Goal: Task Accomplishment & Management: Manage account settings

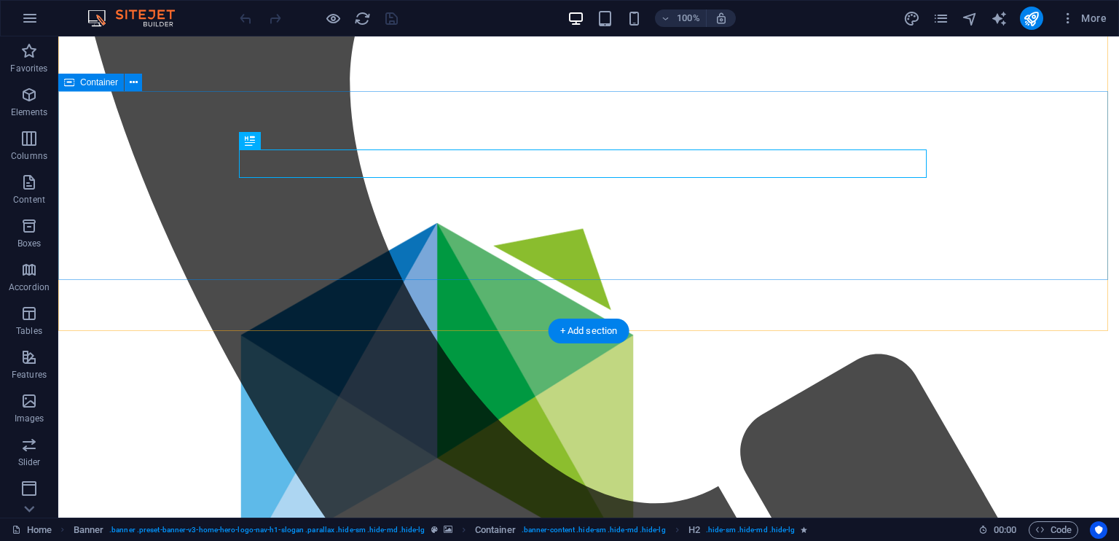
scroll to position [692, 0]
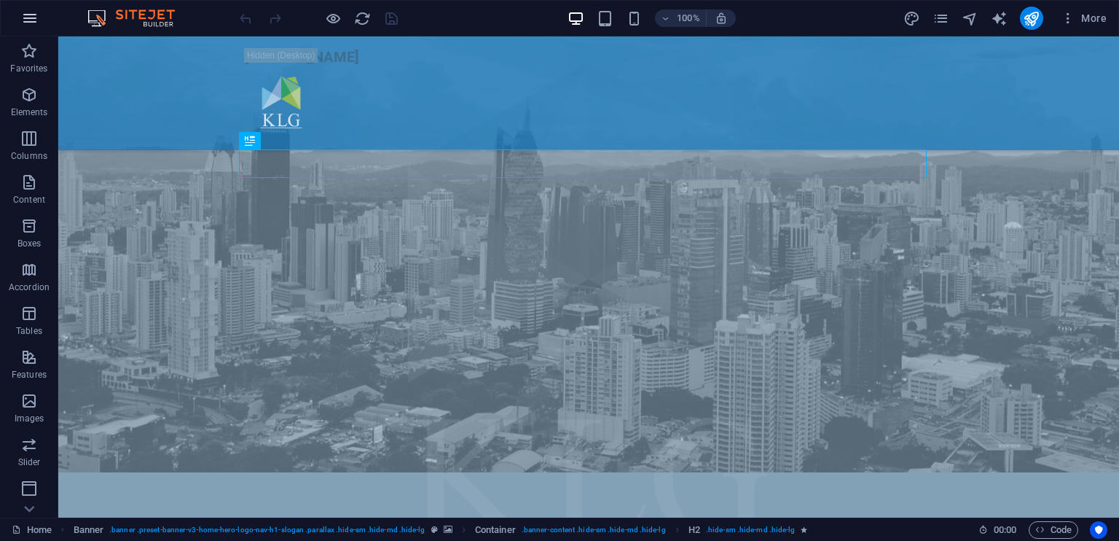
click at [26, 22] on icon "button" at bounding box center [29, 17] width 17 height 17
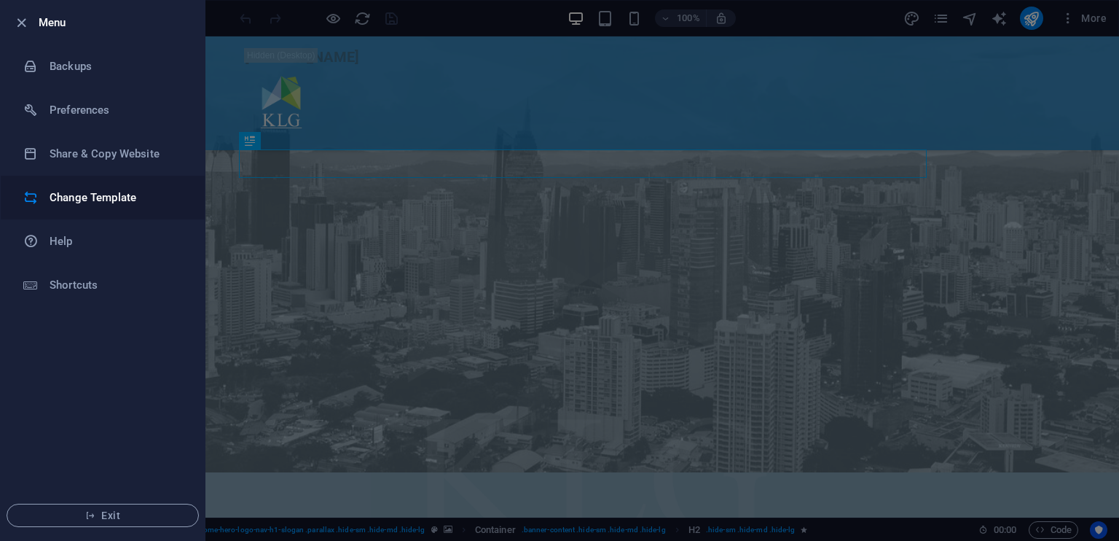
click at [156, 198] on h6 "Change Template" at bounding box center [117, 197] width 135 height 17
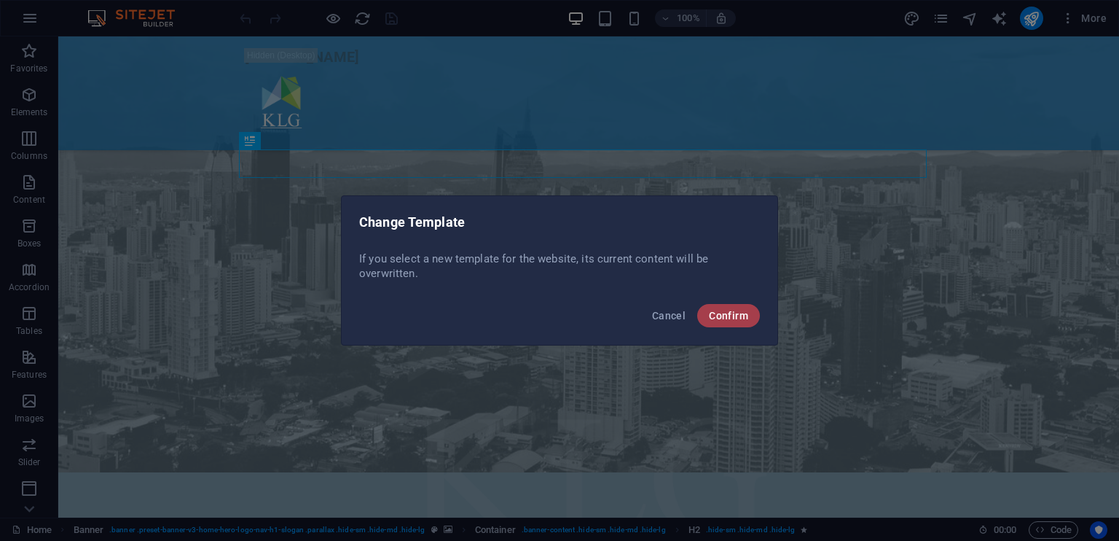
click at [711, 321] on button "Confirm" at bounding box center [728, 315] width 63 height 23
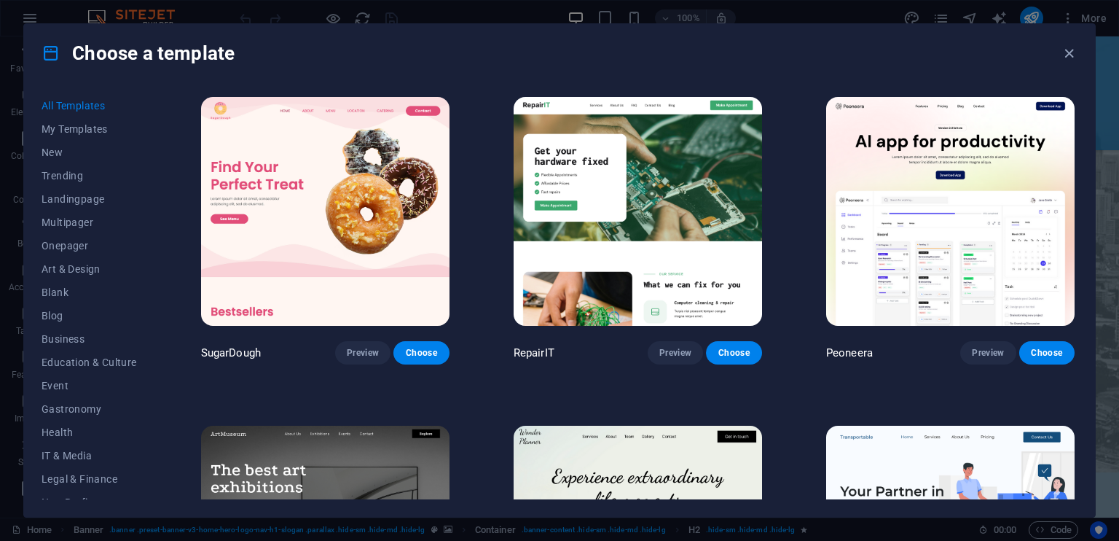
click at [688, 189] on img at bounding box center [638, 211] width 249 height 229
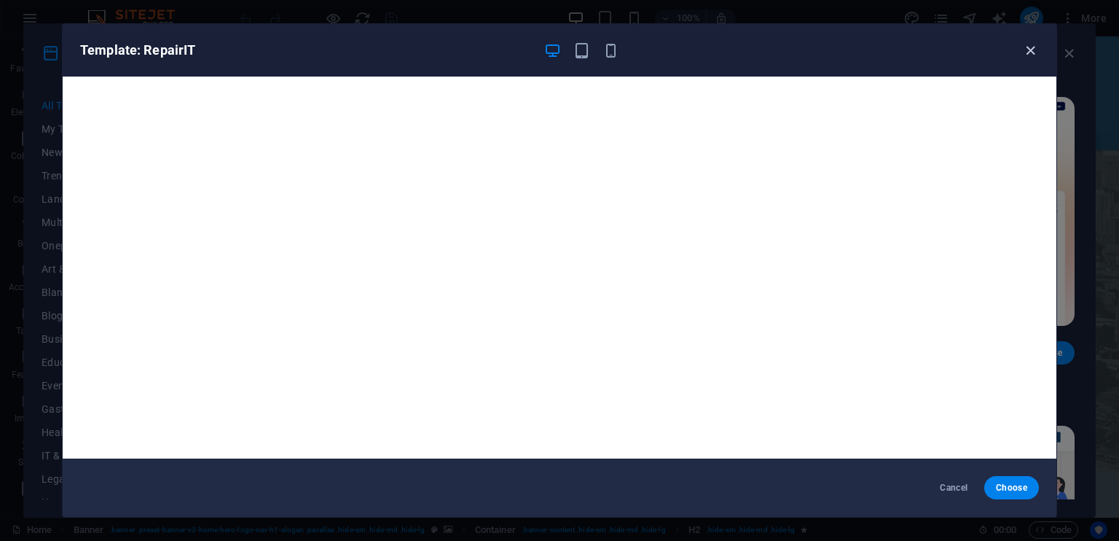
click at [1024, 48] on icon "button" at bounding box center [1030, 50] width 17 height 17
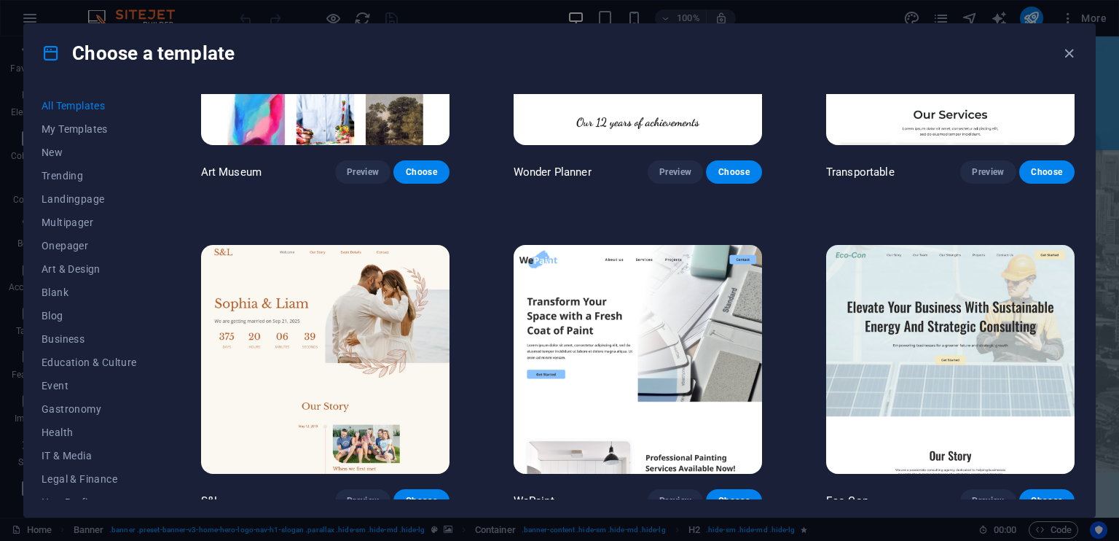
scroll to position [364, 0]
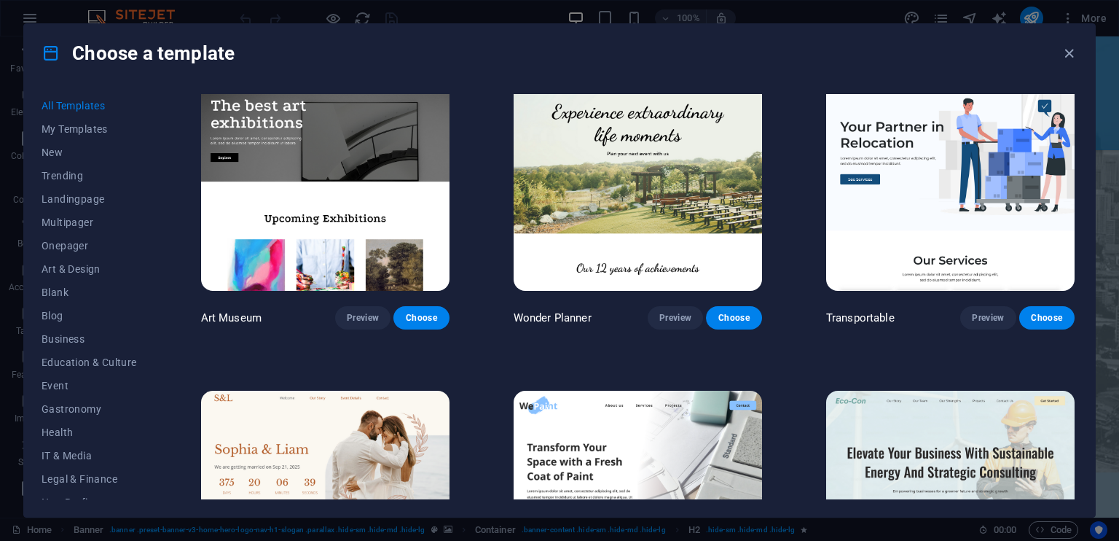
click at [956, 200] on img at bounding box center [950, 175] width 249 height 229
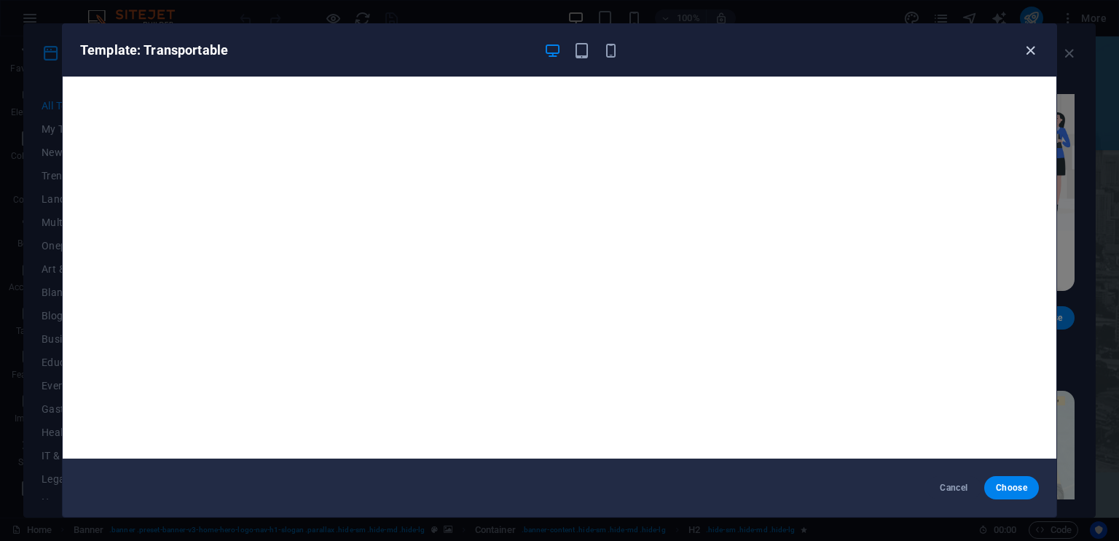
click at [1023, 49] on icon "button" at bounding box center [1030, 50] width 17 height 17
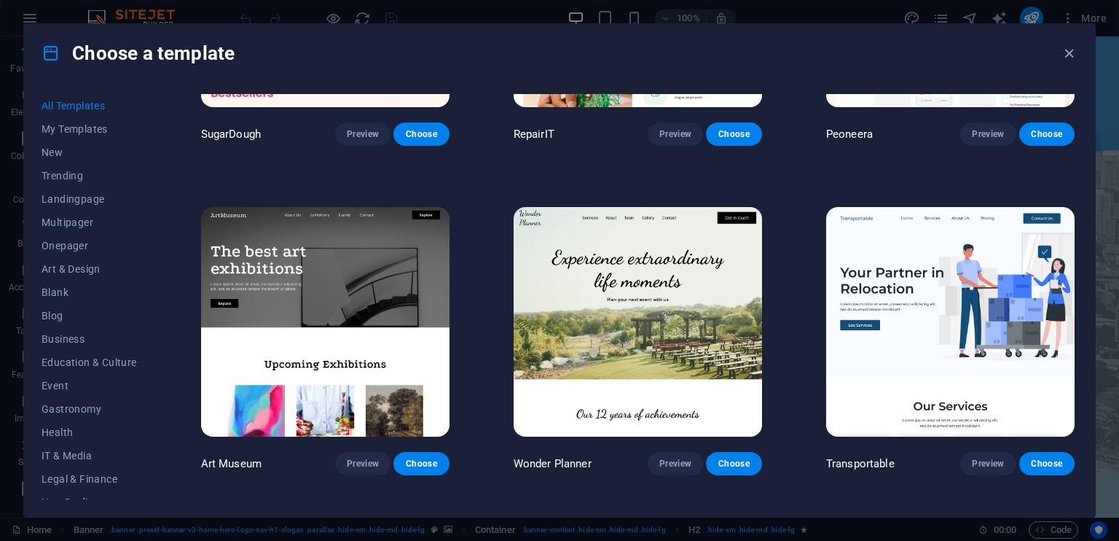
scroll to position [0, 0]
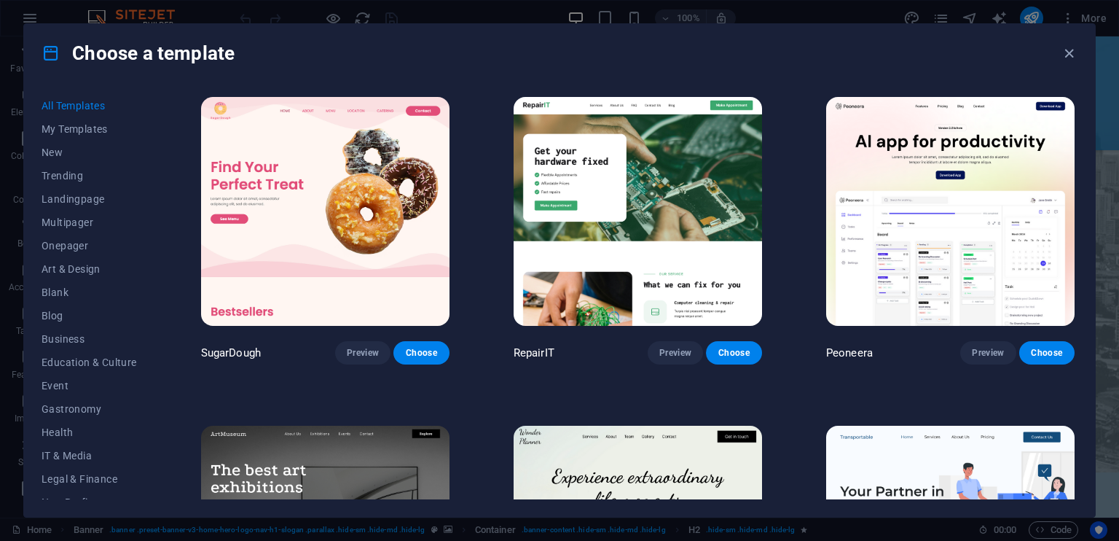
click at [670, 157] on img at bounding box center [638, 211] width 249 height 229
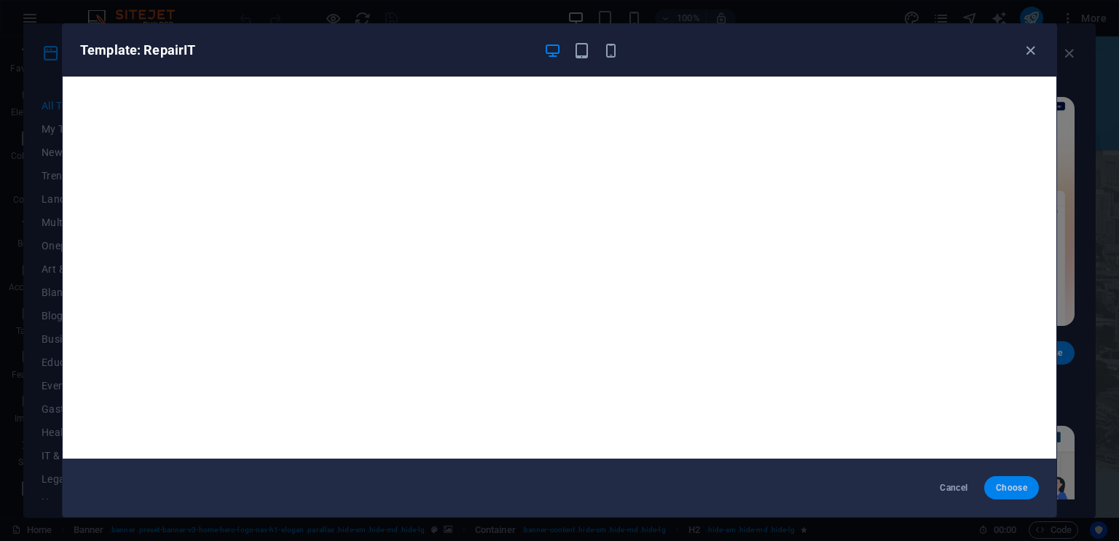
click at [1021, 484] on span "Choose" at bounding box center [1011, 488] width 31 height 12
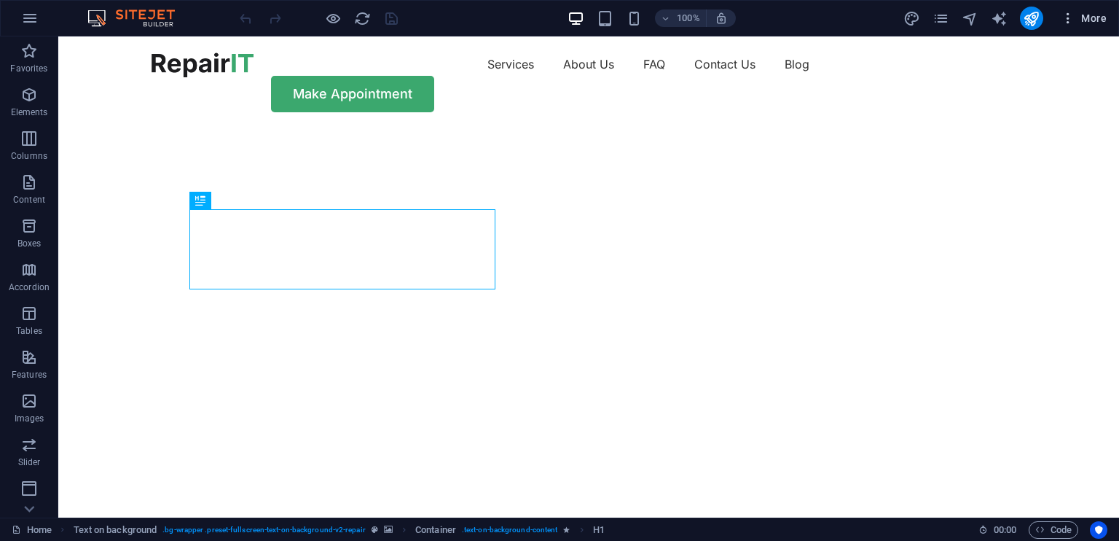
click at [1101, 21] on span "More" at bounding box center [1084, 18] width 46 height 15
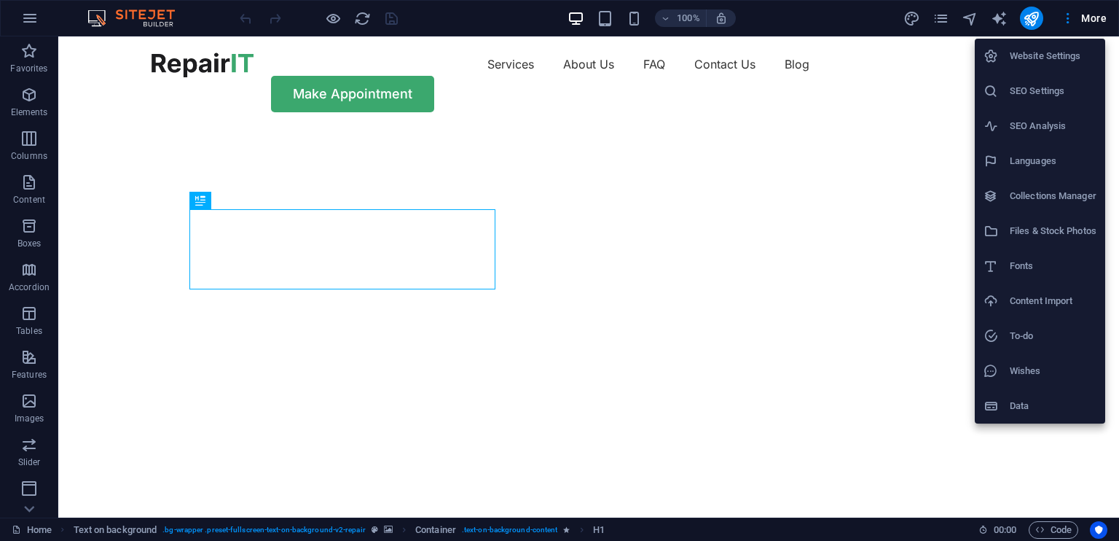
click at [1052, 58] on h6 "Website Settings" at bounding box center [1053, 55] width 87 height 17
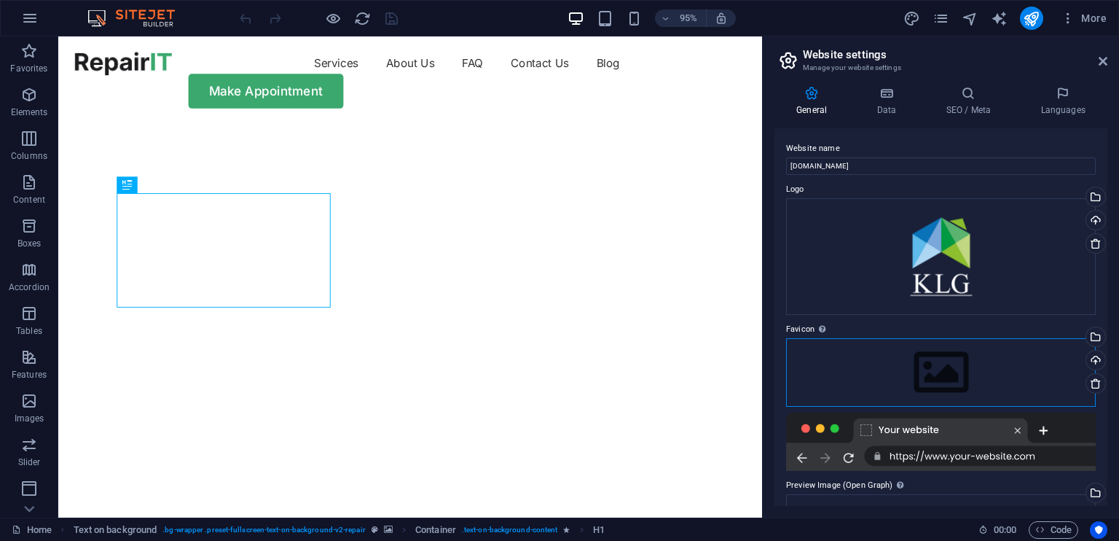
click at [928, 359] on div "Drag files here, click to choose files or select files from Files or our free s…" at bounding box center [941, 372] width 310 height 69
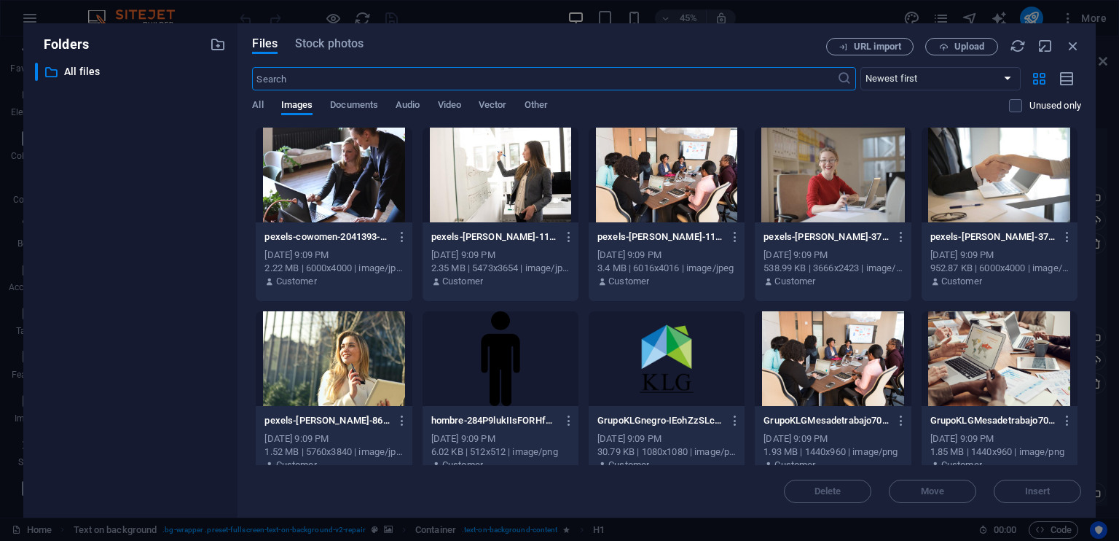
scroll to position [292, 0]
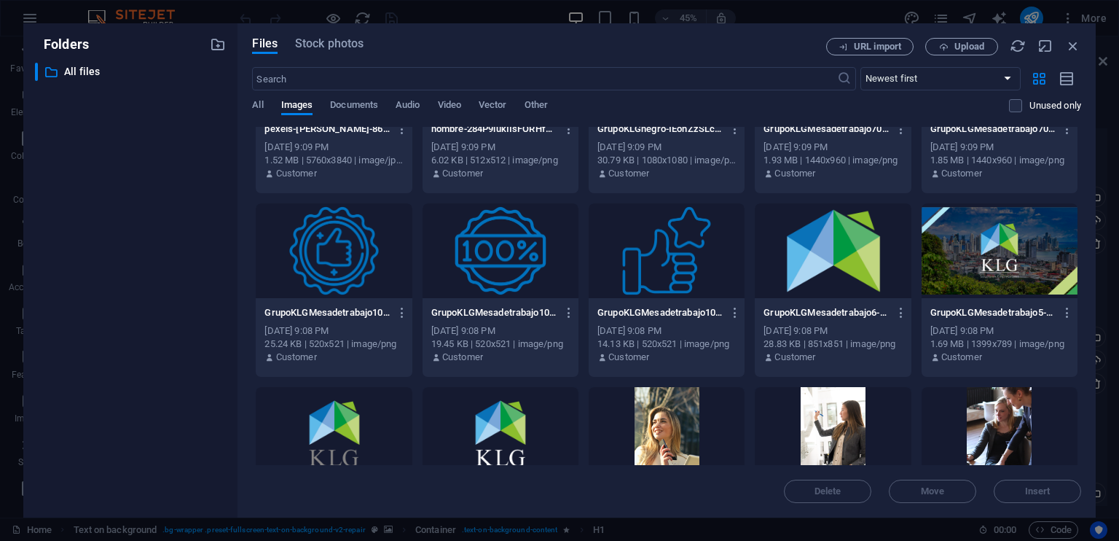
click at [802, 265] on div at bounding box center [833, 250] width 156 height 95
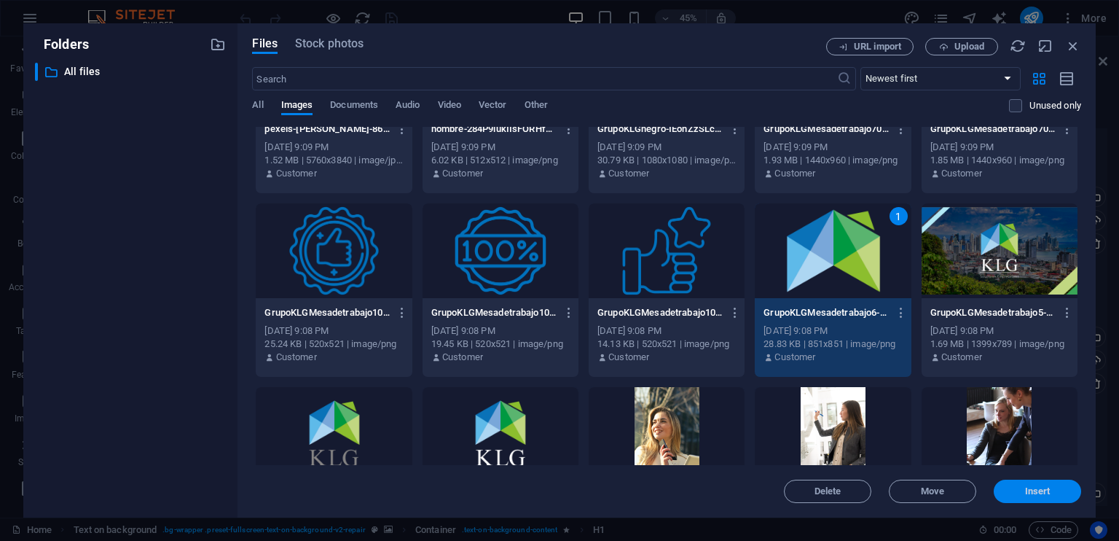
click at [1017, 487] on span "Insert" at bounding box center [1038, 491] width 76 height 9
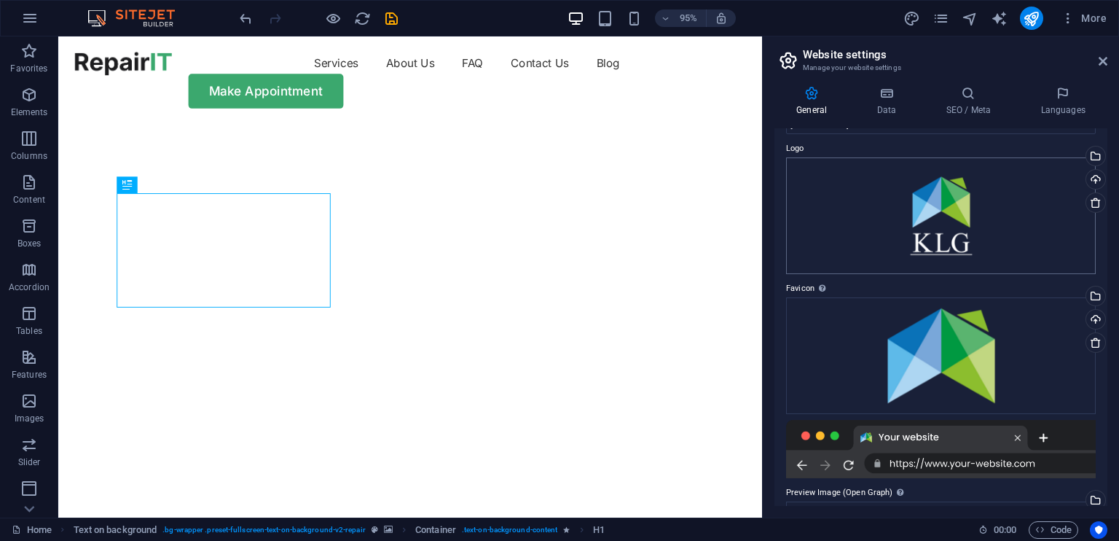
scroll to position [0, 0]
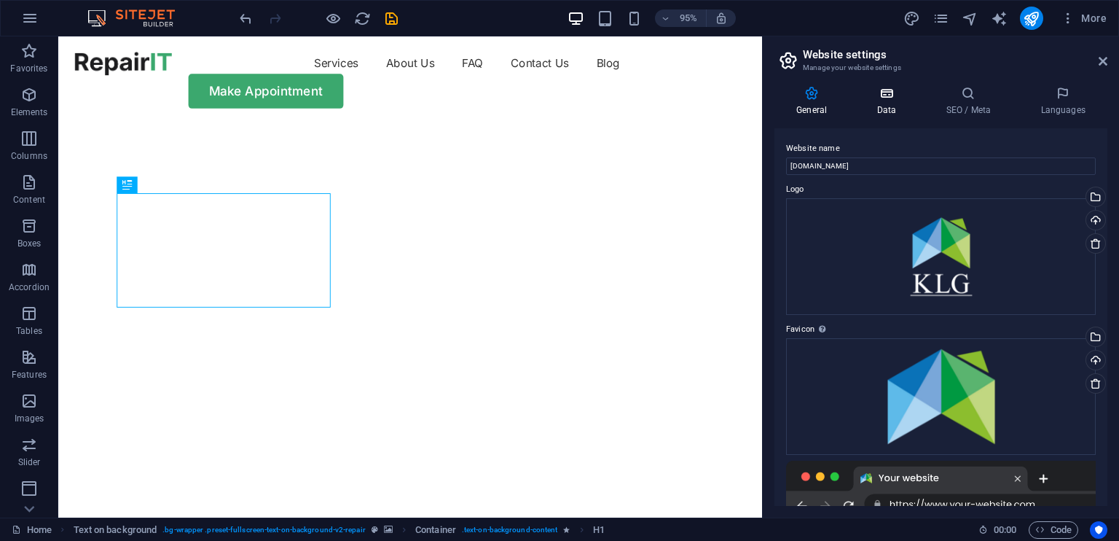
click at [886, 87] on icon at bounding box center [886, 93] width 63 height 15
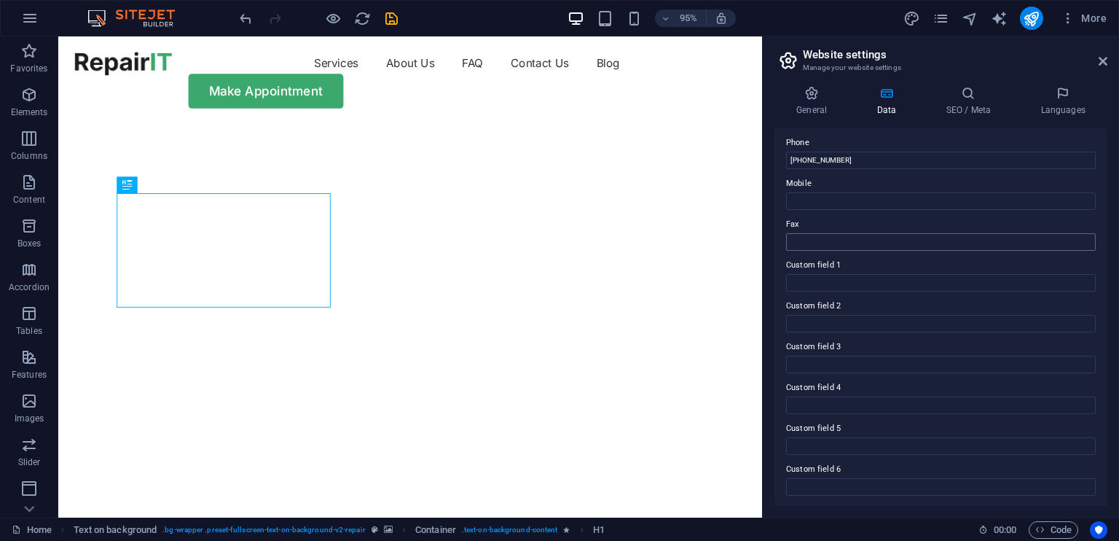
scroll to position [31, 0]
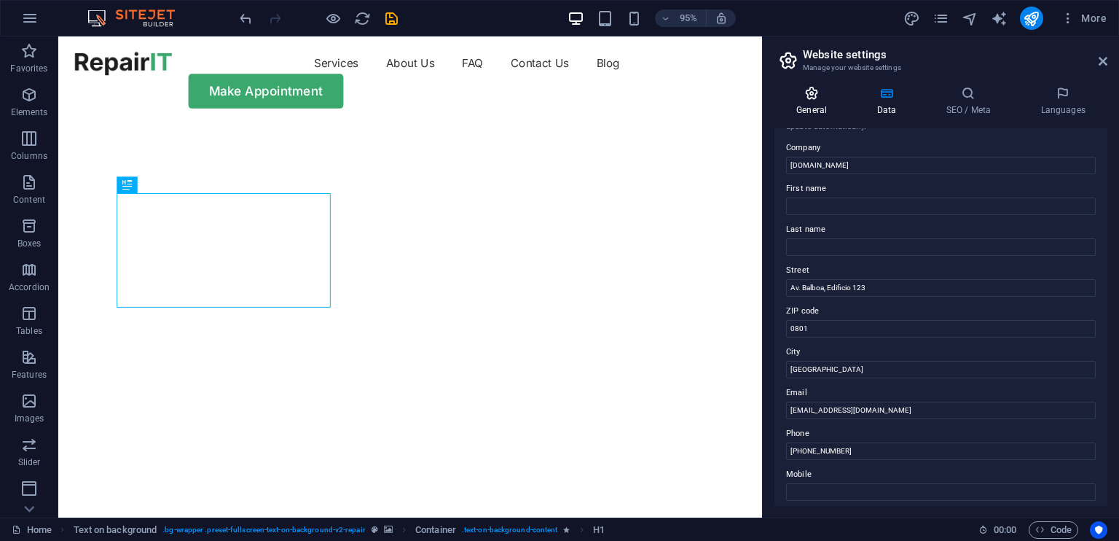
click at [810, 102] on h4 "General" at bounding box center [815, 101] width 80 height 31
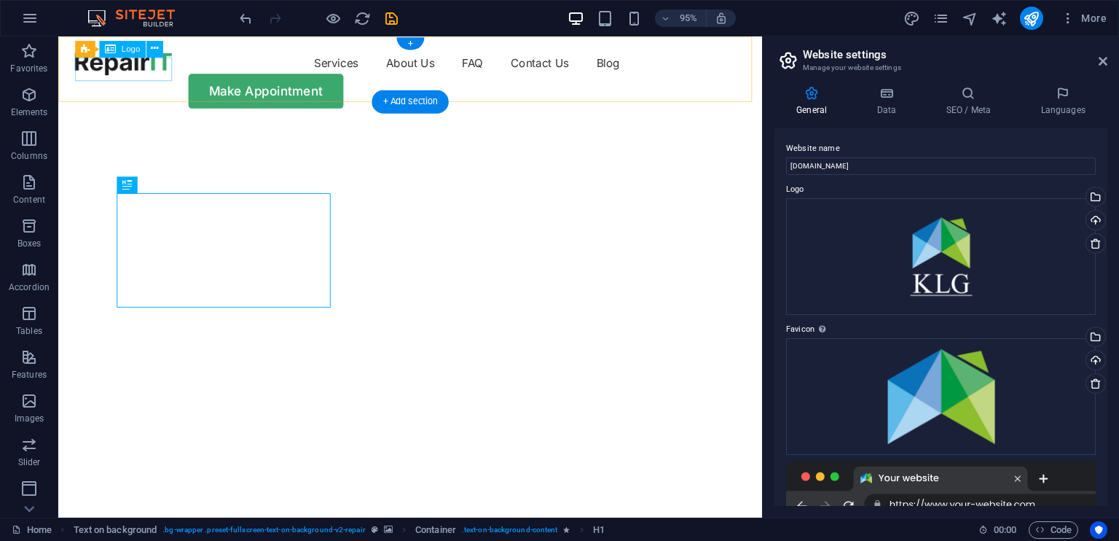
click at [133, 68] on div at bounding box center [127, 64] width 102 height 25
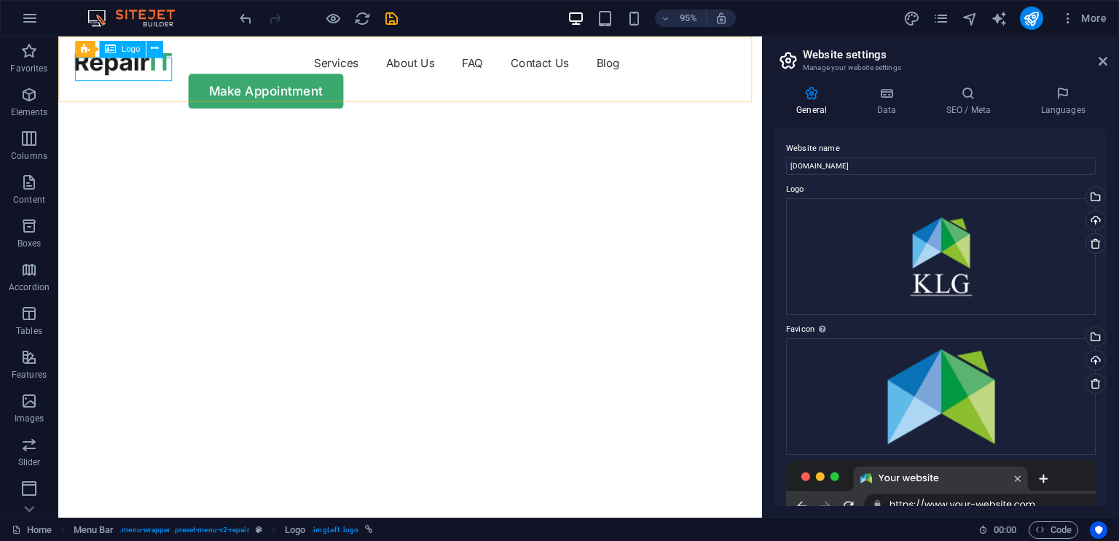
click at [128, 47] on span "Logo" at bounding box center [130, 48] width 18 height 8
click at [155, 51] on icon at bounding box center [154, 49] width 7 height 15
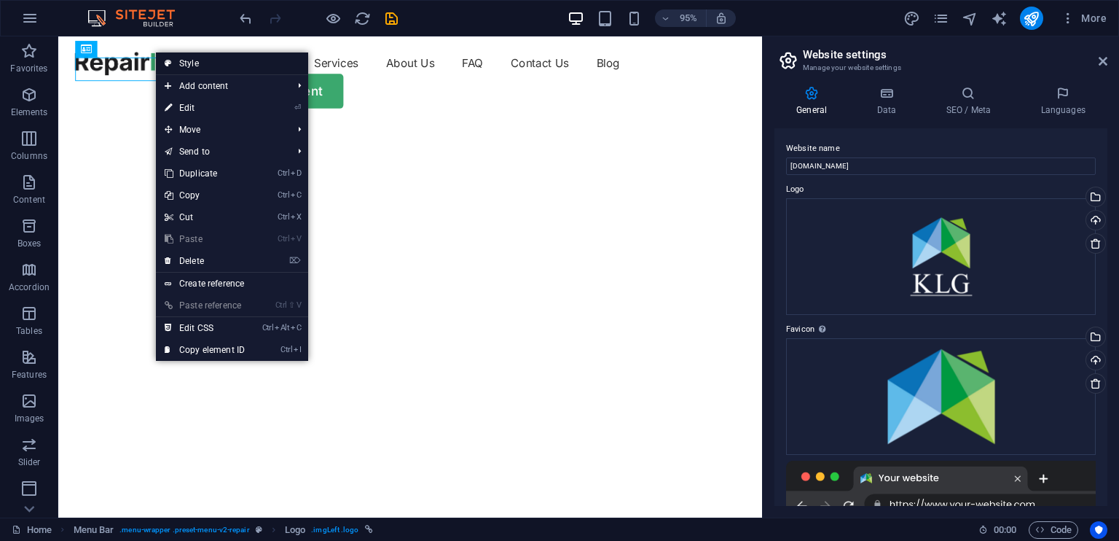
click at [196, 60] on link "Style" at bounding box center [232, 63] width 152 height 22
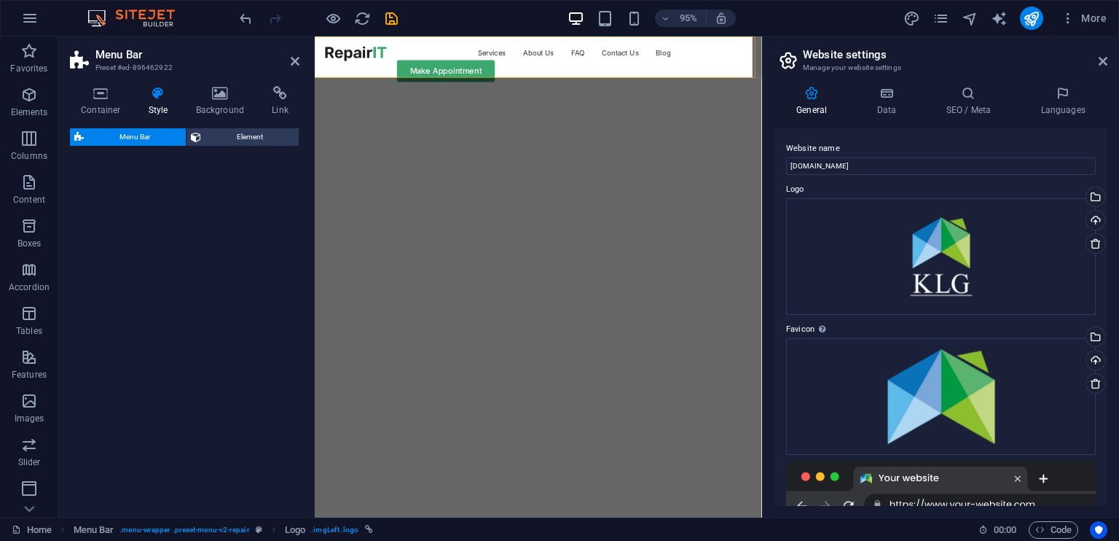
select select "rem"
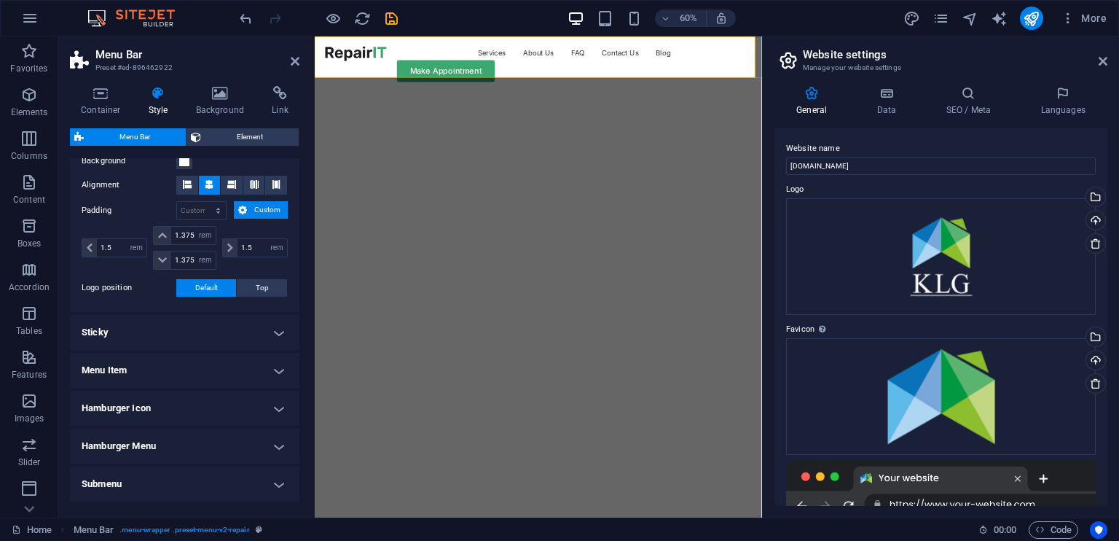
scroll to position [274, 0]
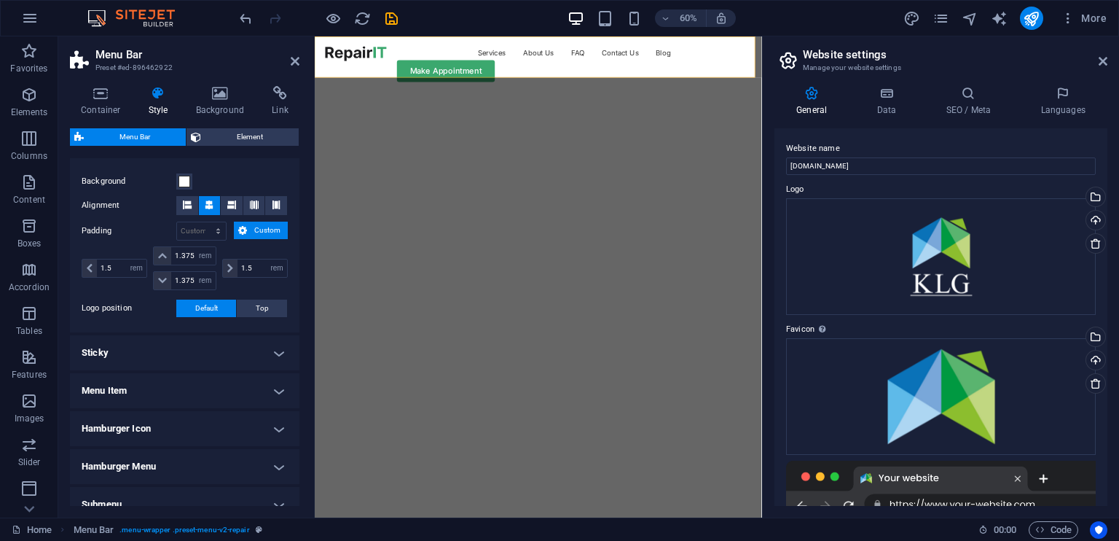
click at [186, 393] on h4 "Menu Item" at bounding box center [185, 390] width 230 height 35
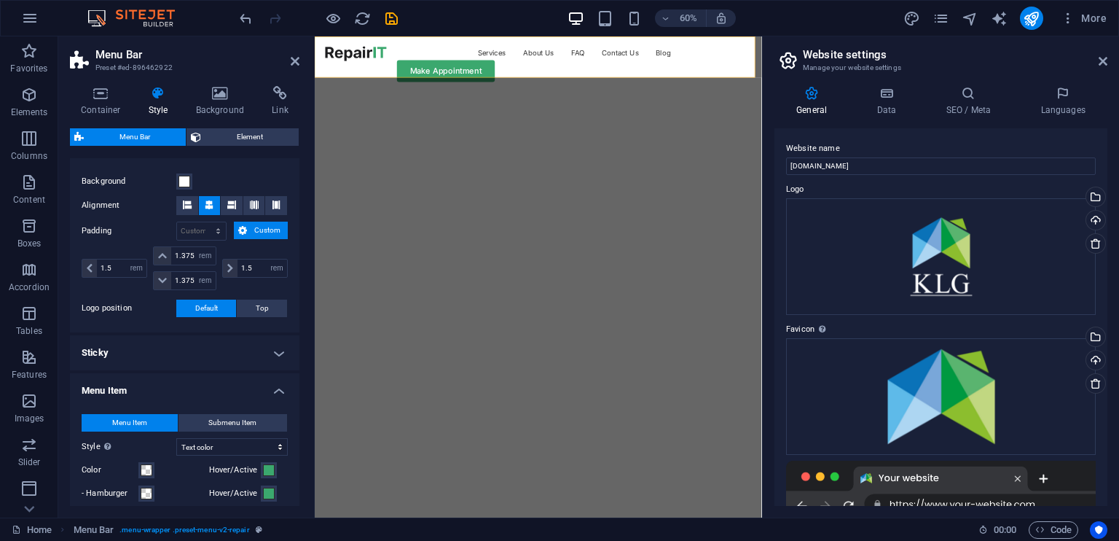
click at [186, 393] on h4 "Menu Item" at bounding box center [185, 386] width 230 height 26
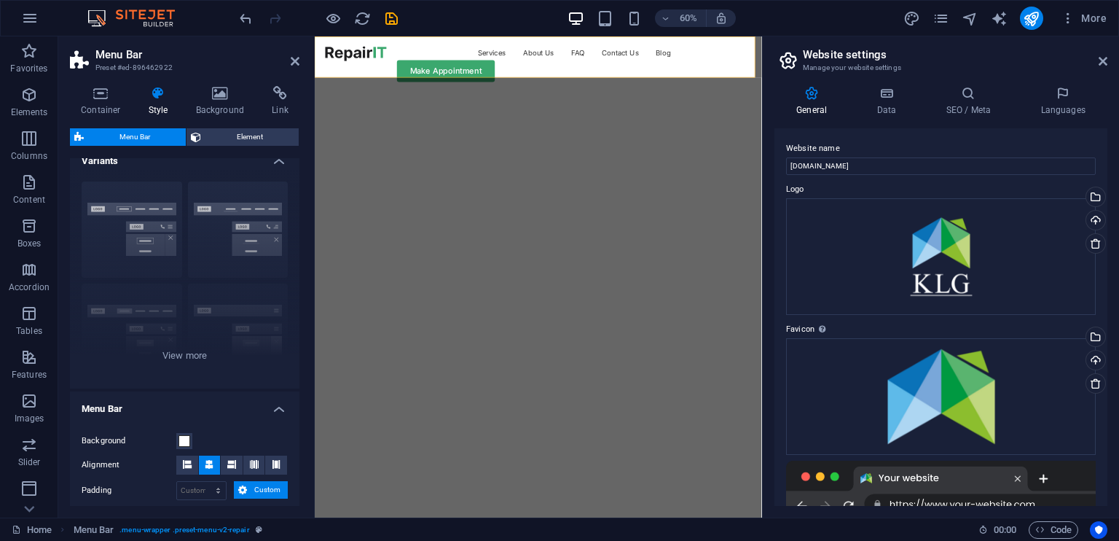
scroll to position [0, 0]
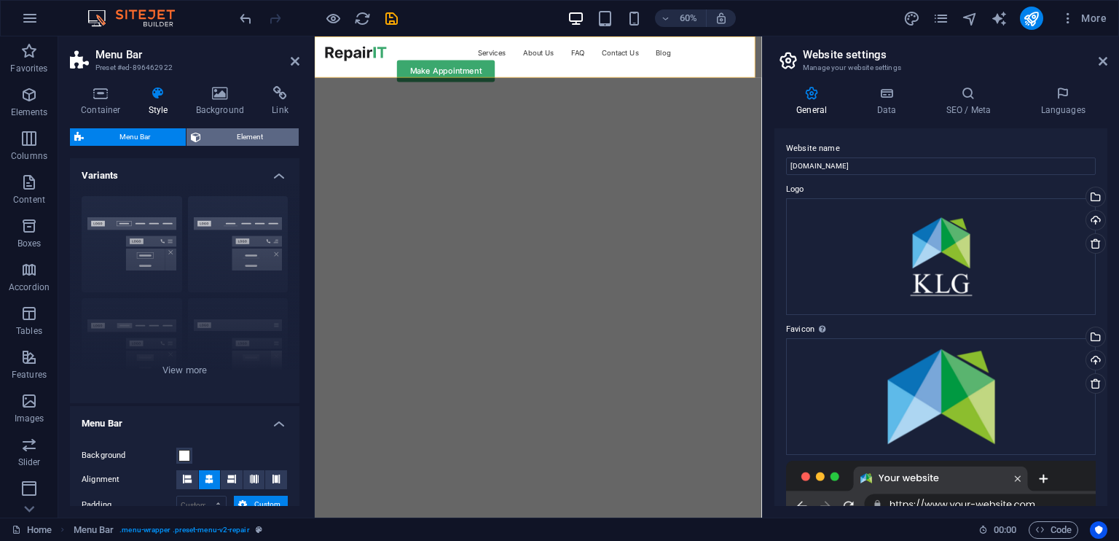
click at [224, 143] on span "Element" at bounding box center [250, 136] width 89 height 17
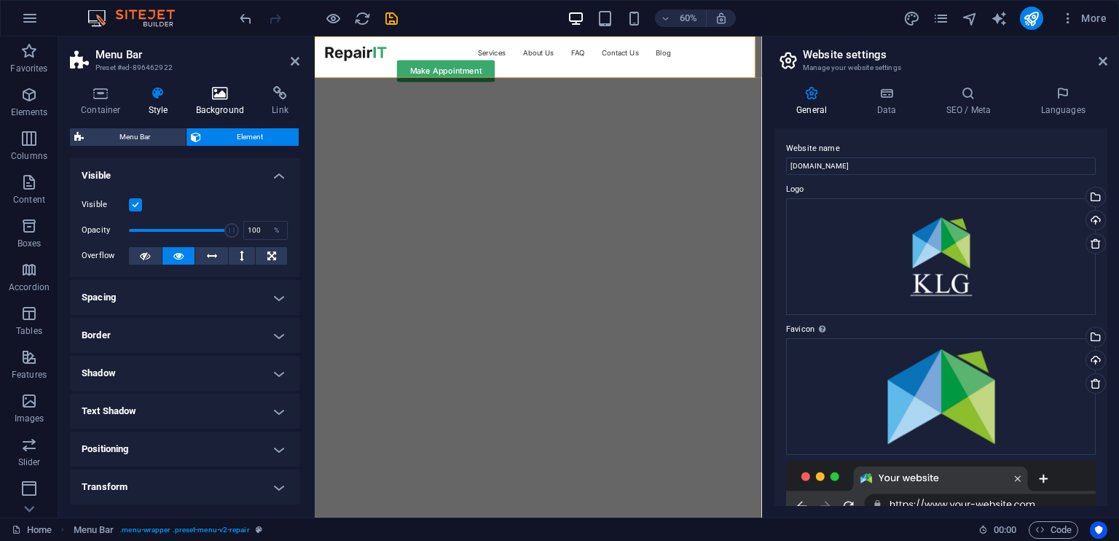
click at [224, 103] on h4 "Background" at bounding box center [223, 101] width 77 height 31
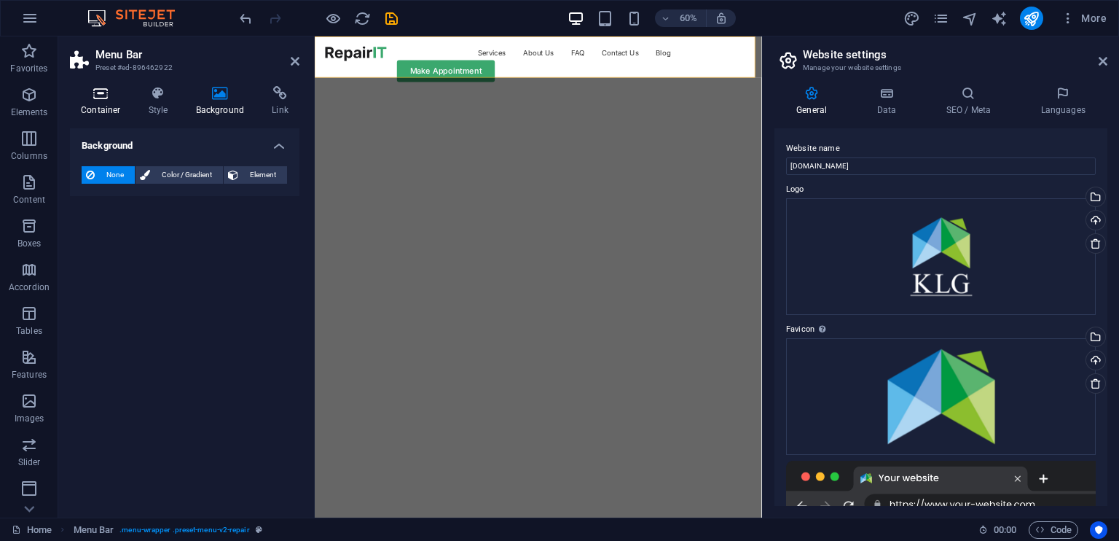
click at [108, 98] on icon at bounding box center [101, 93] width 62 height 15
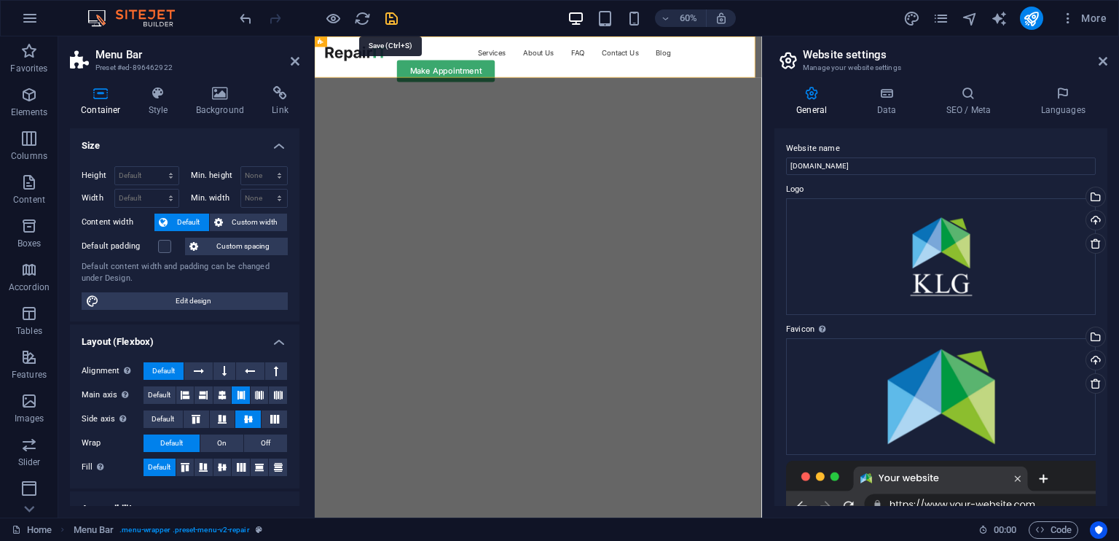
click at [385, 10] on icon "save" at bounding box center [391, 18] width 17 height 17
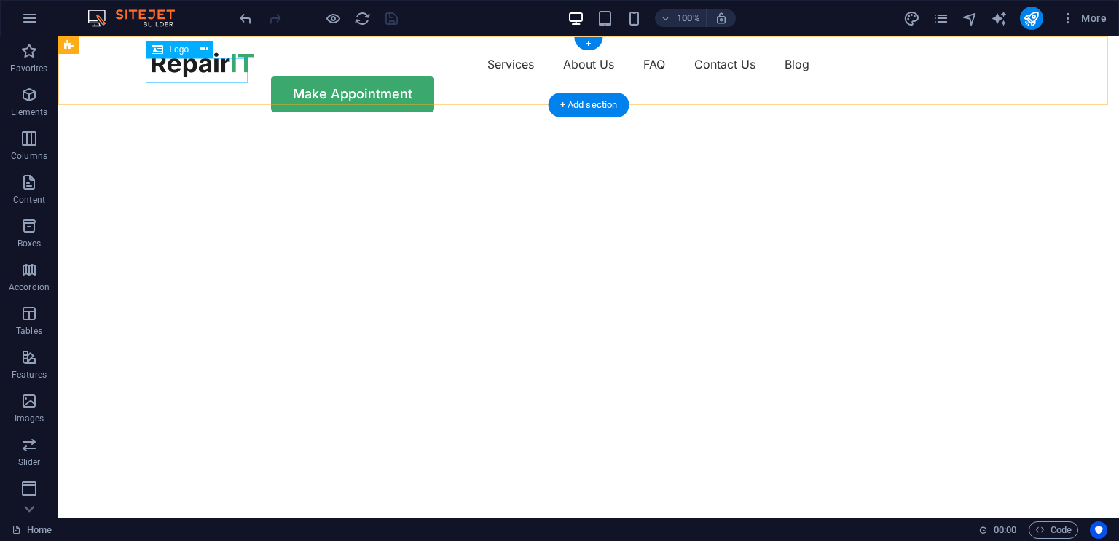
click at [209, 77] on div at bounding box center [203, 64] width 102 height 25
click at [206, 74] on div at bounding box center [203, 64] width 102 height 25
click at [210, 72] on div at bounding box center [203, 64] width 102 height 25
select select "px"
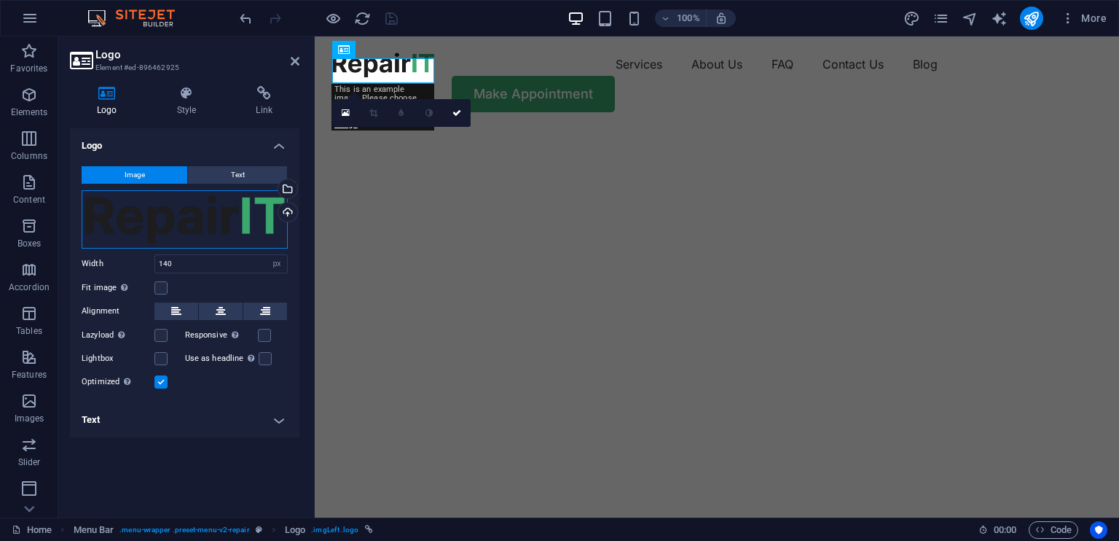
click at [192, 218] on div "Drag files here, click to choose files or select files from Files or our free s…" at bounding box center [185, 219] width 206 height 58
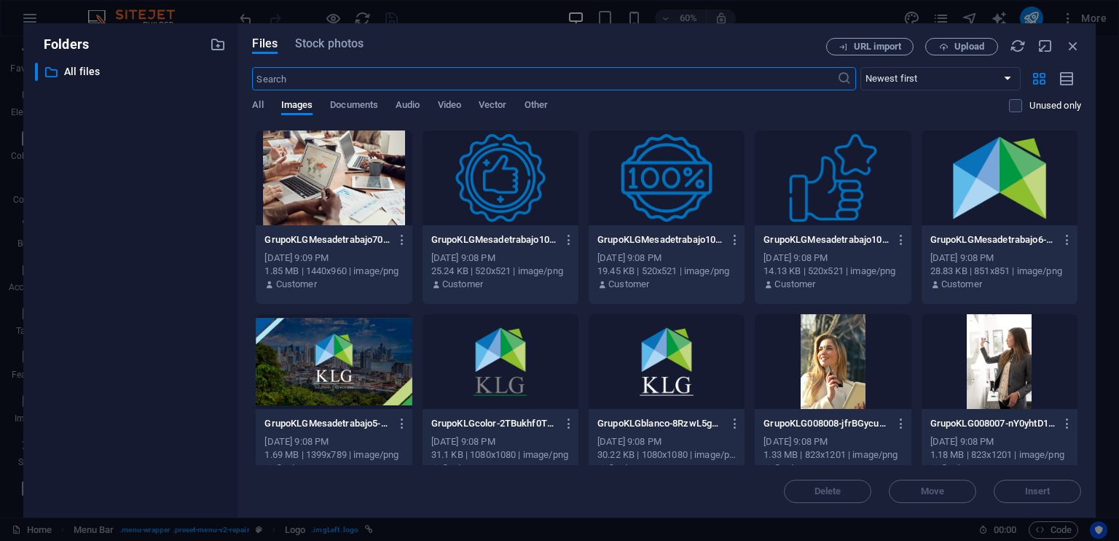
scroll to position [73, 0]
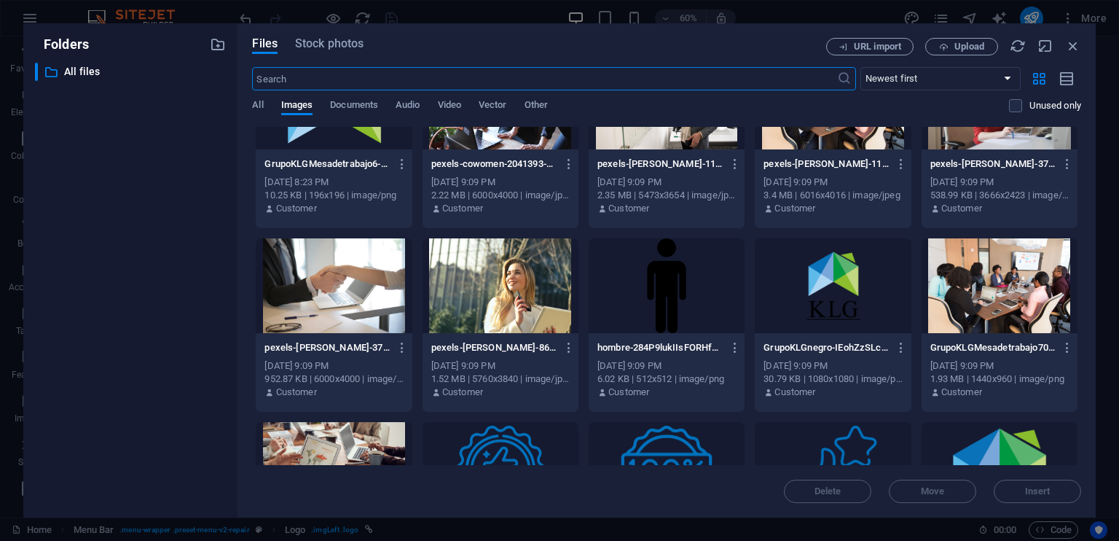
click at [840, 302] on div at bounding box center [833, 285] width 156 height 95
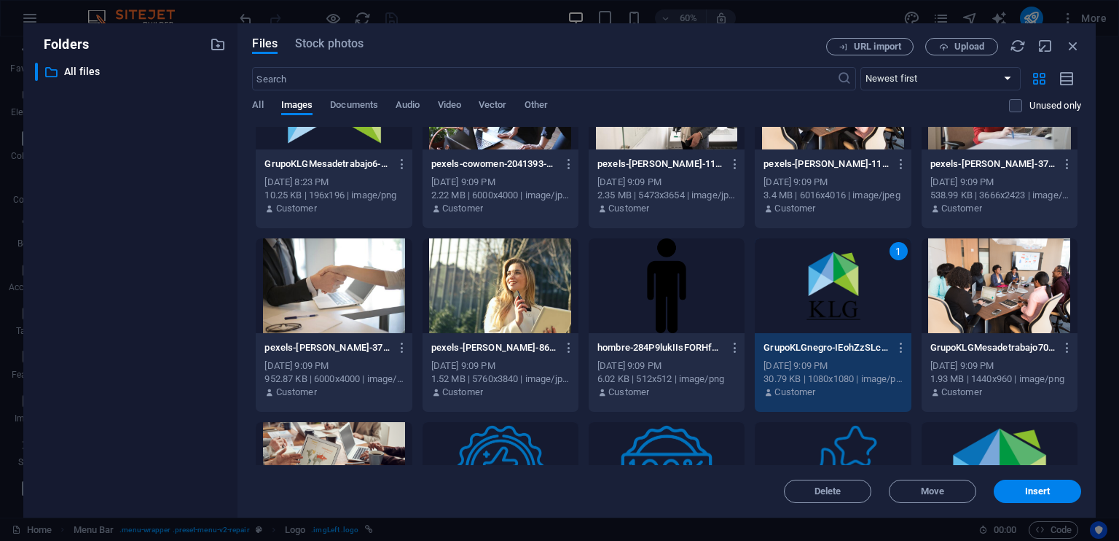
click at [840, 302] on div "1" at bounding box center [833, 285] width 156 height 95
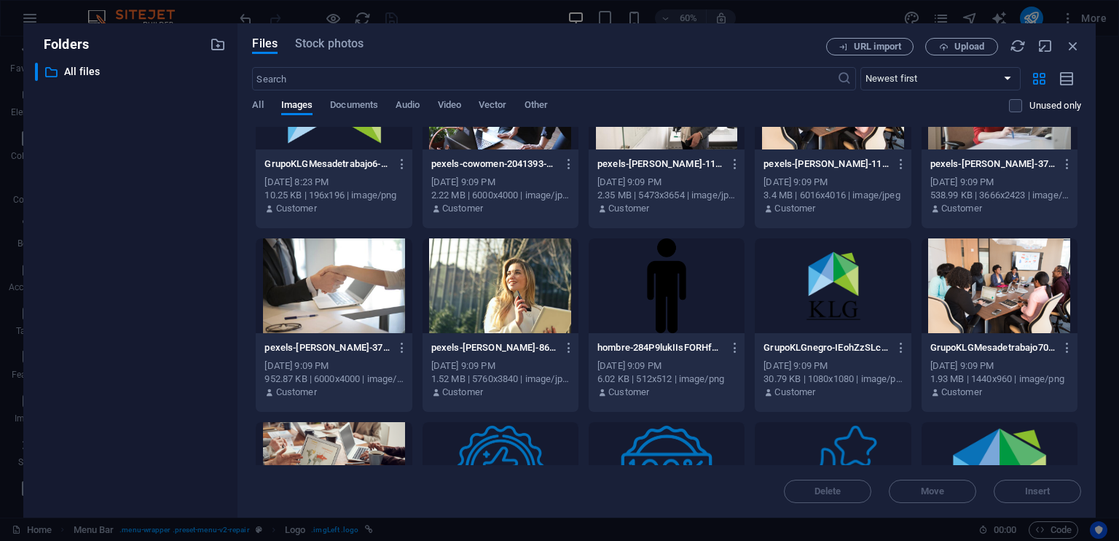
click at [840, 302] on div at bounding box center [833, 285] width 156 height 95
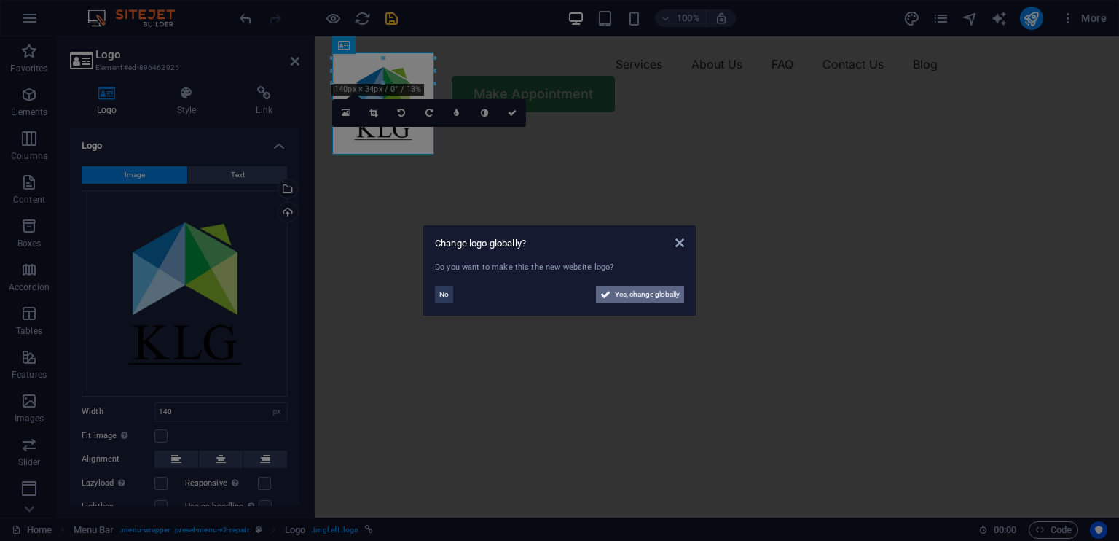
click at [641, 297] on span "Yes, change globally" at bounding box center [647, 294] width 65 height 17
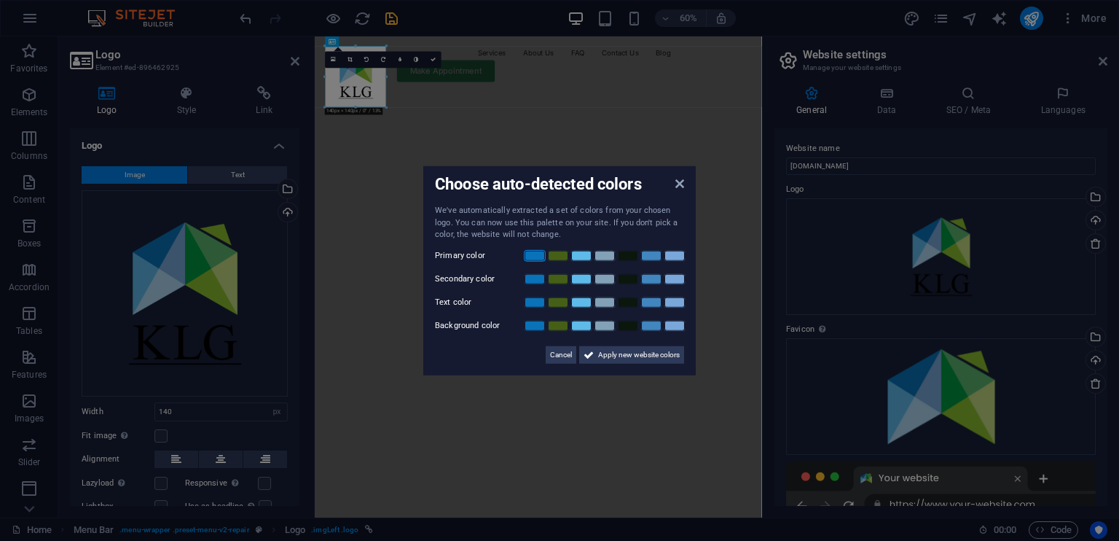
click at [534, 257] on link at bounding box center [535, 255] width 22 height 12
click at [555, 248] on div at bounding box center [604, 255] width 163 height 15
click at [558, 253] on link at bounding box center [558, 255] width 22 height 12
click at [544, 259] on link at bounding box center [535, 255] width 22 height 12
click at [606, 252] on link at bounding box center [605, 255] width 22 height 12
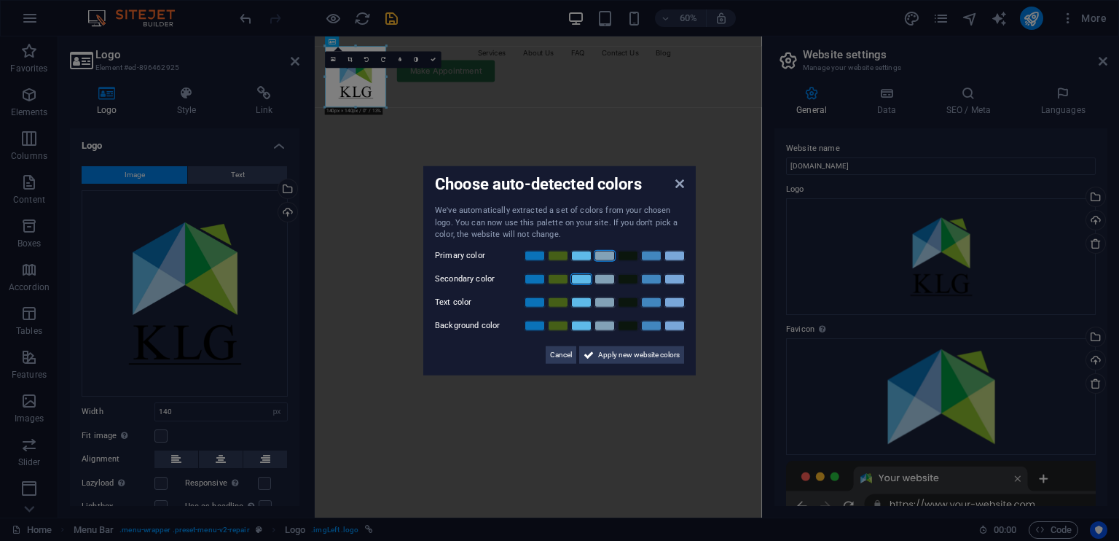
click at [589, 279] on link at bounding box center [582, 279] width 22 height 12
click at [557, 306] on link at bounding box center [558, 302] width 22 height 12
click at [533, 326] on link at bounding box center [535, 325] width 22 height 12
click at [625, 350] on span "Apply new website colors" at bounding box center [639, 353] width 82 height 17
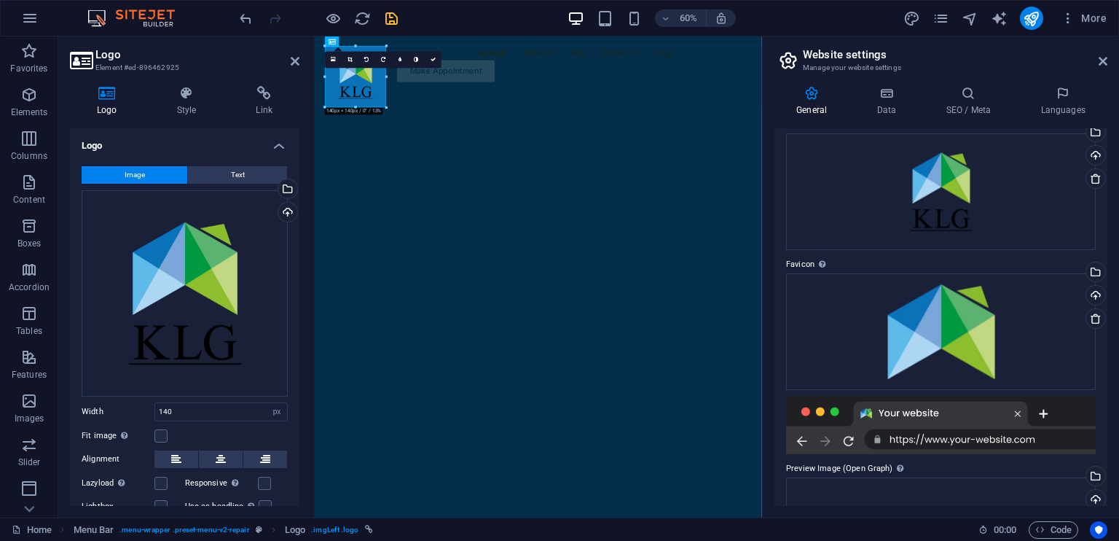
scroll to position [0, 0]
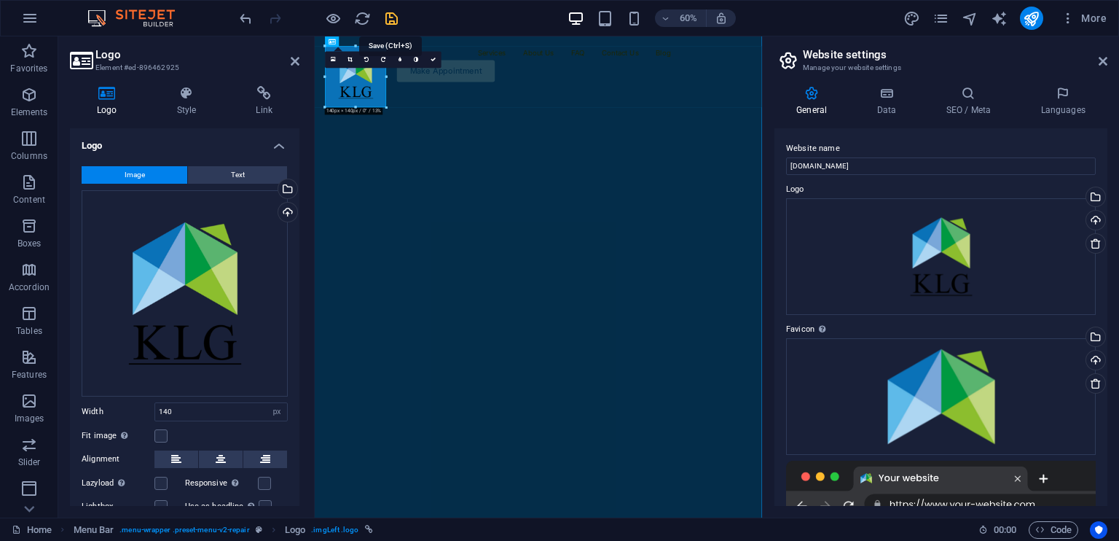
click at [394, 14] on icon "save" at bounding box center [391, 18] width 17 height 17
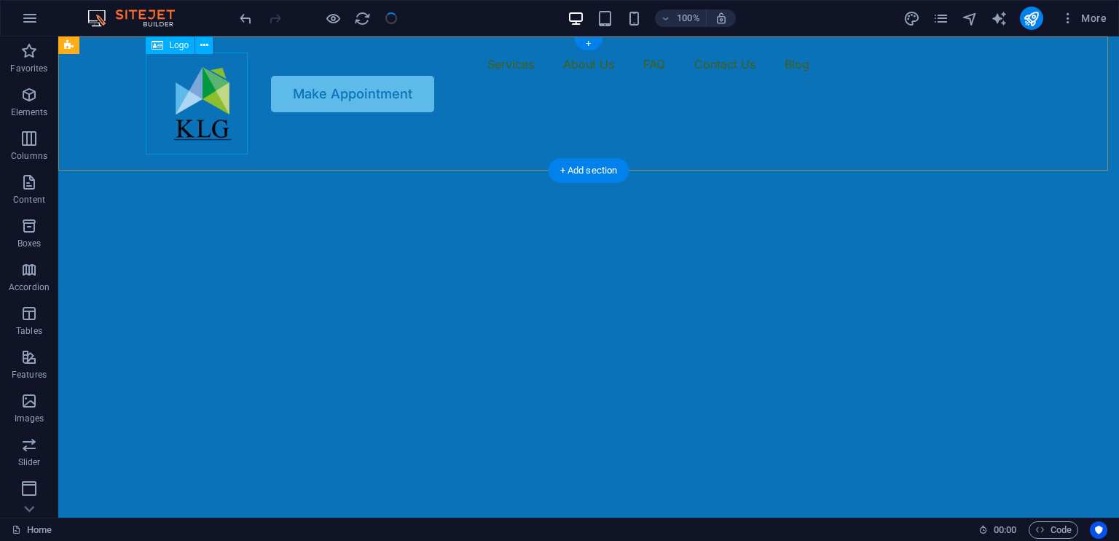
click at [195, 95] on div at bounding box center [203, 103] width 102 height 102
select select "px"
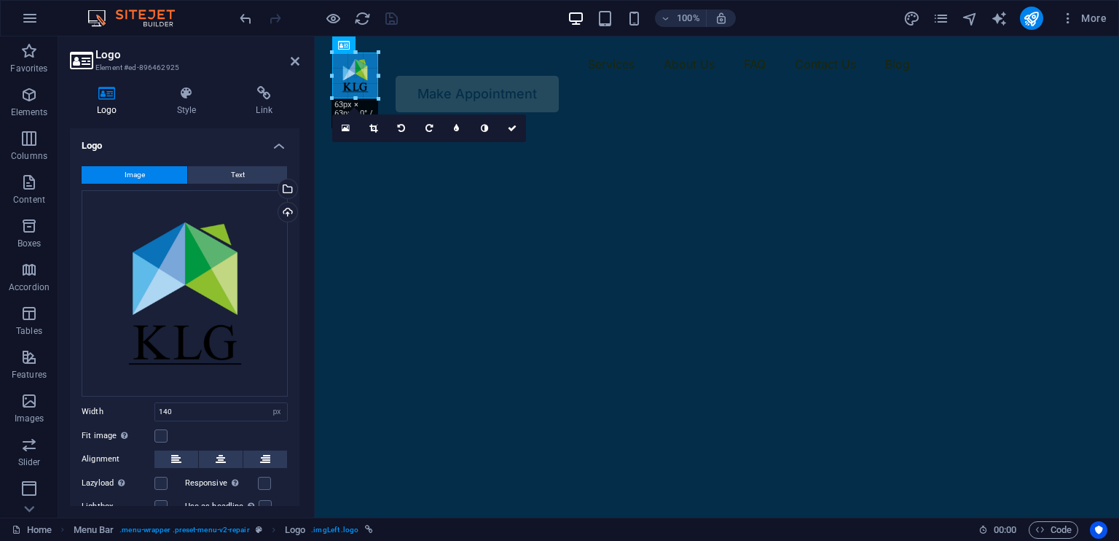
drag, startPoint x: 385, startPoint y: 155, endPoint x: 378, endPoint y: 101, distance: 54.3
type input "63"
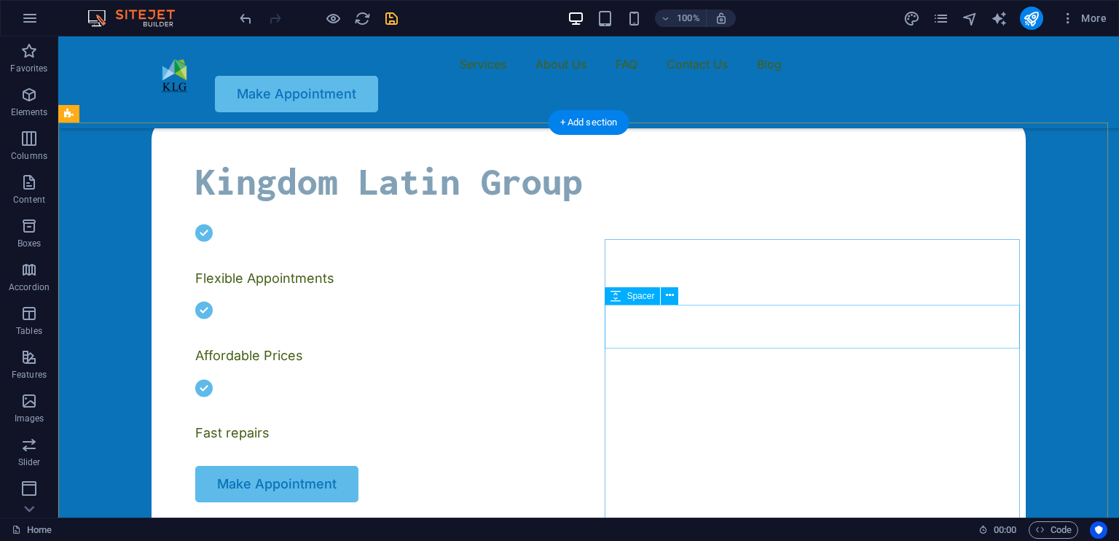
scroll to position [510, 0]
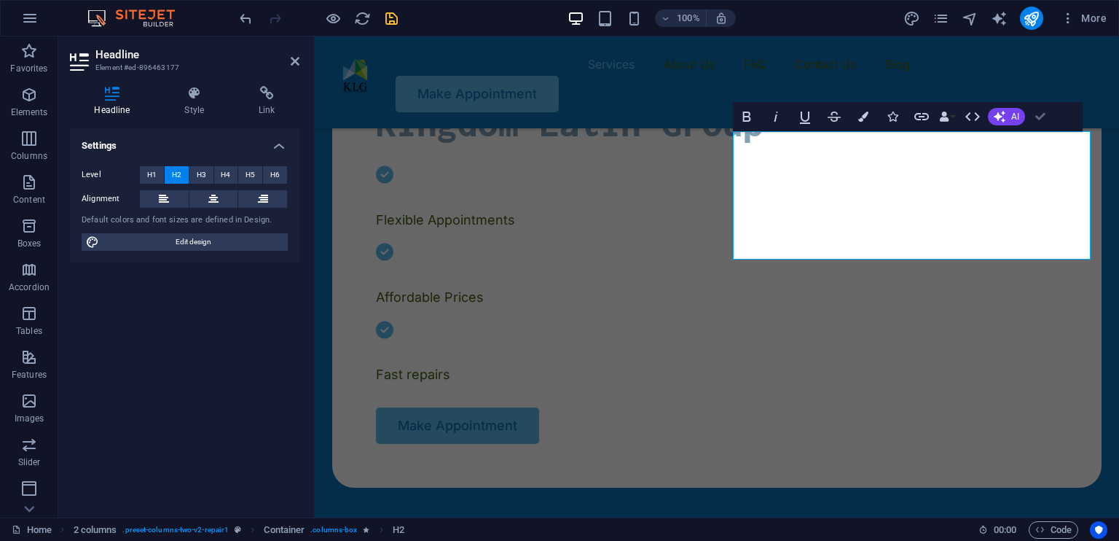
drag, startPoint x: 1039, startPoint y: 119, endPoint x: 973, endPoint y: 79, distance: 77.5
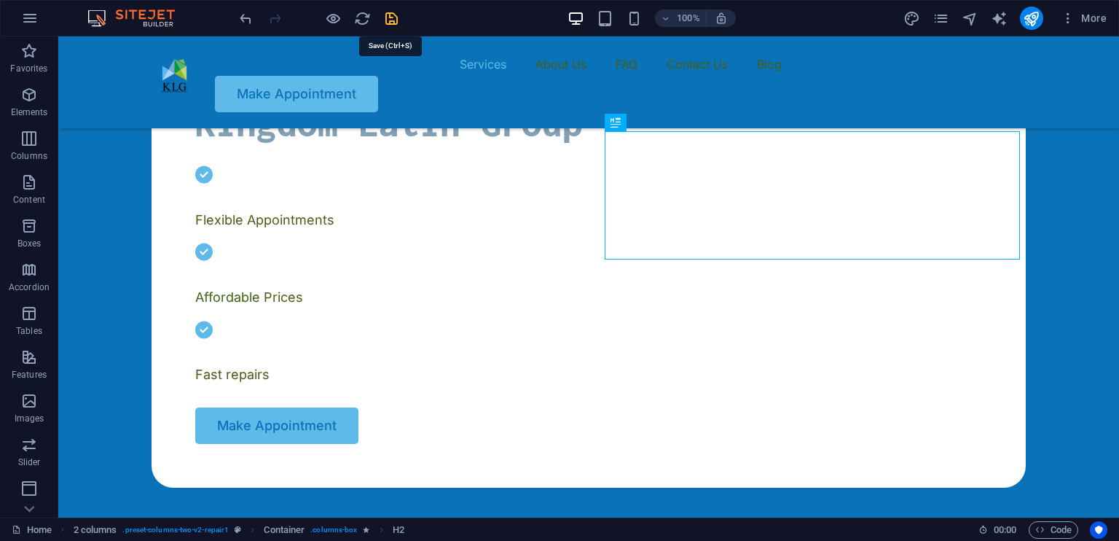
click at [389, 17] on icon "save" at bounding box center [391, 18] width 17 height 17
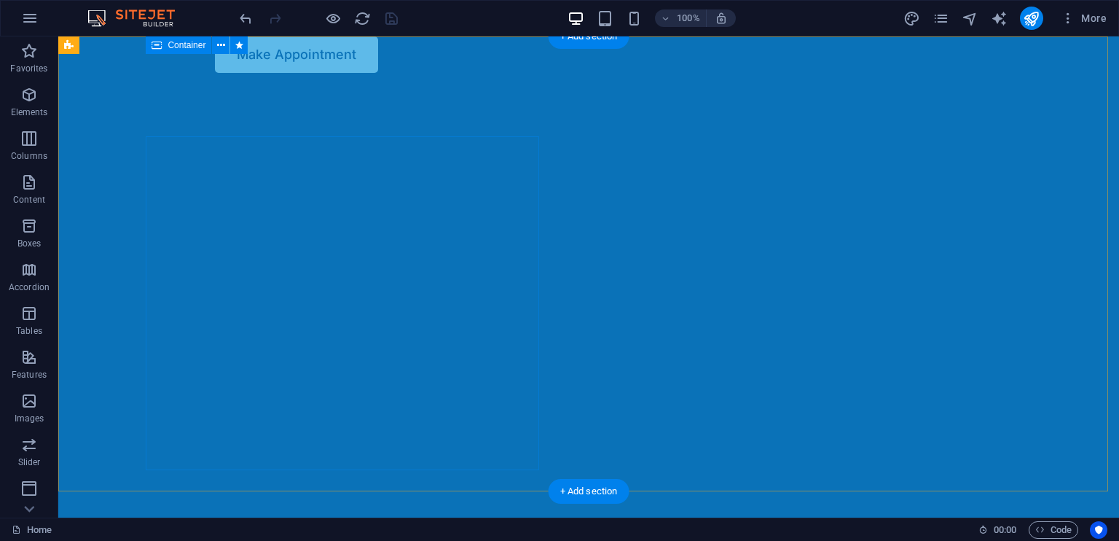
scroll to position [0, 0]
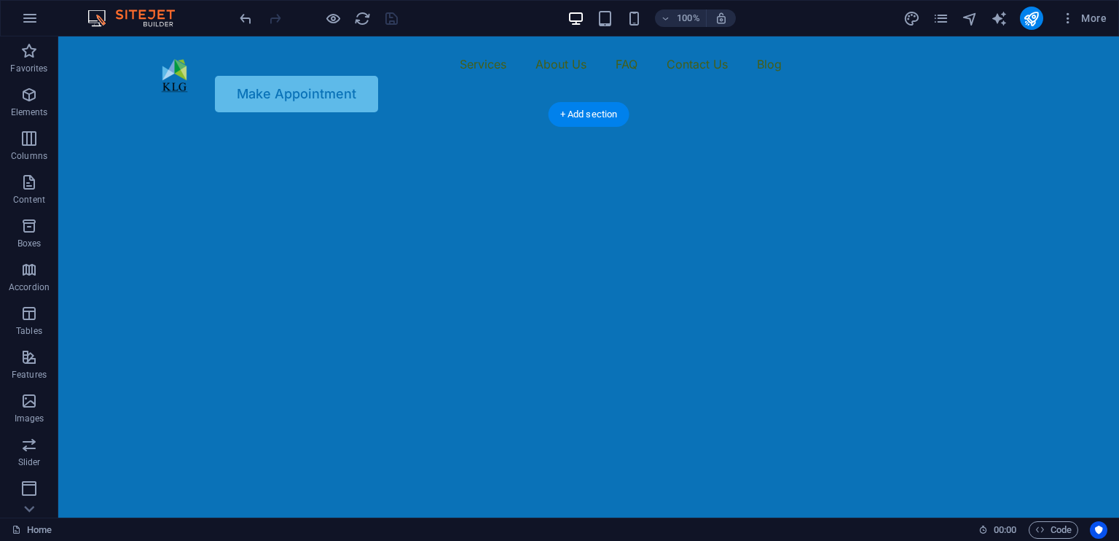
click at [778, 128] on img "1/2" at bounding box center [583, 128] width 1050 height 0
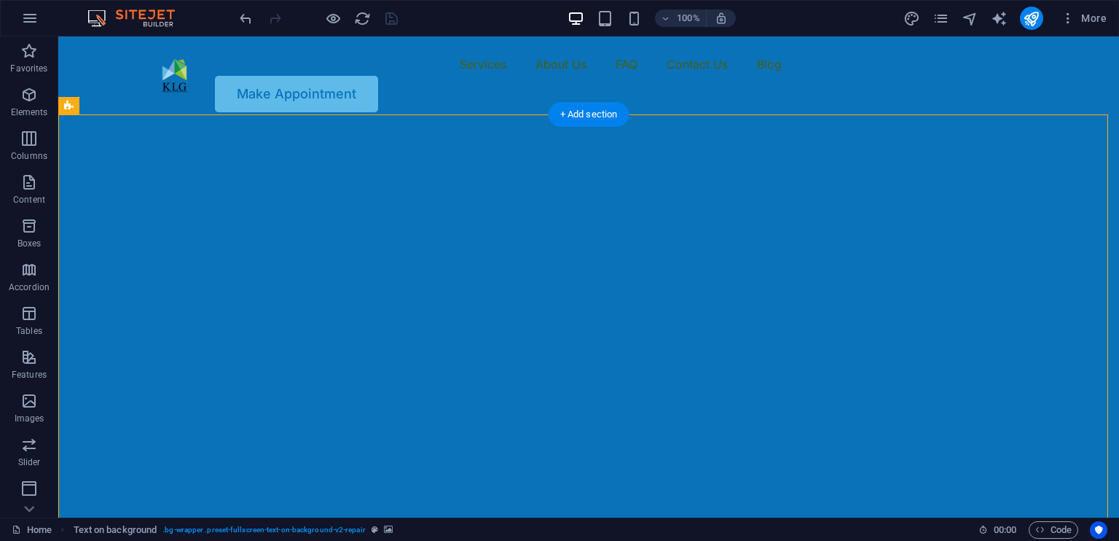
click at [558, 128] on img "1/2" at bounding box center [583, 128] width 1050 height 0
select select "vh"
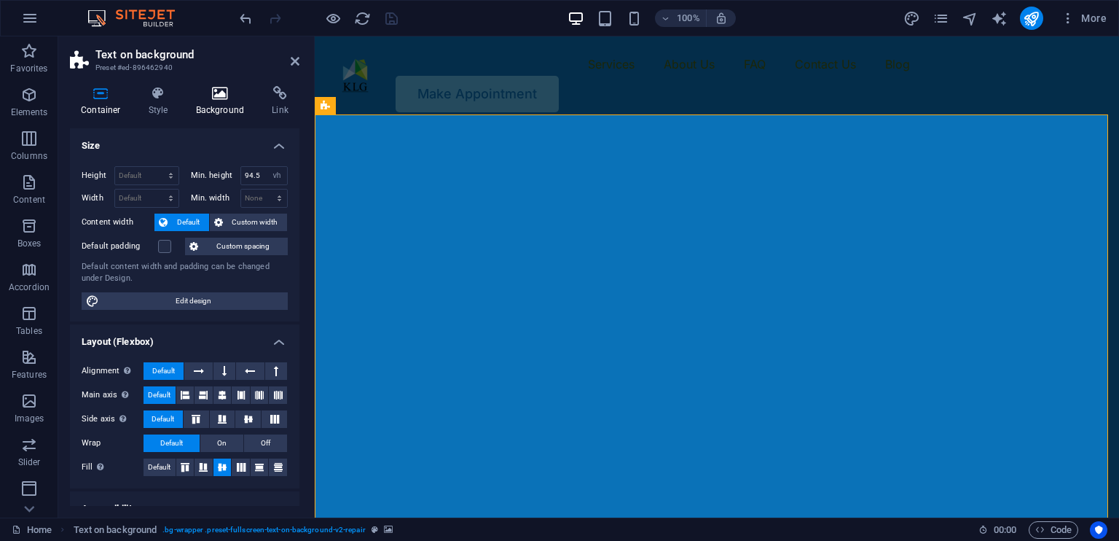
click at [222, 101] on h4 "Background" at bounding box center [223, 101] width 77 height 31
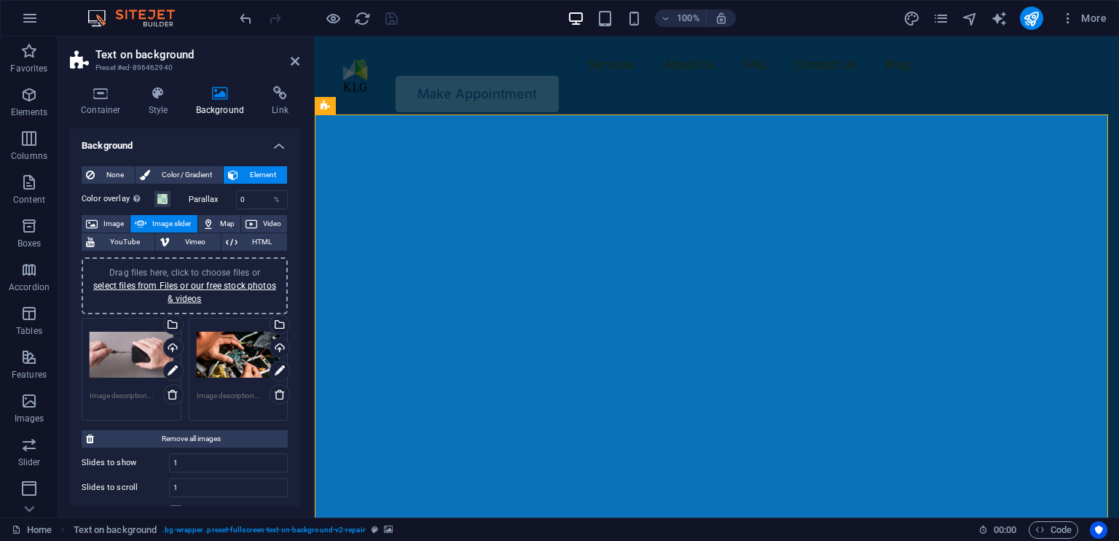
click at [259, 348] on div "Drag files here, click to choose files or select files from Files or our free s…" at bounding box center [239, 355] width 84 height 58
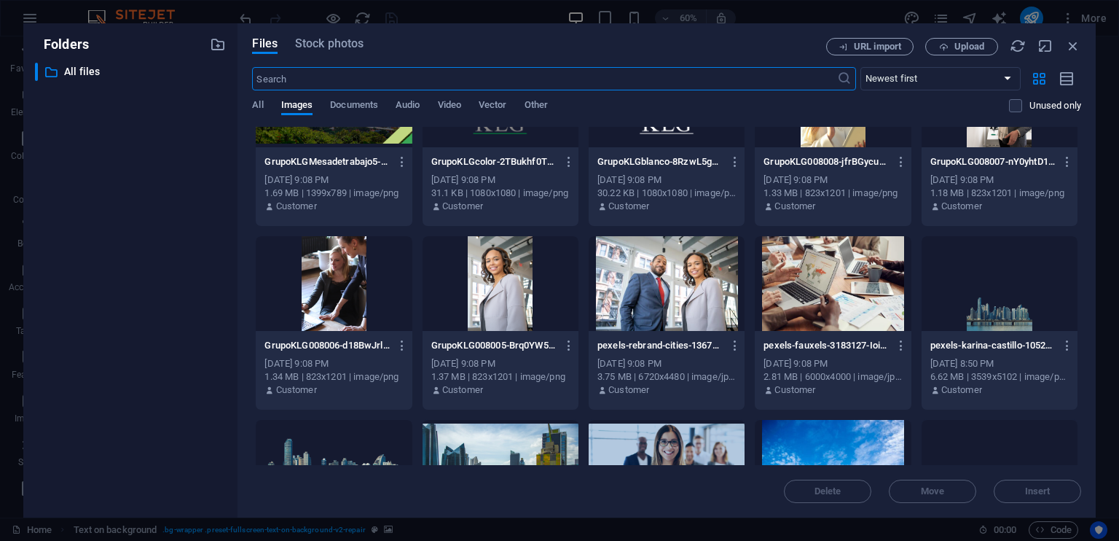
scroll to position [510, 0]
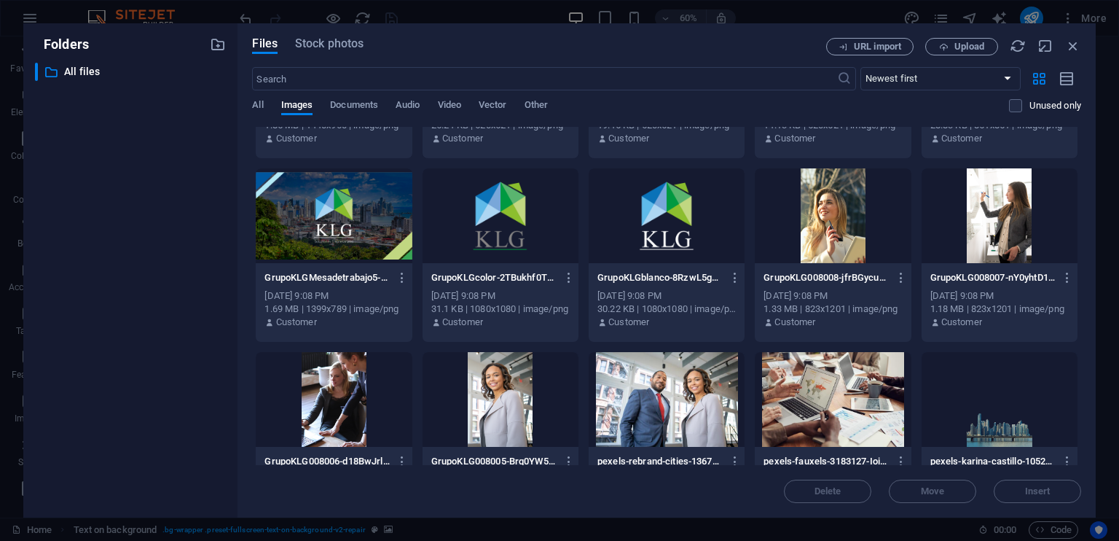
click at [289, 195] on div at bounding box center [334, 215] width 156 height 95
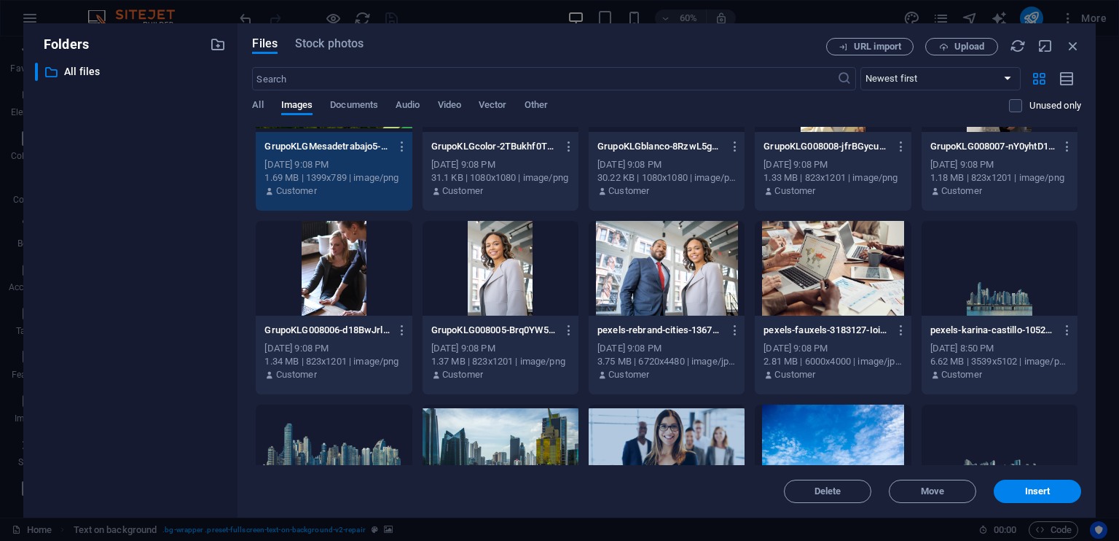
scroll to position [729, 0]
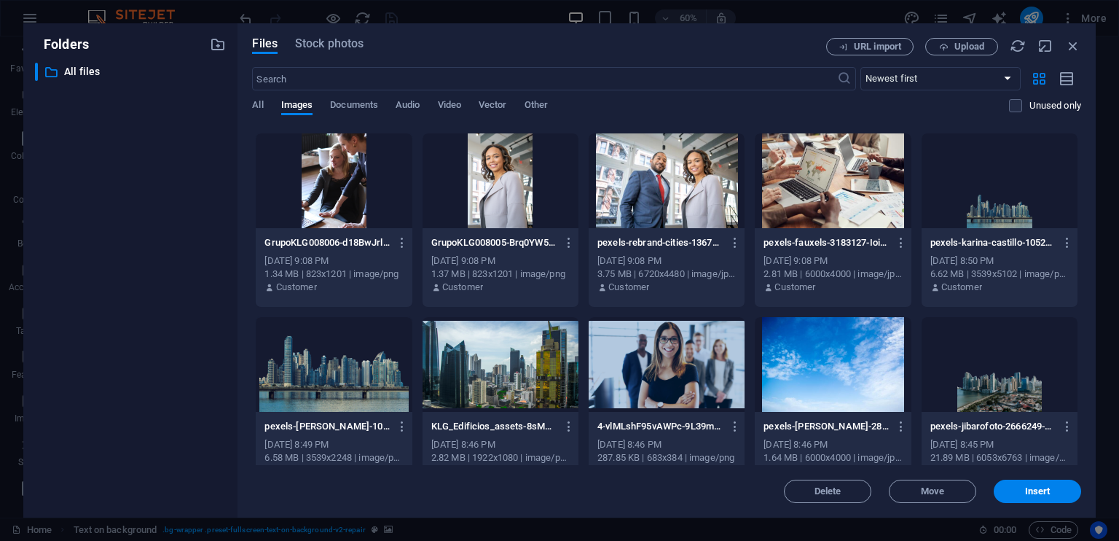
click at [349, 404] on div at bounding box center [334, 364] width 156 height 95
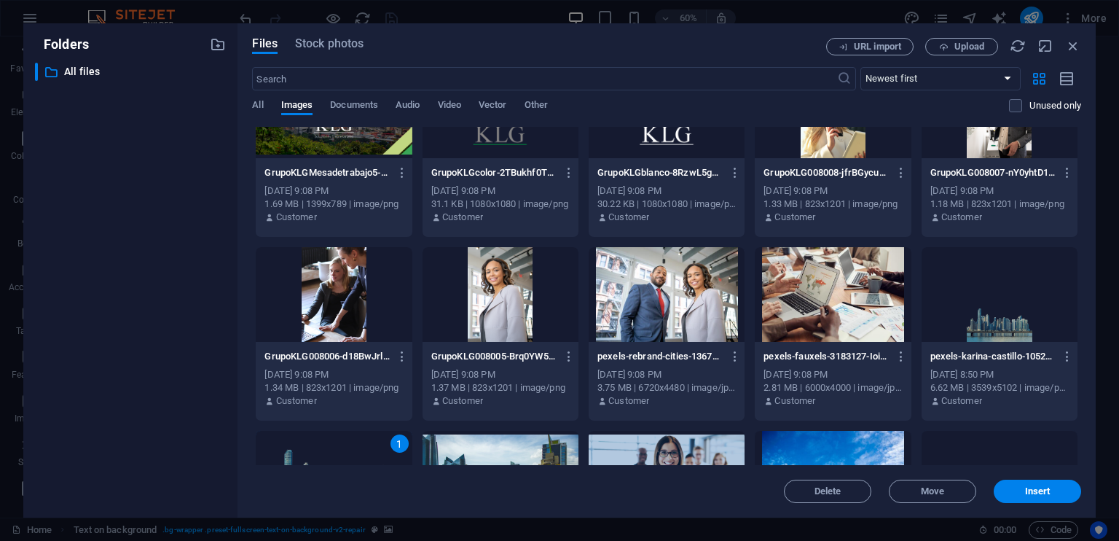
scroll to position [510, 0]
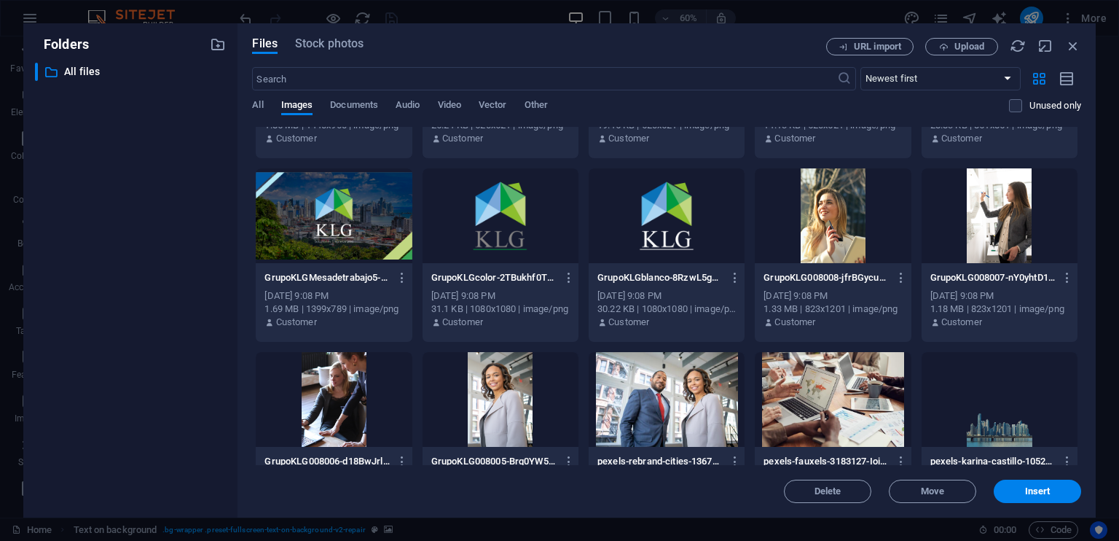
click at [357, 190] on div at bounding box center [334, 215] width 156 height 95
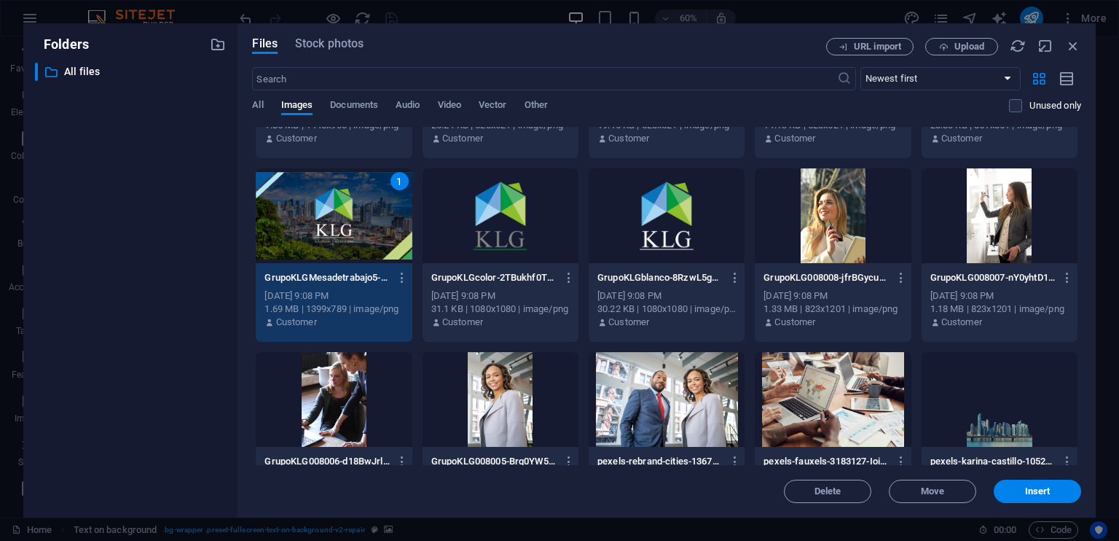
click at [1007, 240] on div at bounding box center [1000, 215] width 156 height 95
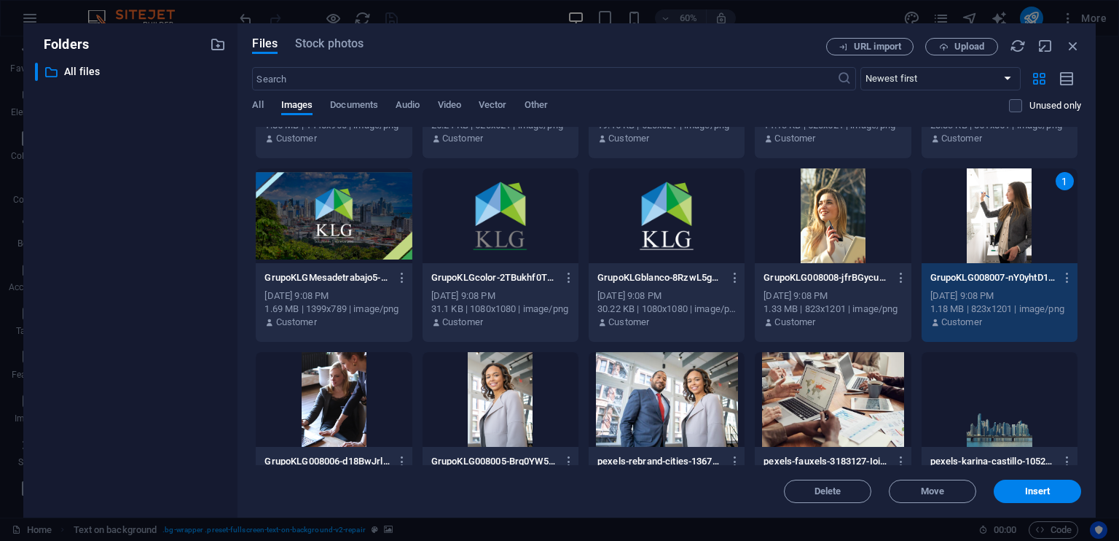
click at [370, 242] on div at bounding box center [334, 215] width 156 height 95
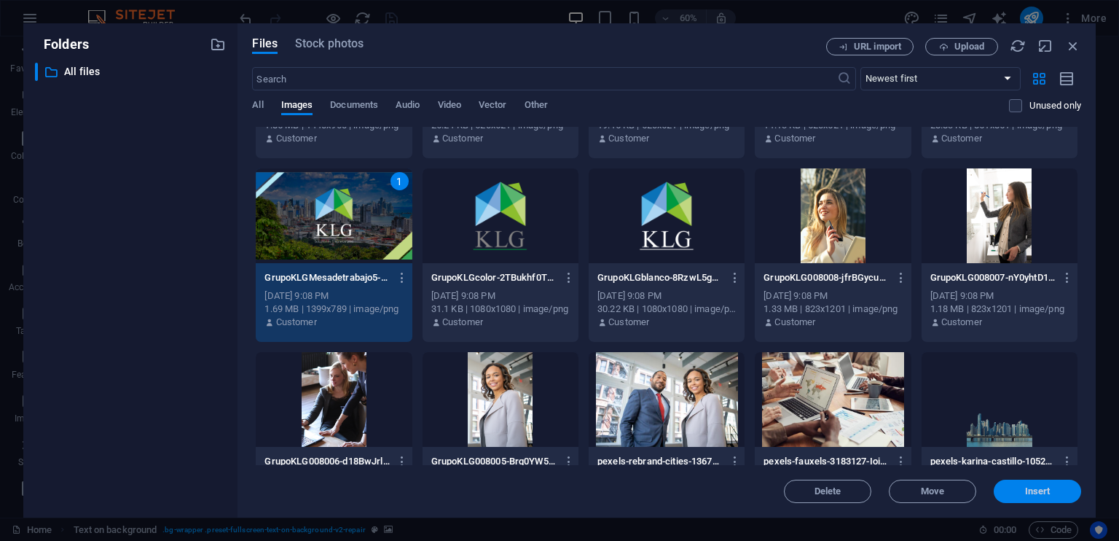
click at [1044, 498] on button "Insert" at bounding box center [1037, 491] width 87 height 23
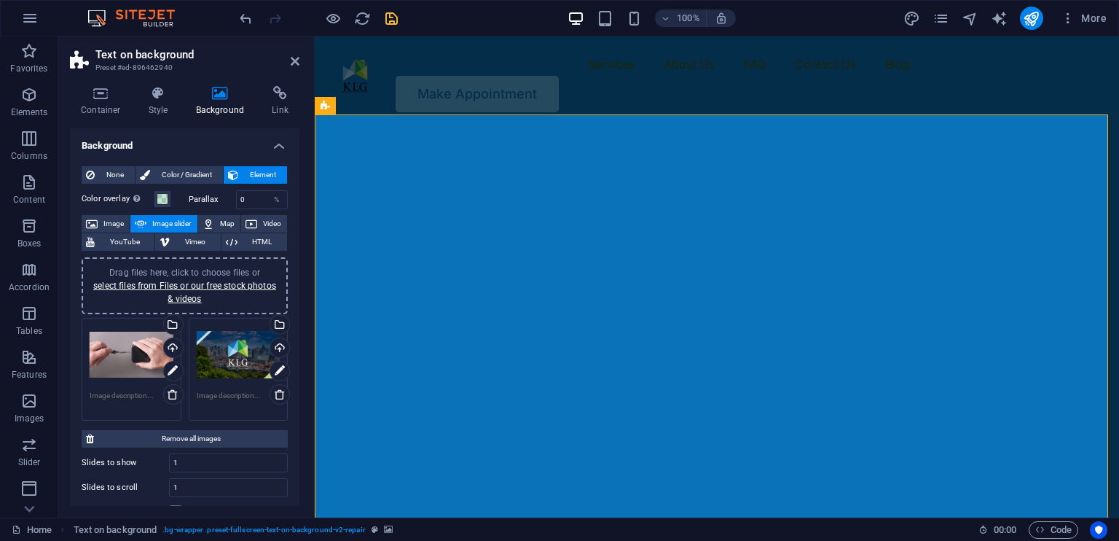
click at [138, 361] on div "Drag files here, click to choose files or select files from Files or our free s…" at bounding box center [132, 355] width 84 height 58
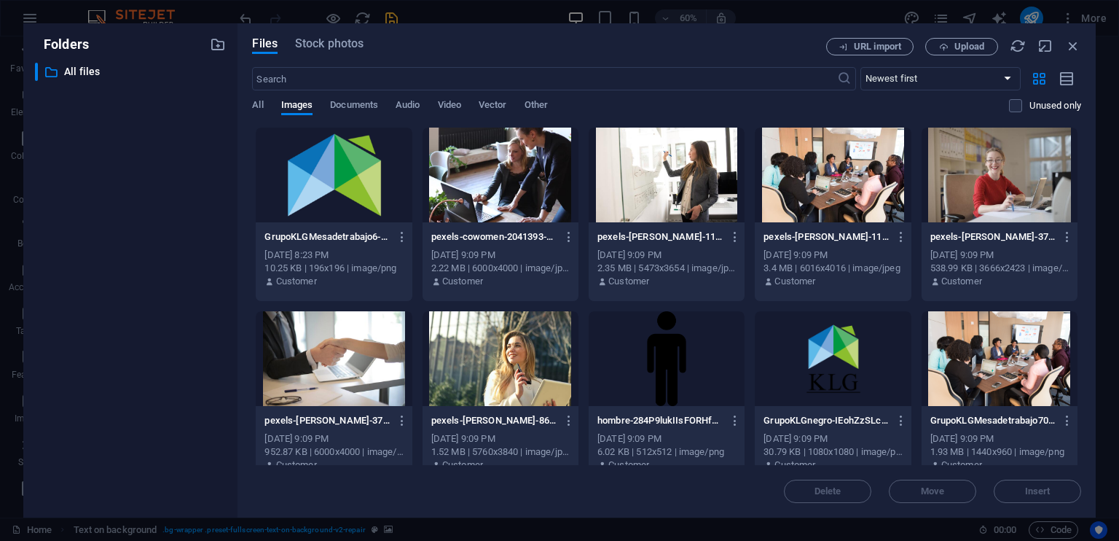
click at [138, 361] on div "​ All files All files" at bounding box center [130, 284] width 191 height 443
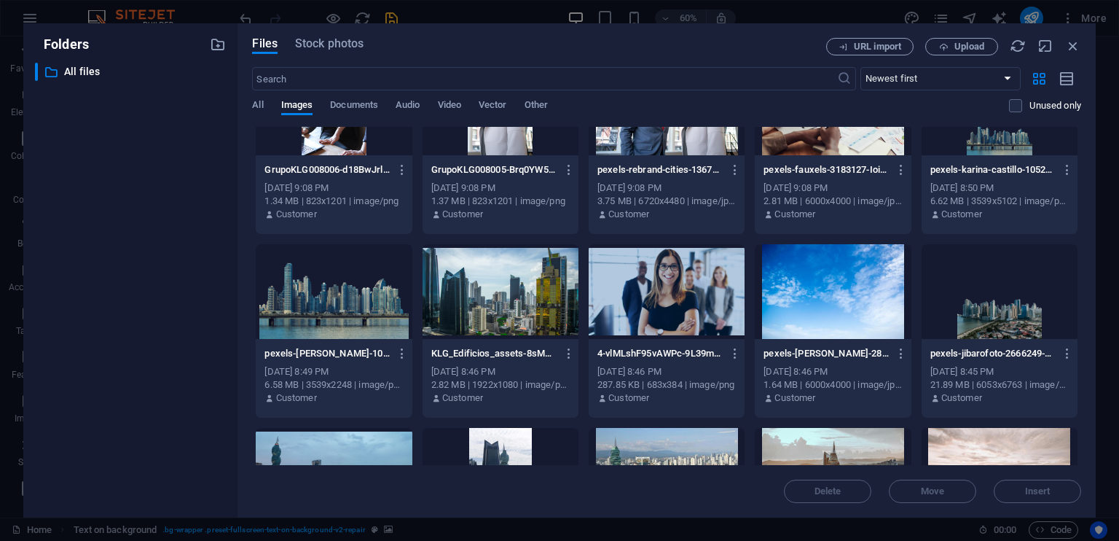
scroll to position [1020, 0]
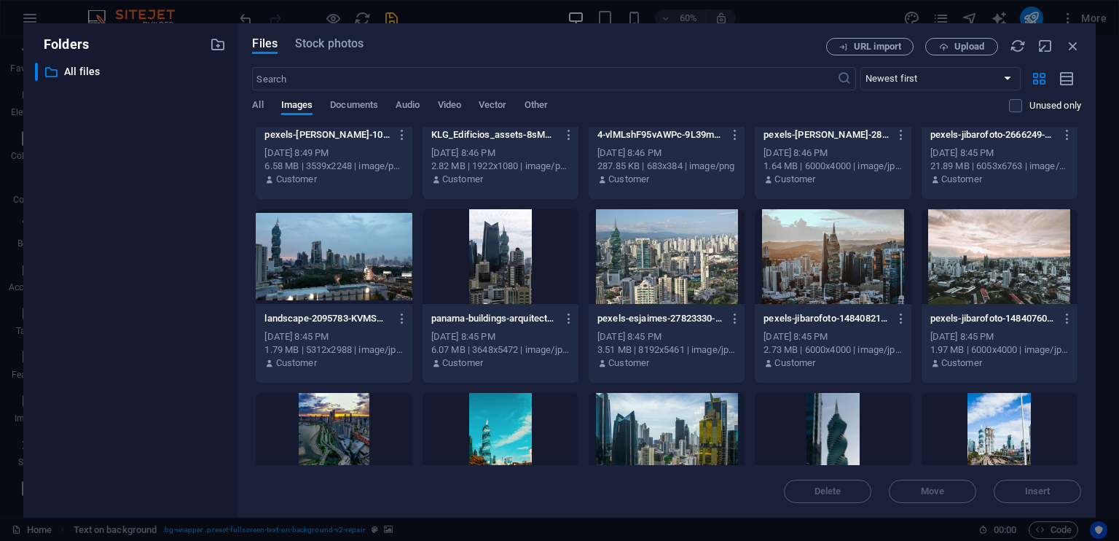
click at [837, 270] on div at bounding box center [833, 256] width 156 height 95
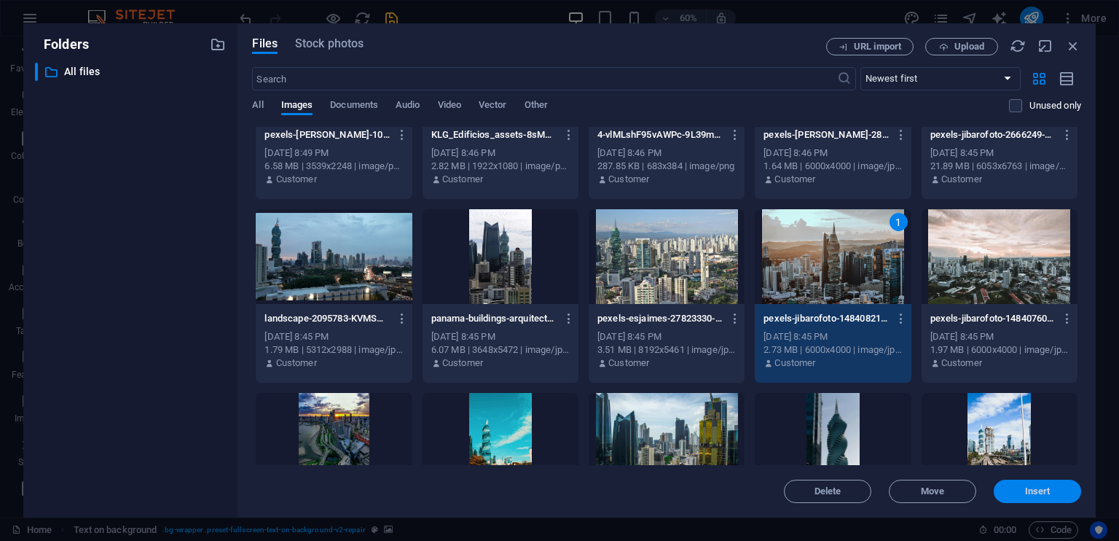
drag, startPoint x: 1029, startPoint y: 492, endPoint x: 711, endPoint y: 455, distance: 319.8
click at [1029, 492] on span "Insert" at bounding box center [1038, 491] width 26 height 9
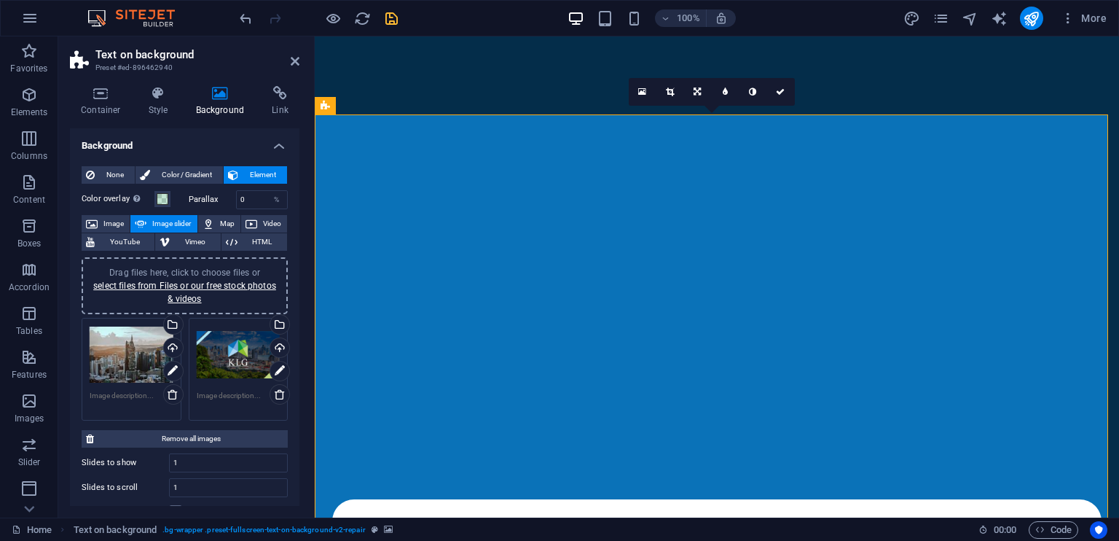
scroll to position [146, 0]
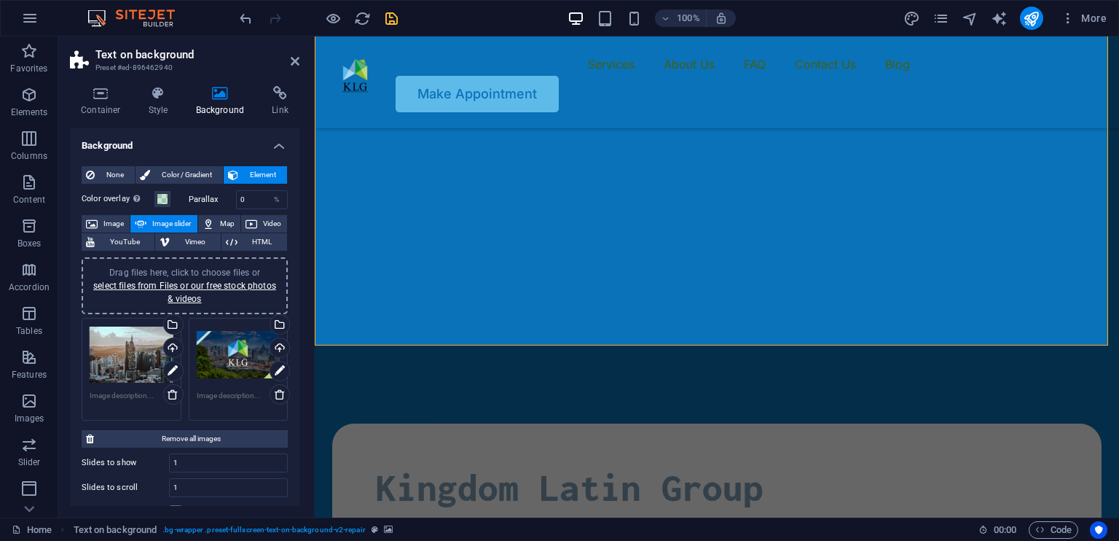
click at [224, 353] on div "Drag files here, click to choose files or select files from Files or our free s…" at bounding box center [239, 355] width 84 height 58
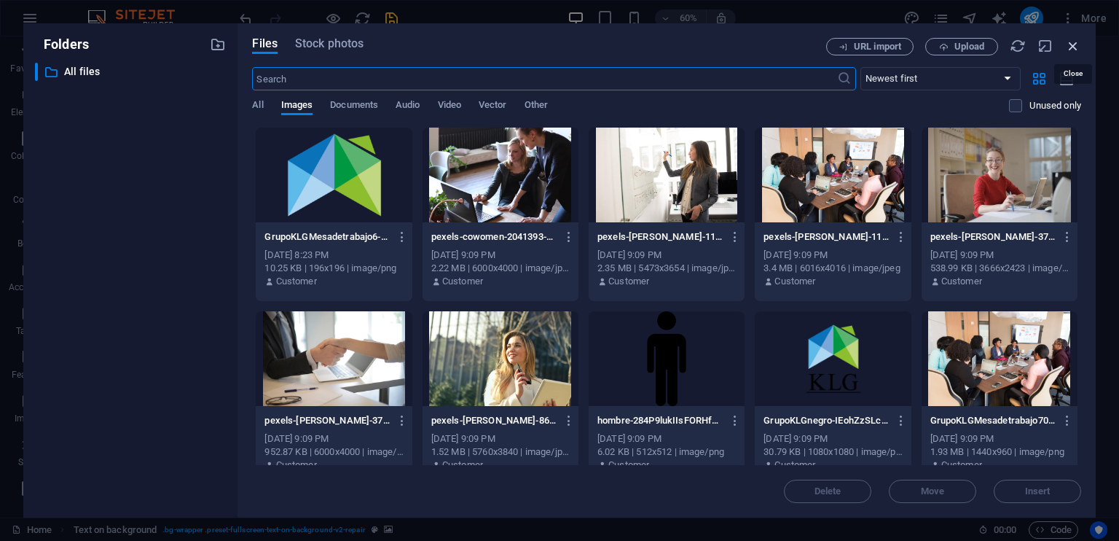
click at [1074, 40] on icon "button" at bounding box center [1073, 46] width 16 height 16
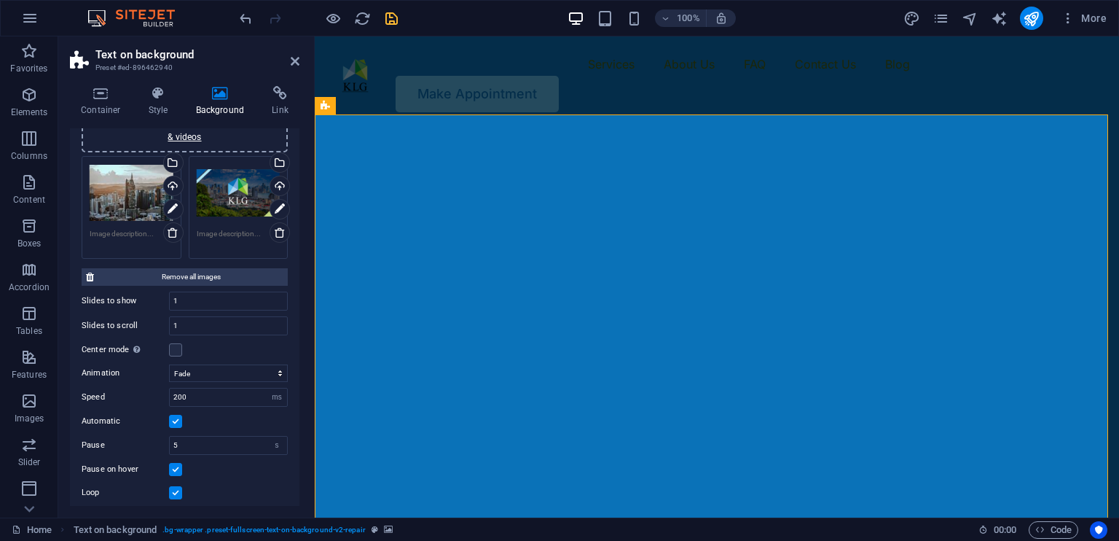
scroll to position [219, 0]
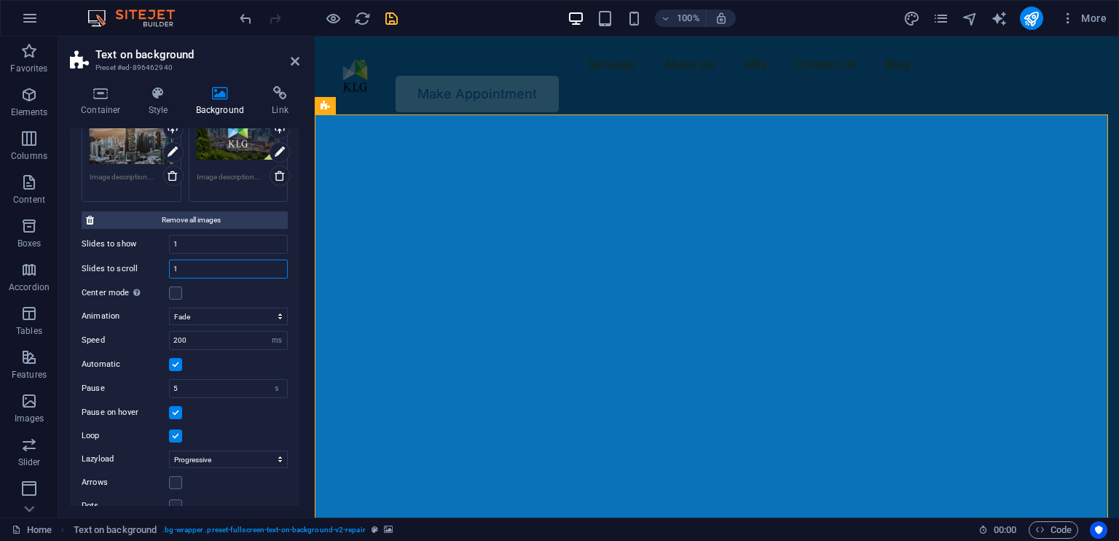
drag, startPoint x: 230, startPoint y: 266, endPoint x: 183, endPoint y: 264, distance: 46.7
click at [183, 264] on input "1" at bounding box center [228, 268] width 117 height 17
click at [280, 318] on select "Slide Fade" at bounding box center [228, 316] width 119 height 17
select select "slide"
click at [169, 308] on select "Slide Fade" at bounding box center [228, 316] width 119 height 17
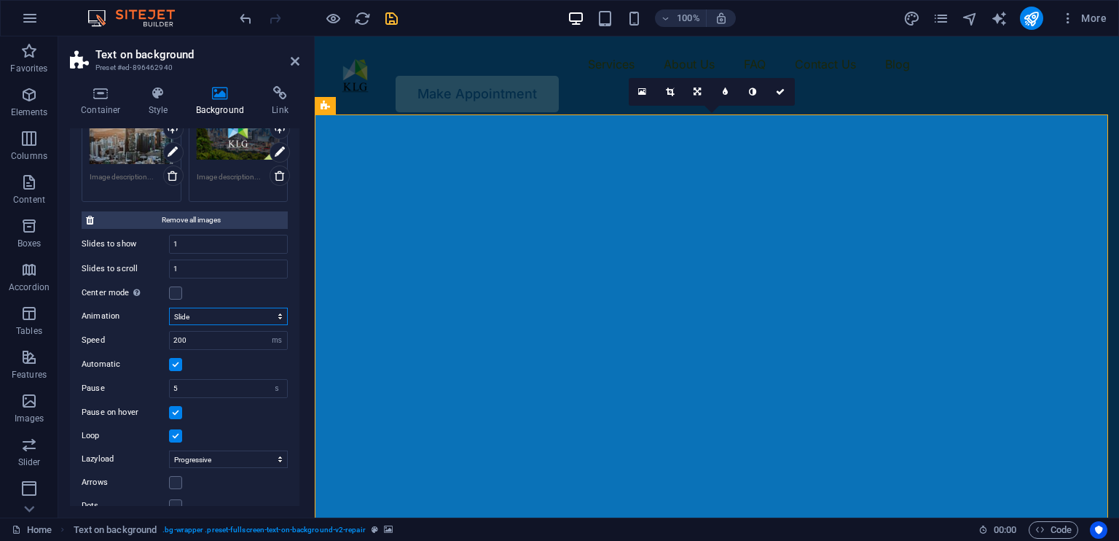
click at [278, 313] on select "Slide Fade" at bounding box center [228, 316] width 119 height 17
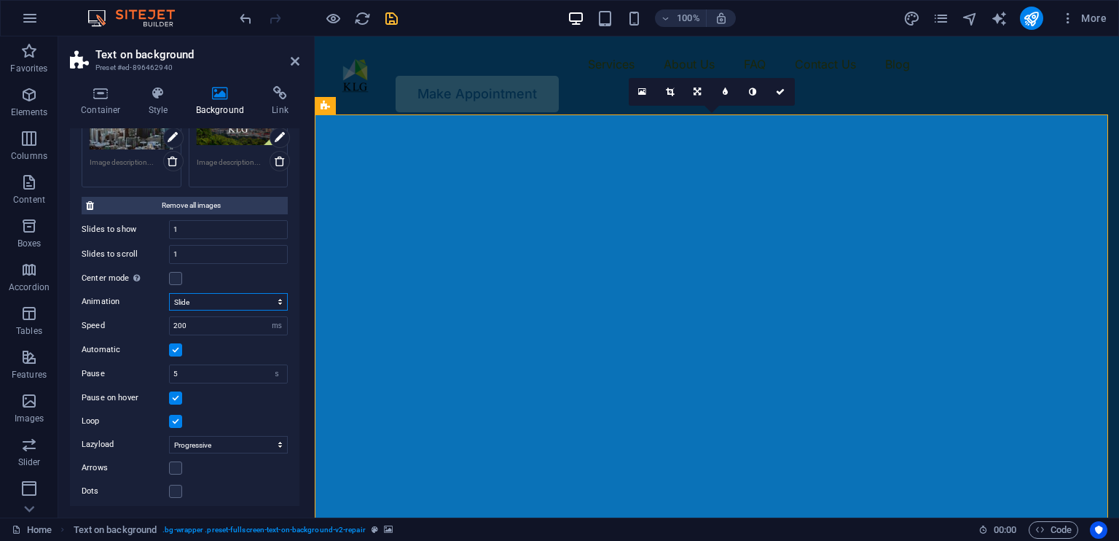
scroll to position [236, 0]
click at [213, 343] on div "Automatic" at bounding box center [185, 346] width 206 height 17
click at [177, 461] on label at bounding box center [175, 464] width 13 height 13
click at [0, 0] on input "Arrows" at bounding box center [0, 0] width 0 height 0
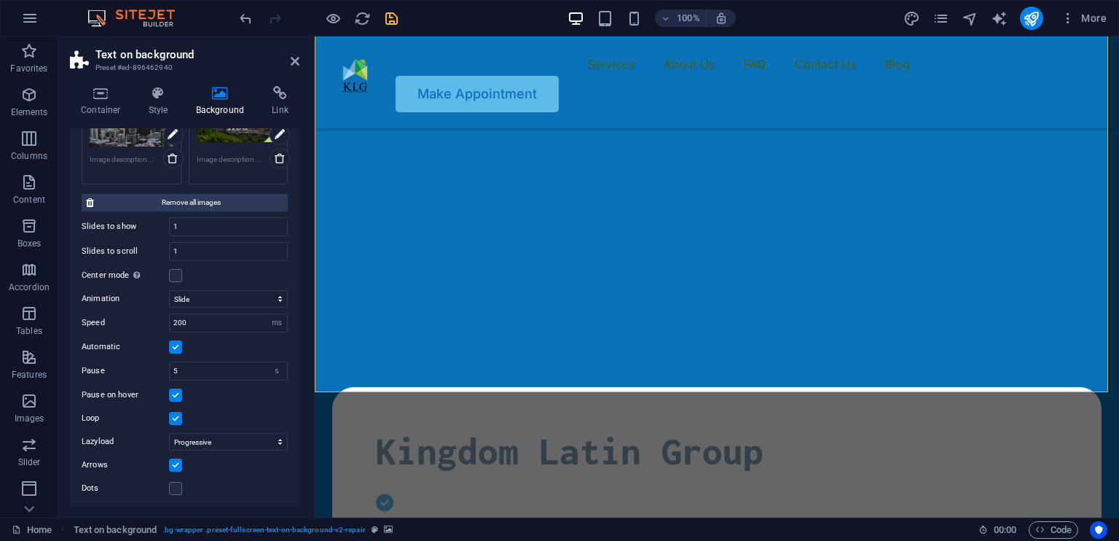
scroll to position [0, 0]
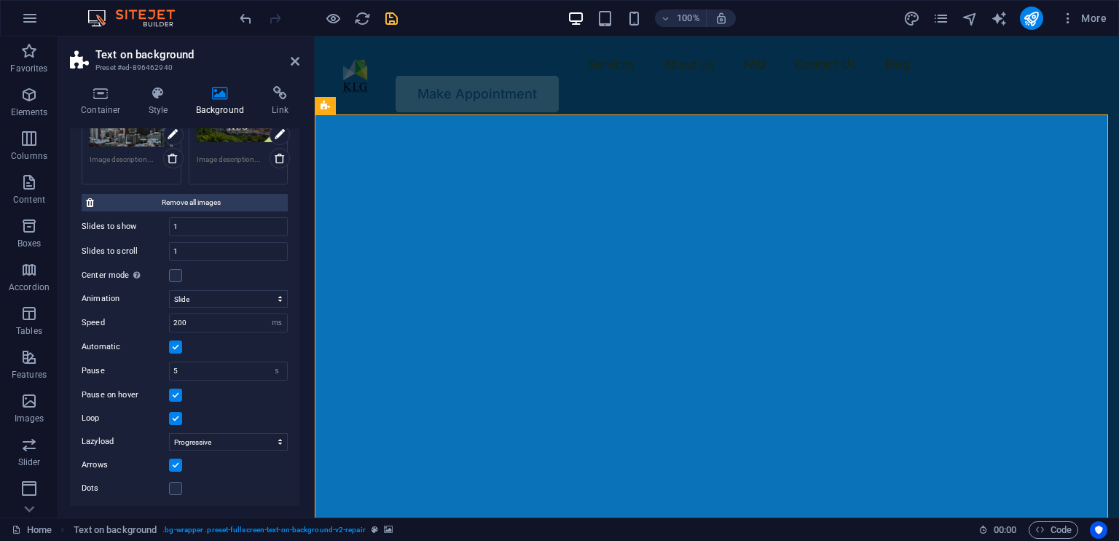
click at [176, 459] on label at bounding box center [175, 464] width 13 height 13
click at [0, 0] on input "Arrows" at bounding box center [0, 0] width 0 height 0
click at [176, 483] on label at bounding box center [175, 488] width 13 height 13
click at [0, 0] on input "Dots" at bounding box center [0, 0] width 0 height 0
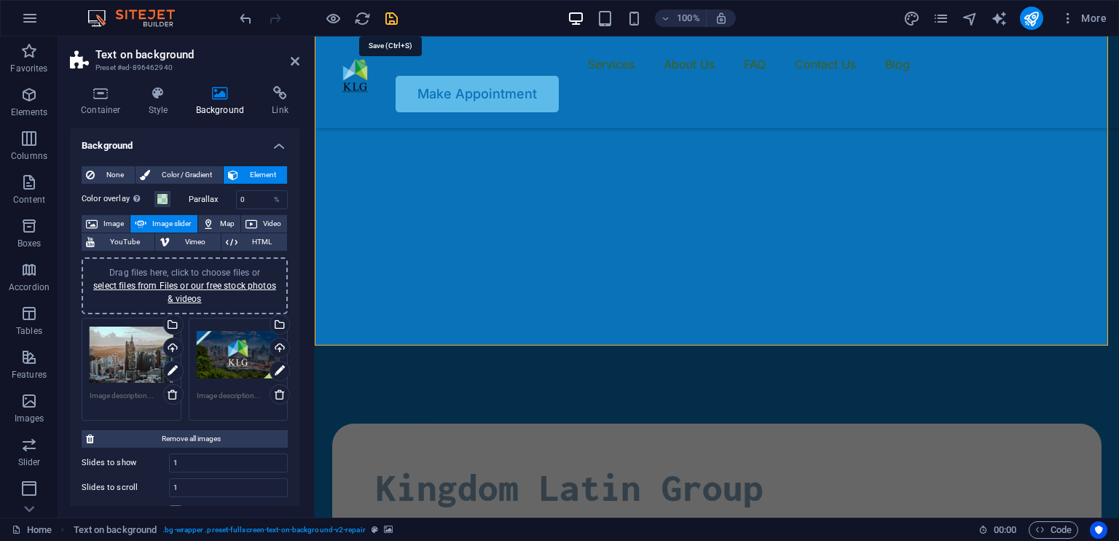
click at [394, 17] on icon "save" at bounding box center [391, 18] width 17 height 17
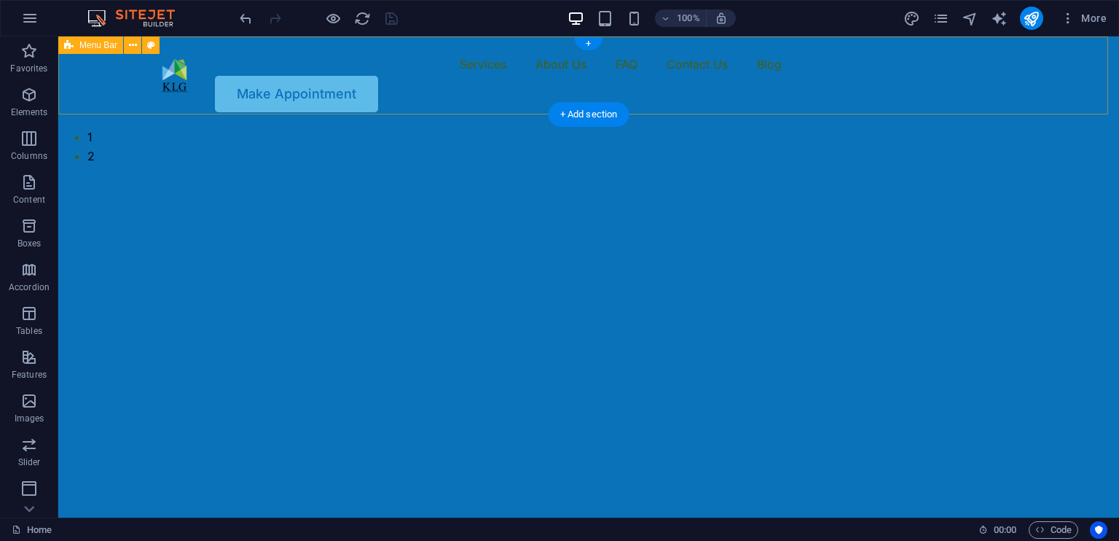
click at [810, 88] on div "Services About Us FAQ Contact Us Blog Make Appointment" at bounding box center [588, 82] width 1061 height 92
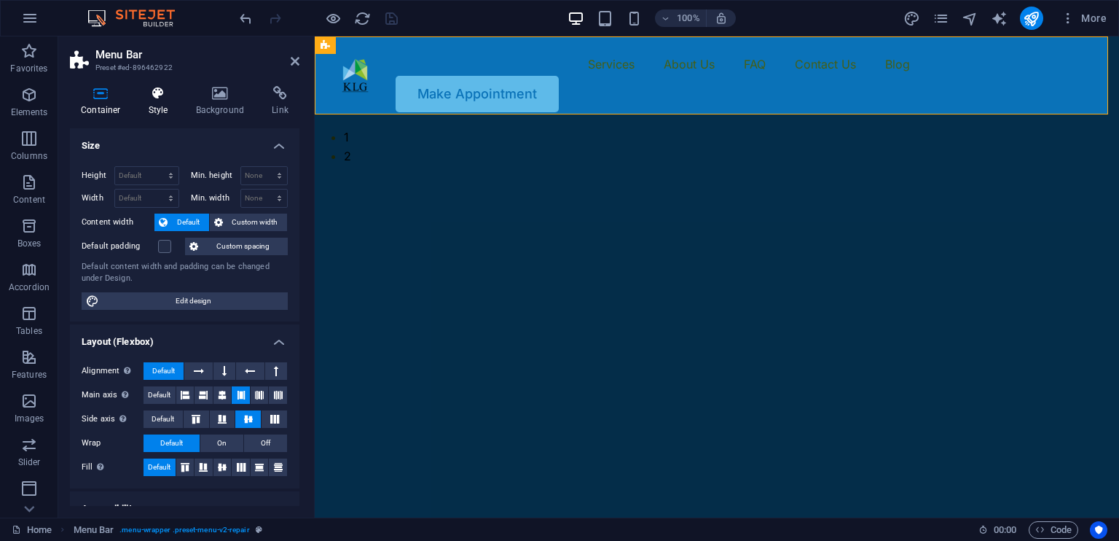
click at [168, 98] on icon at bounding box center [159, 93] width 42 height 15
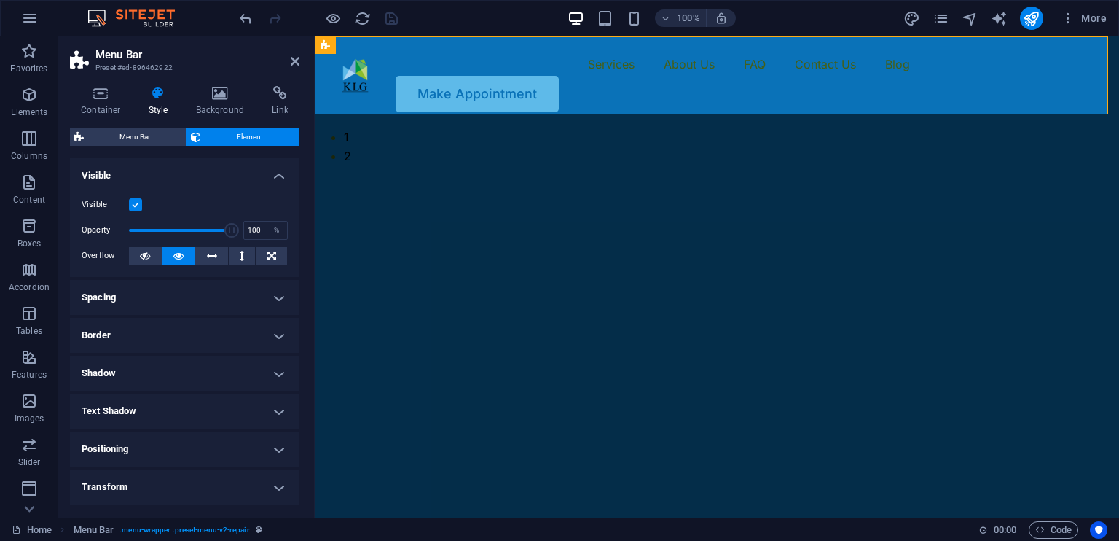
click at [138, 204] on label at bounding box center [135, 204] width 13 height 13
click at [0, 0] on input "Visible" at bounding box center [0, 0] width 0 height 0
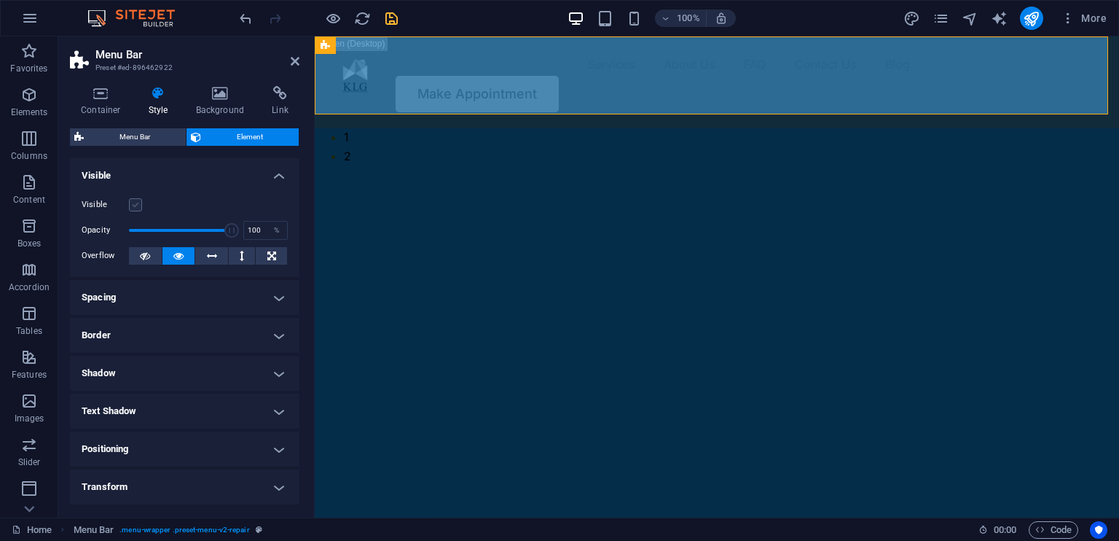
click at [138, 203] on label at bounding box center [135, 204] width 13 height 13
click at [0, 0] on input "Visible" at bounding box center [0, 0] width 0 height 0
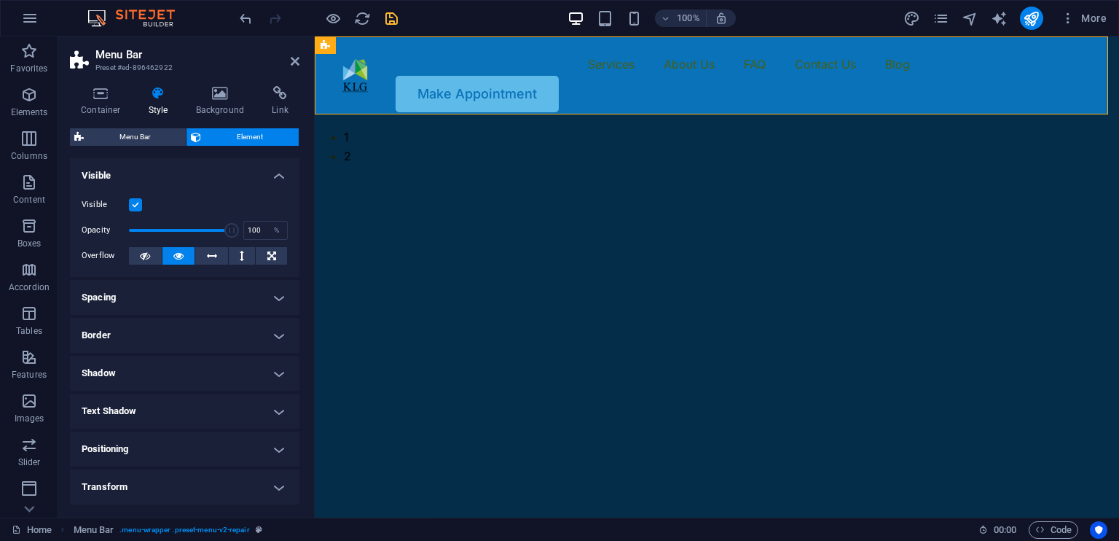
scroll to position [112, 0]
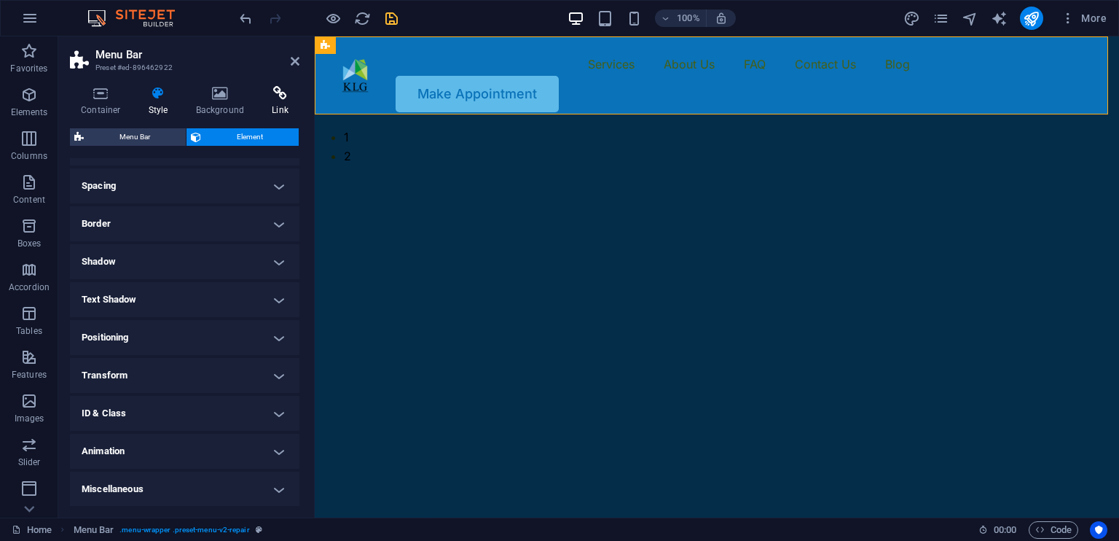
click at [282, 114] on h4 "Link" at bounding box center [280, 101] width 39 height 31
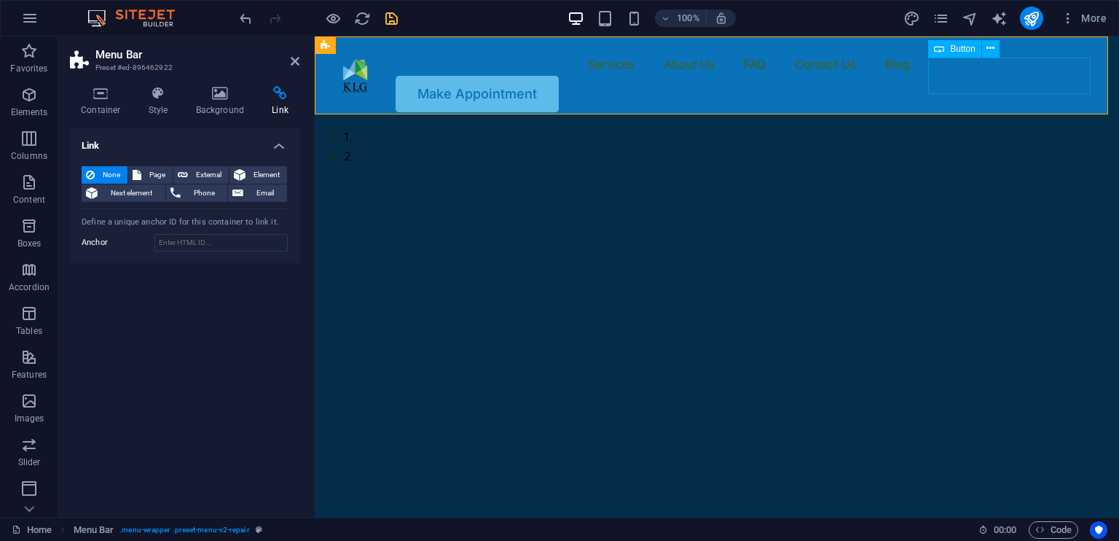
click at [1026, 76] on div "Make Appointment" at bounding box center [717, 94] width 770 height 36
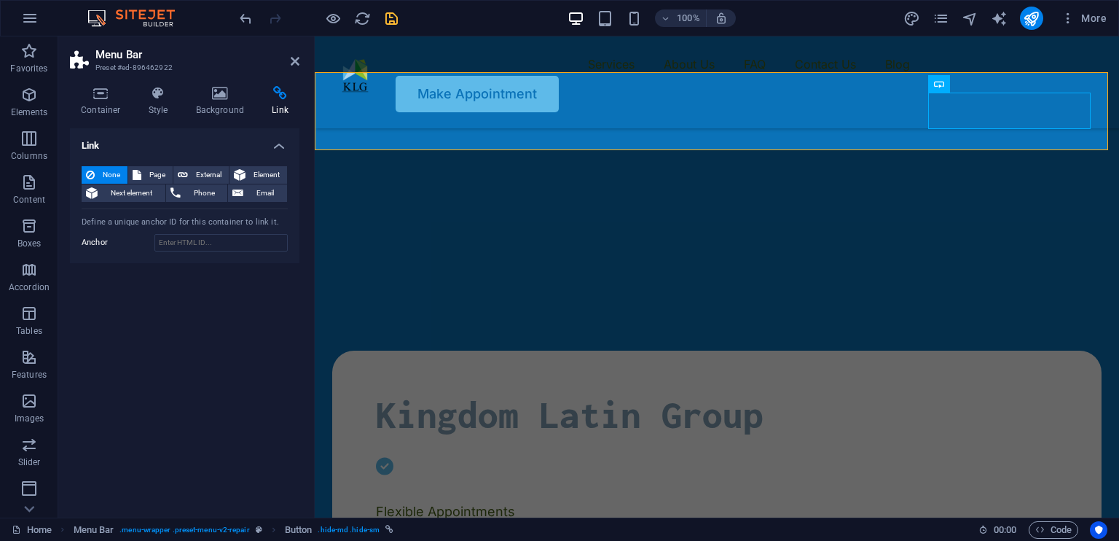
scroll to position [0, 0]
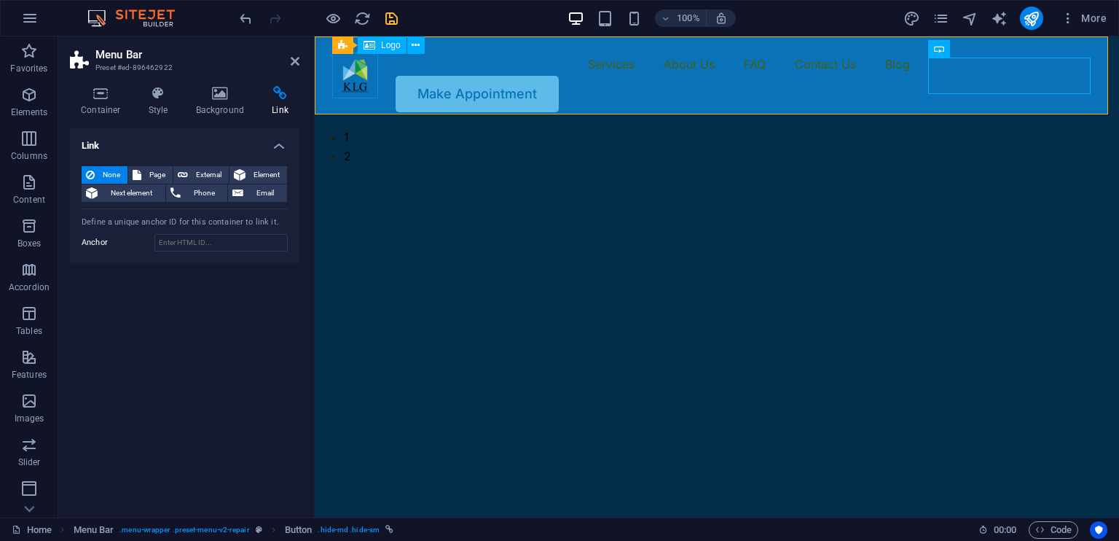
click at [363, 81] on div at bounding box center [355, 75] width 46 height 46
click at [363, 80] on div at bounding box center [355, 75] width 46 height 46
click at [363, 79] on div at bounding box center [355, 75] width 46 height 46
select select "px"
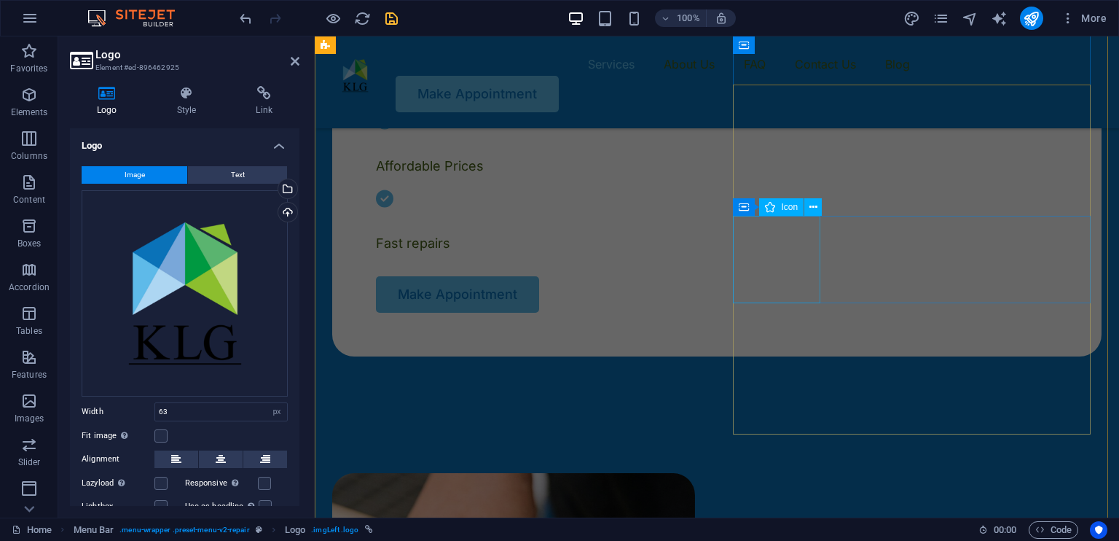
scroll to position [729, 0]
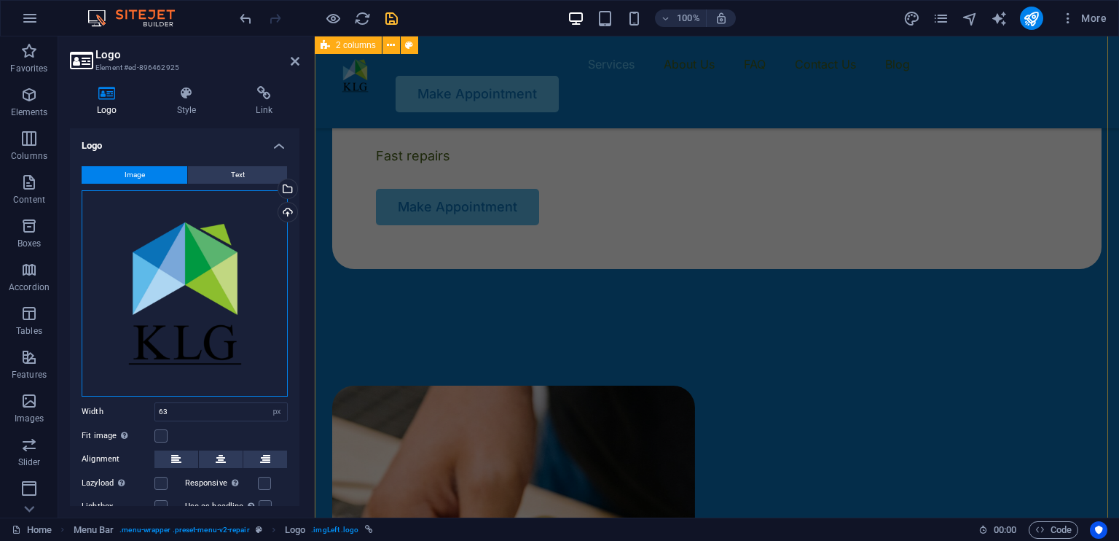
click at [251, 260] on div "Drag files here, click to choose files or select files from Files or our free s…" at bounding box center [185, 293] width 206 height 206
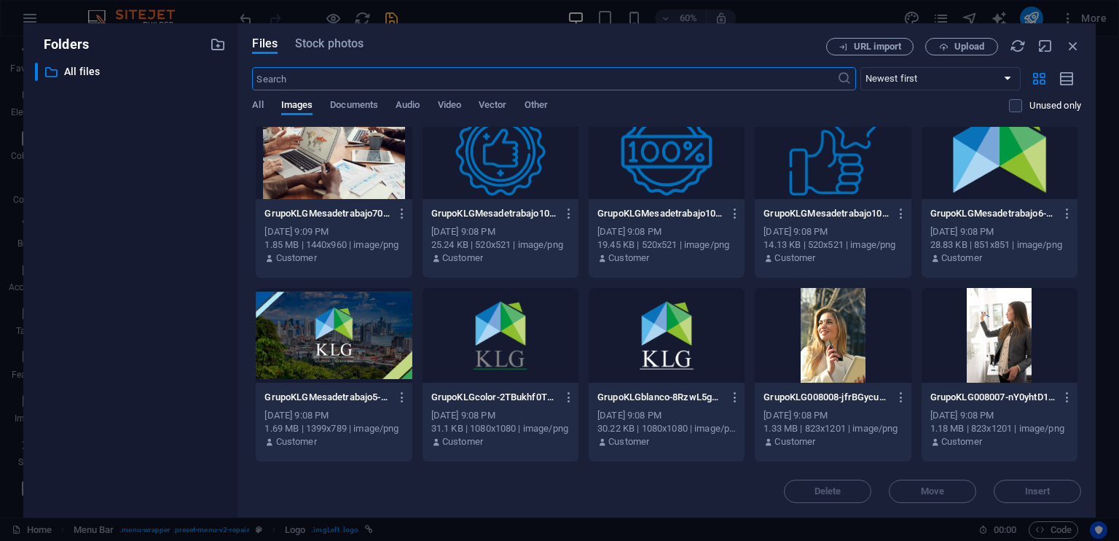
scroll to position [510, 0]
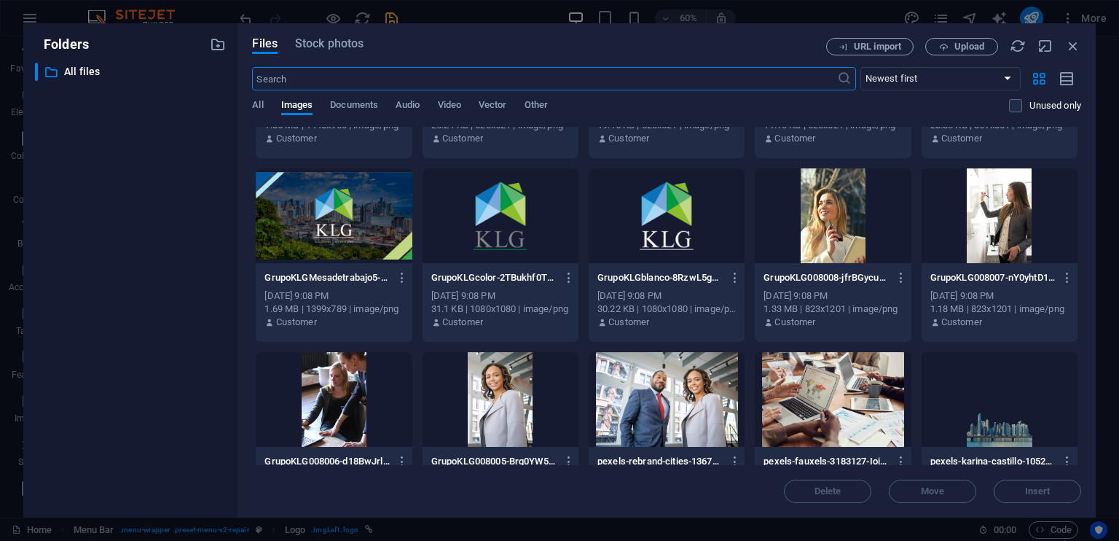
click at [679, 211] on div at bounding box center [667, 215] width 156 height 95
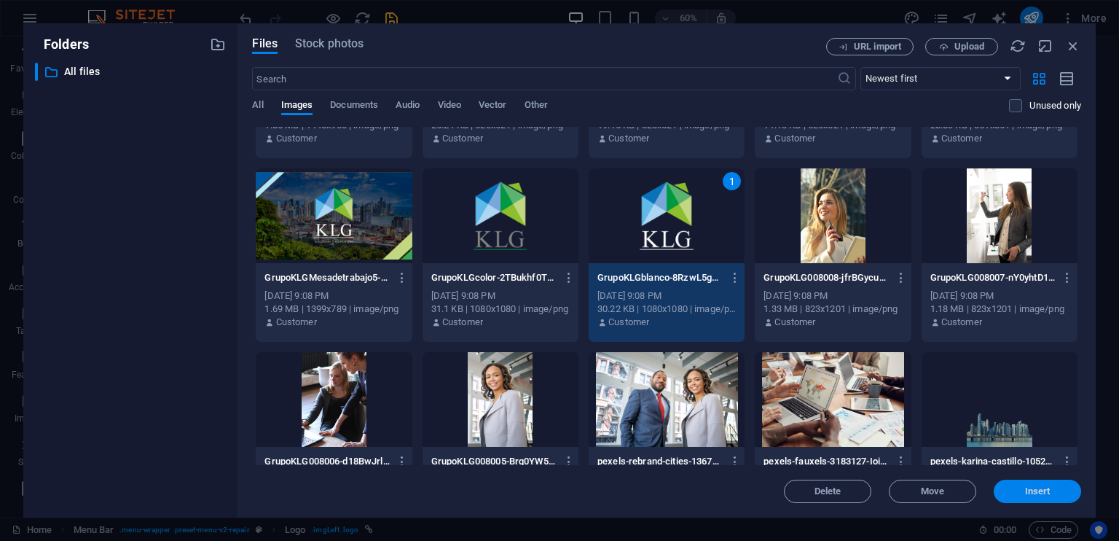
click at [1020, 482] on button "Insert" at bounding box center [1037, 491] width 87 height 23
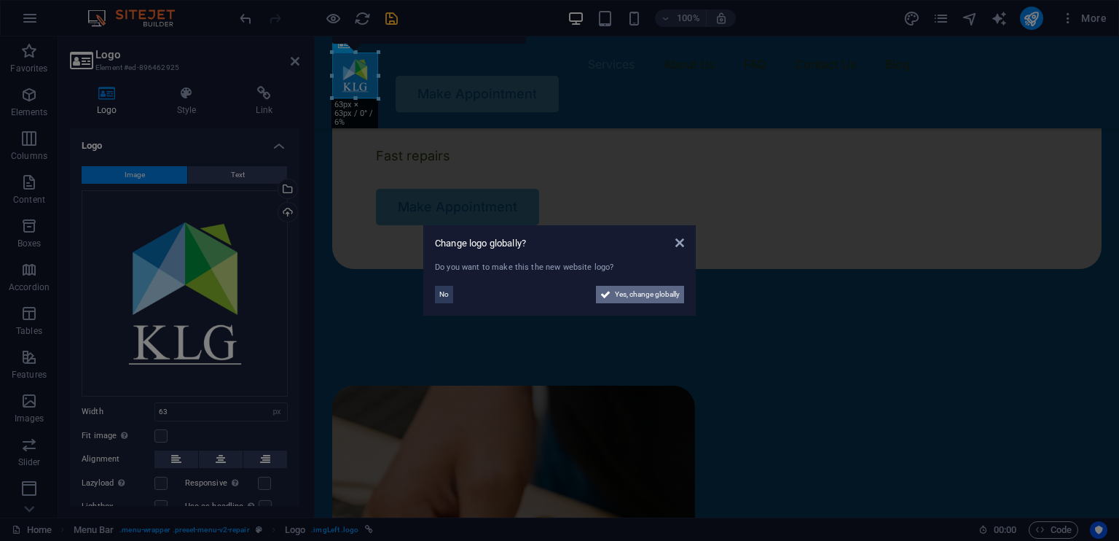
click at [652, 292] on span "Yes, change globally" at bounding box center [647, 294] width 65 height 17
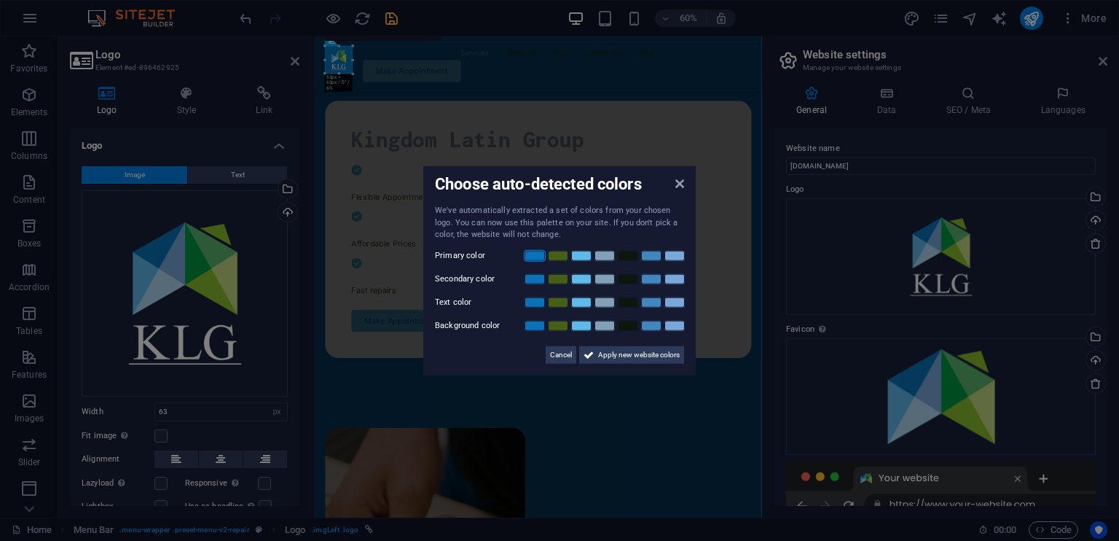
click at [536, 251] on link at bounding box center [535, 255] width 22 height 12
click at [560, 278] on link at bounding box center [558, 279] width 22 height 12
click at [583, 301] on link at bounding box center [582, 302] width 22 height 12
click at [603, 325] on link at bounding box center [605, 325] width 22 height 12
click at [619, 355] on span "Apply new website colors" at bounding box center [639, 353] width 82 height 17
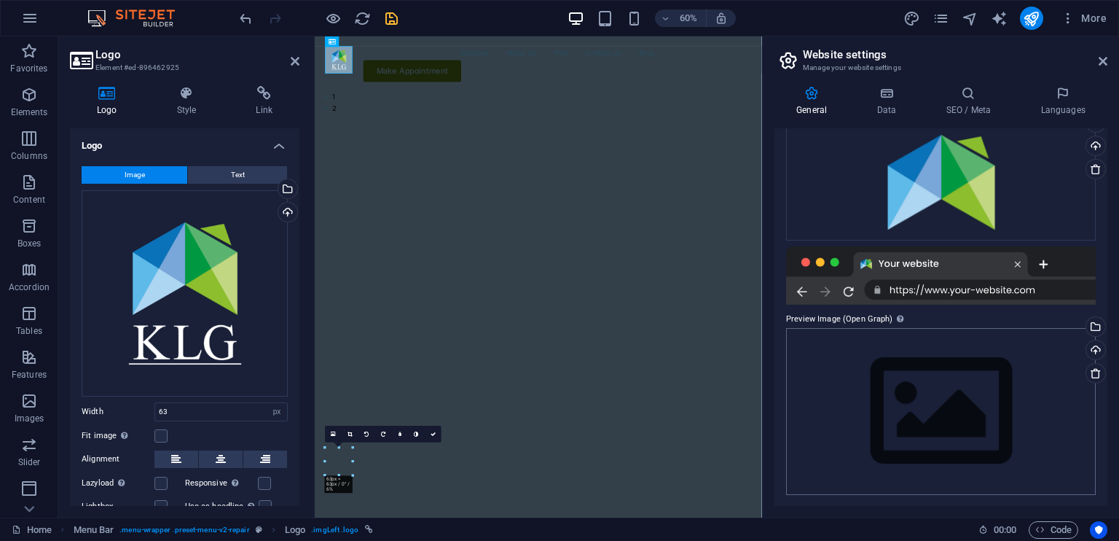
scroll to position [0, 0]
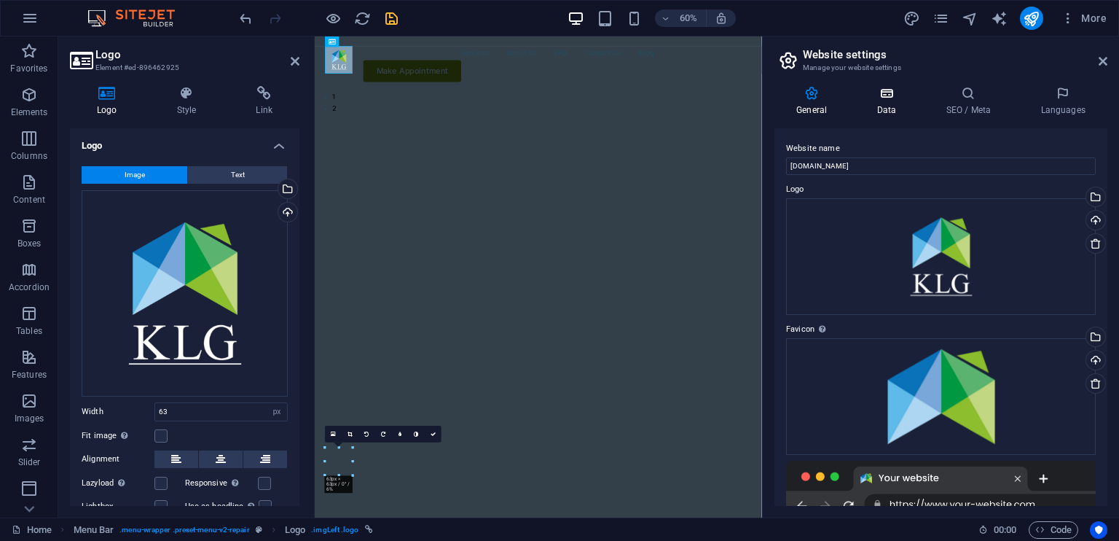
click at [881, 100] on icon at bounding box center [886, 93] width 63 height 15
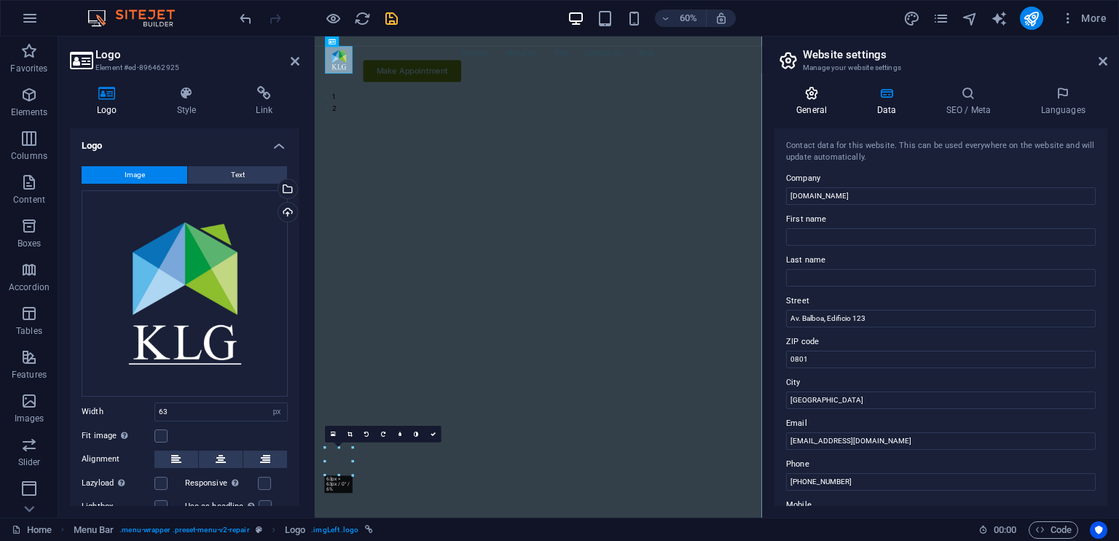
click at [810, 97] on icon at bounding box center [812, 93] width 74 height 15
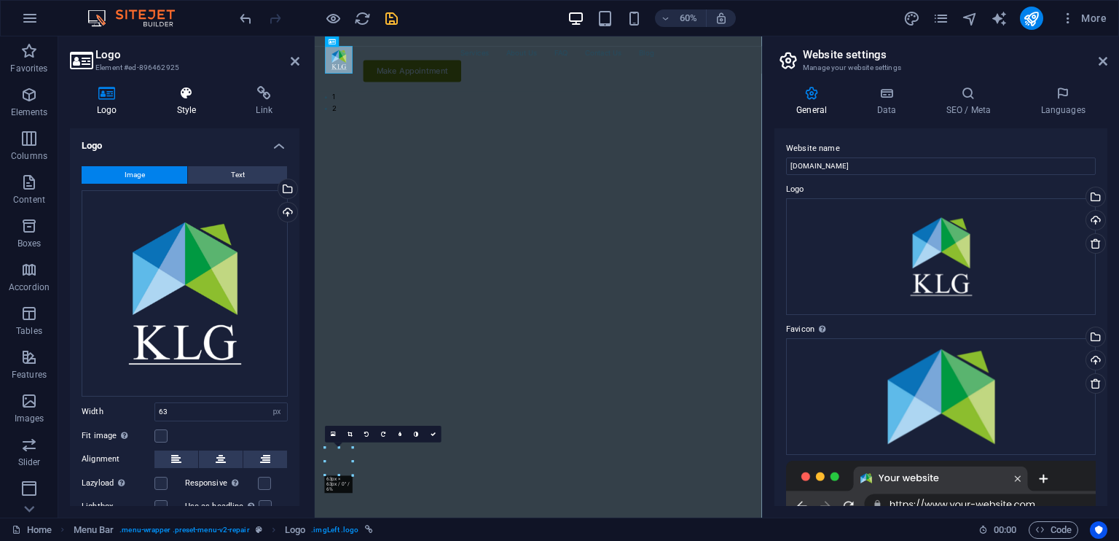
click at [190, 106] on h4 "Style" at bounding box center [189, 101] width 79 height 31
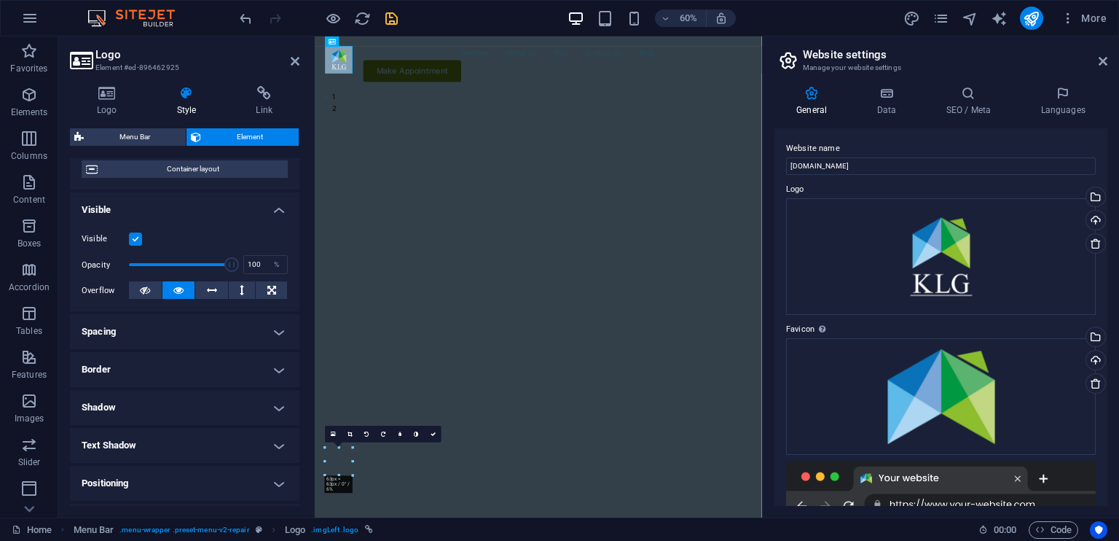
scroll to position [267, 0]
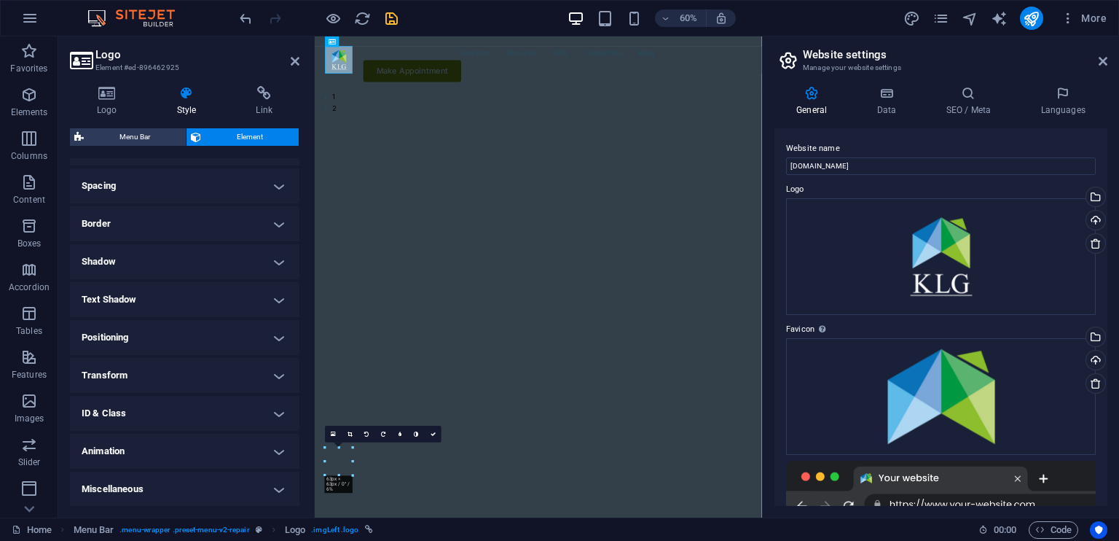
click at [187, 457] on h4 "Animation" at bounding box center [185, 451] width 230 height 35
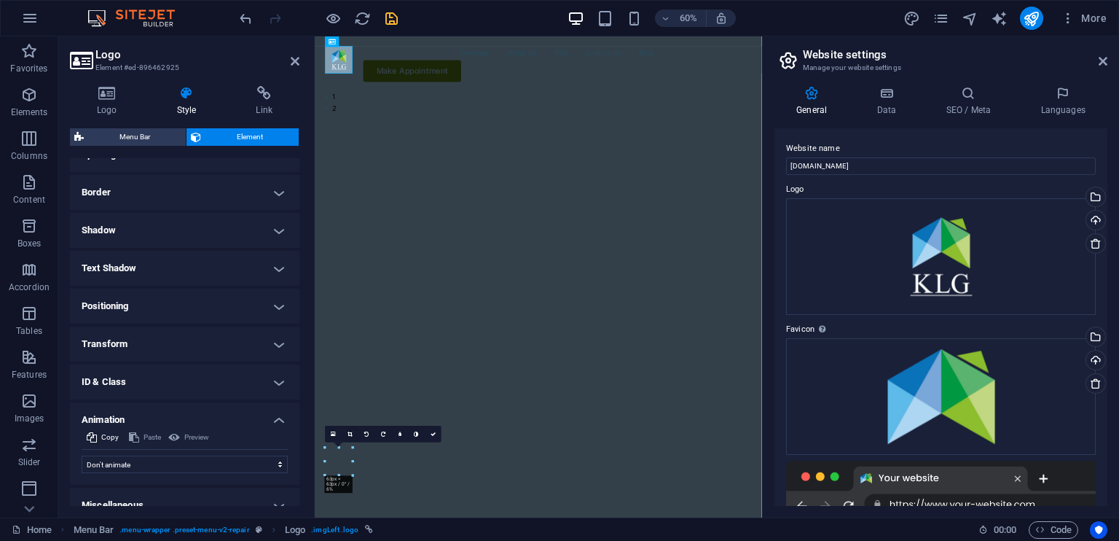
scroll to position [315, 0]
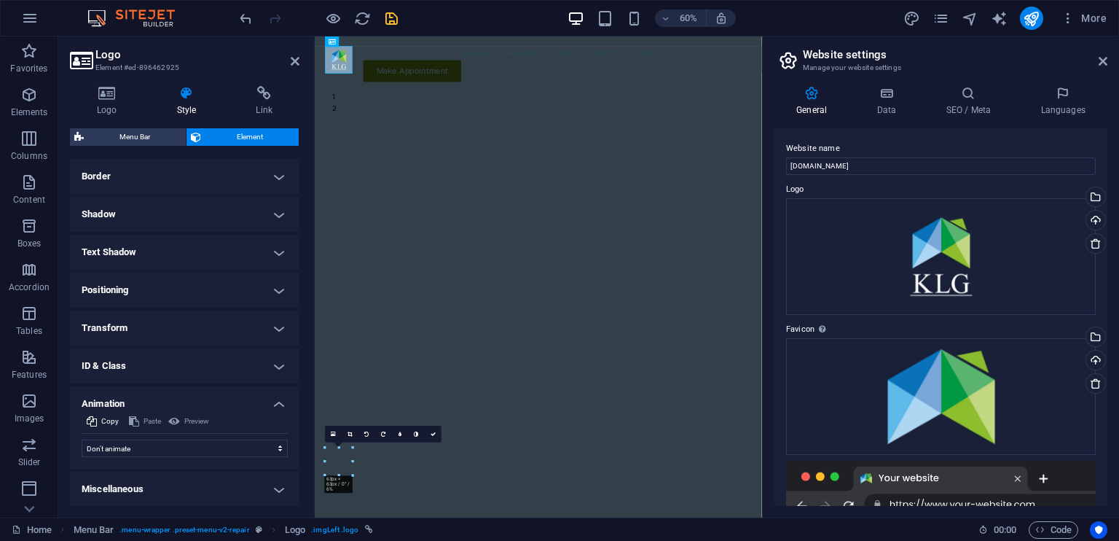
click at [179, 481] on h4 "Miscellaneous" at bounding box center [185, 489] width 230 height 35
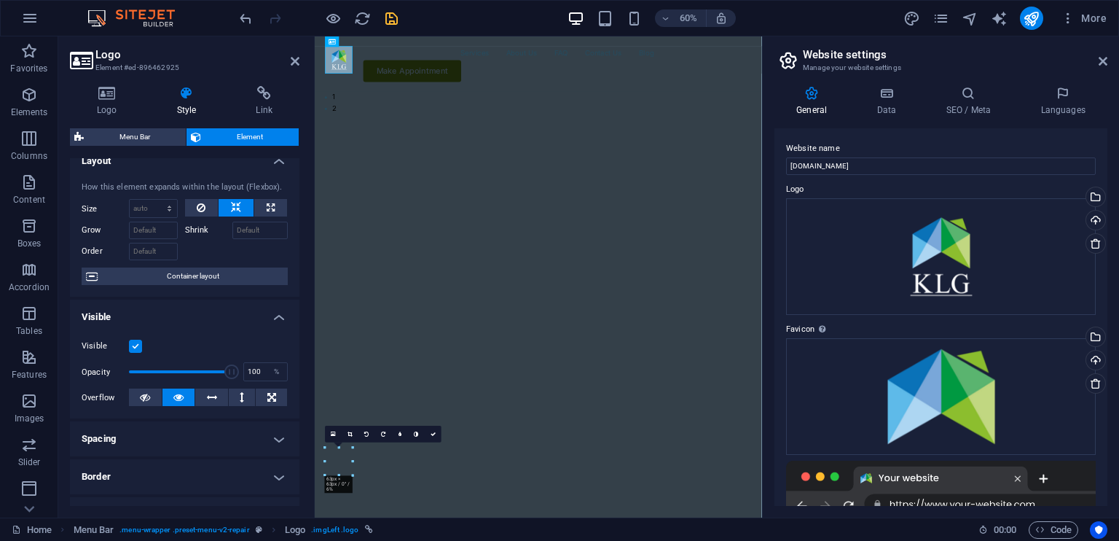
scroll to position [0, 0]
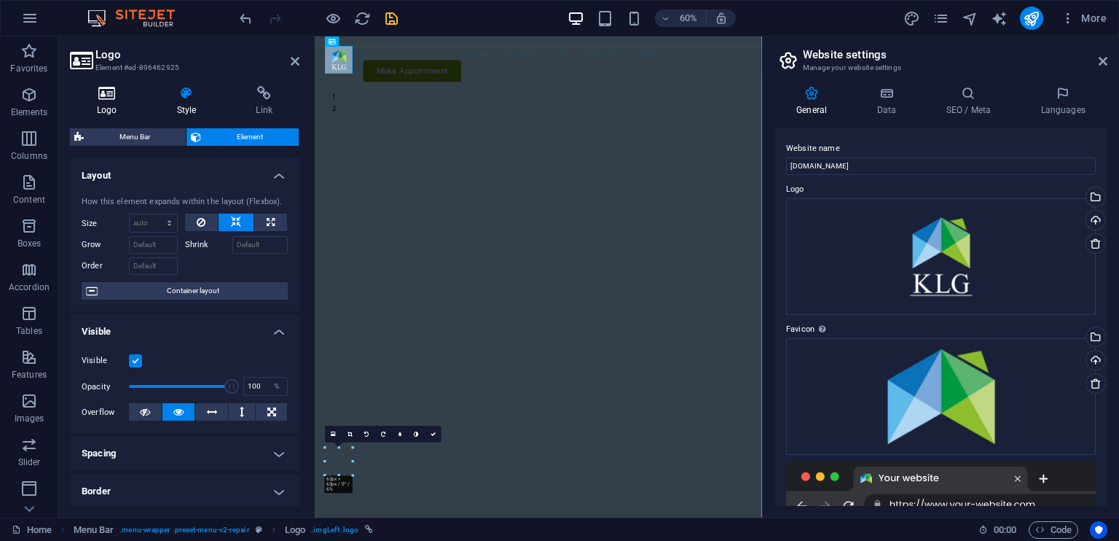
click at [114, 98] on icon at bounding box center [107, 93] width 74 height 15
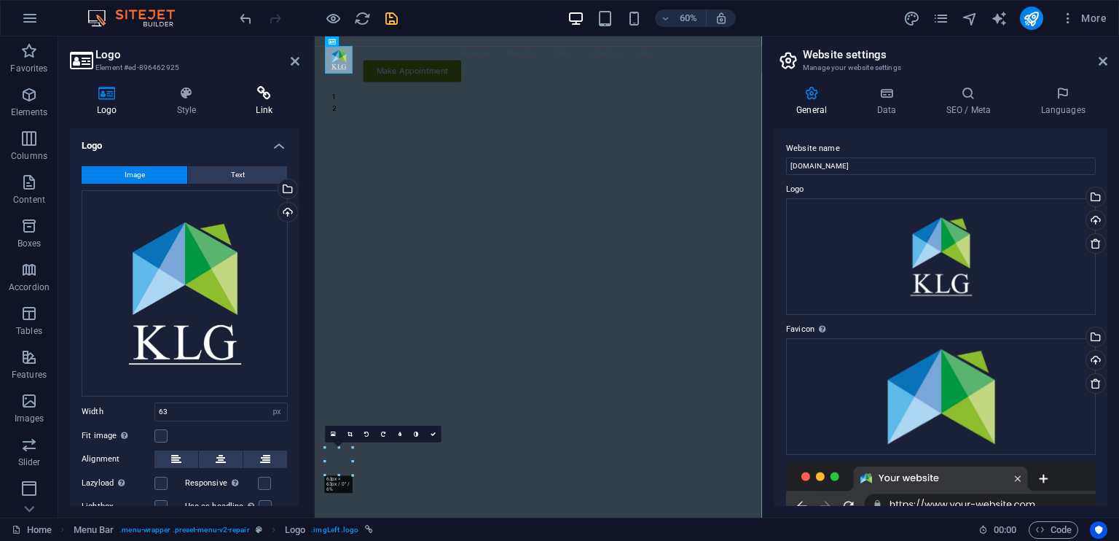
click at [270, 102] on h4 "Link" at bounding box center [264, 101] width 71 height 31
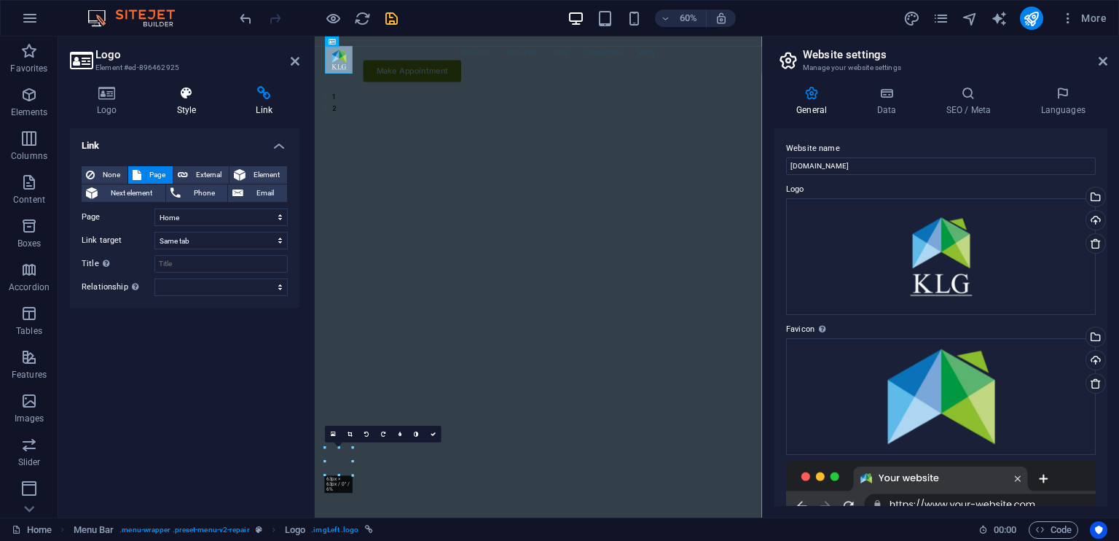
click at [184, 106] on h4 "Style" at bounding box center [189, 101] width 79 height 31
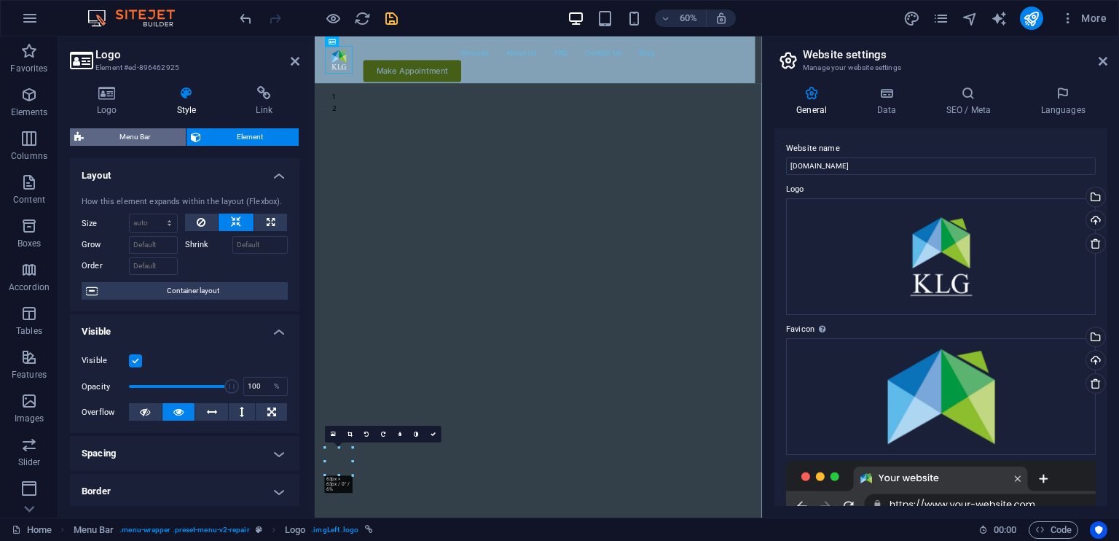
click at [161, 136] on span "Menu Bar" at bounding box center [134, 136] width 93 height 17
select select "rem"
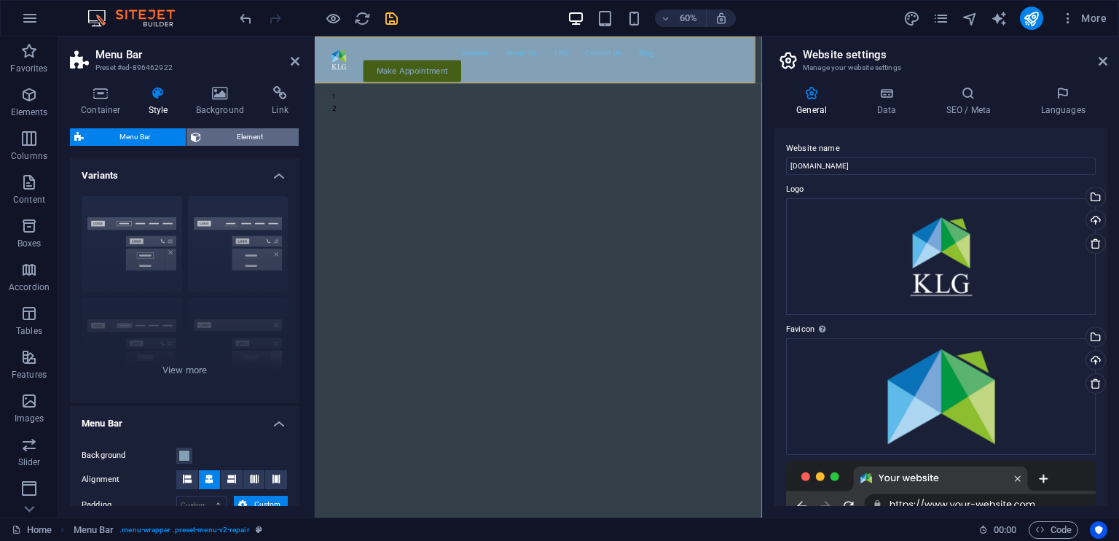
click at [257, 129] on span "Element" at bounding box center [250, 136] width 89 height 17
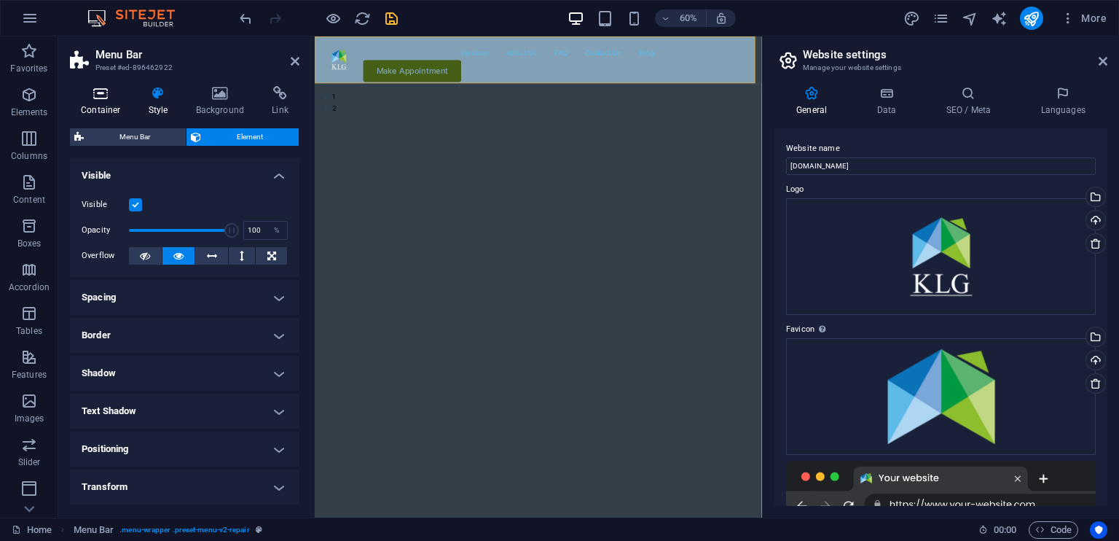
click at [102, 109] on h4 "Container" at bounding box center [104, 101] width 68 height 31
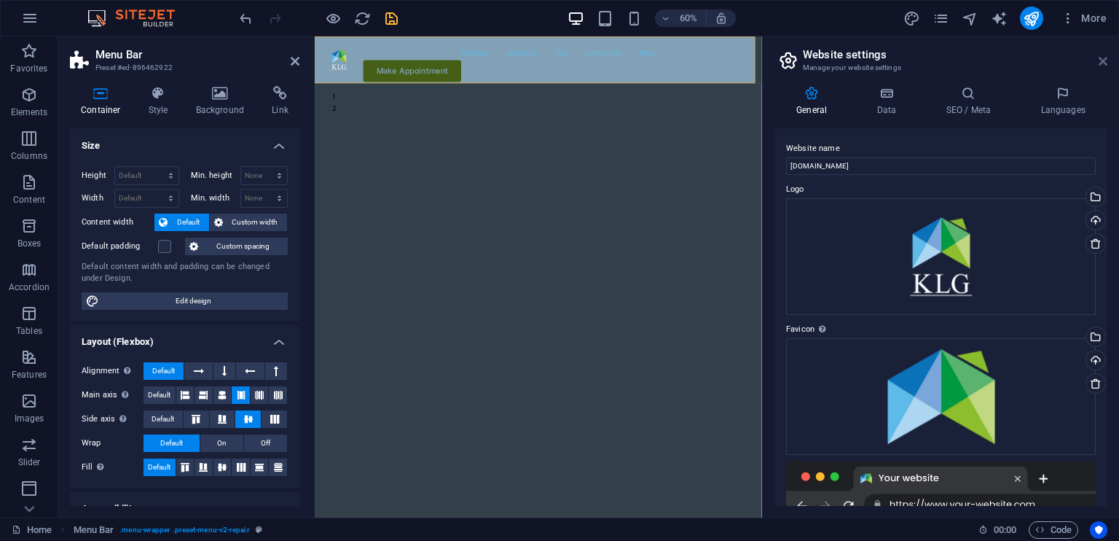
click at [1104, 58] on icon at bounding box center [1103, 61] width 9 height 12
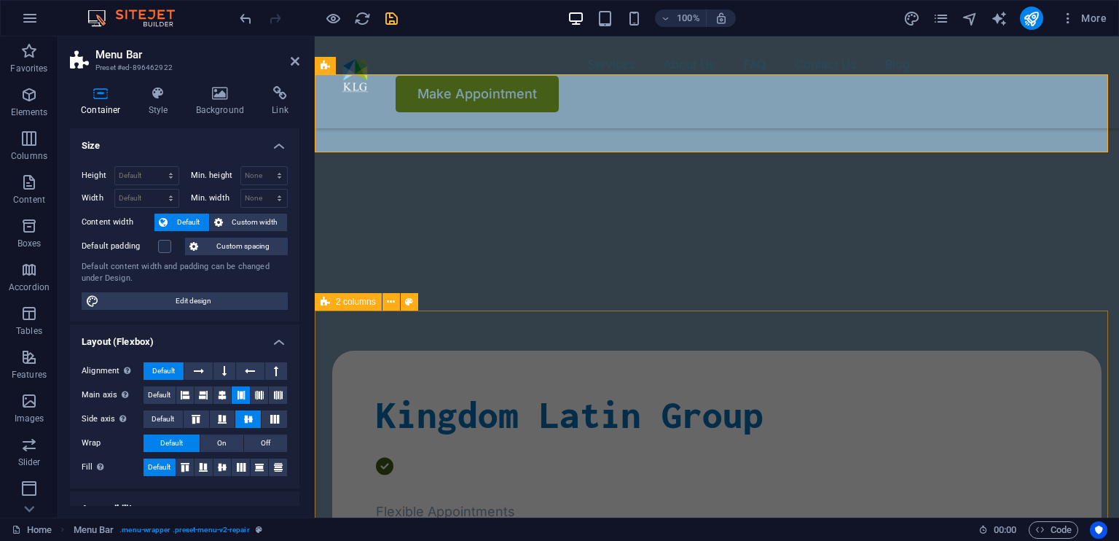
scroll to position [146, 0]
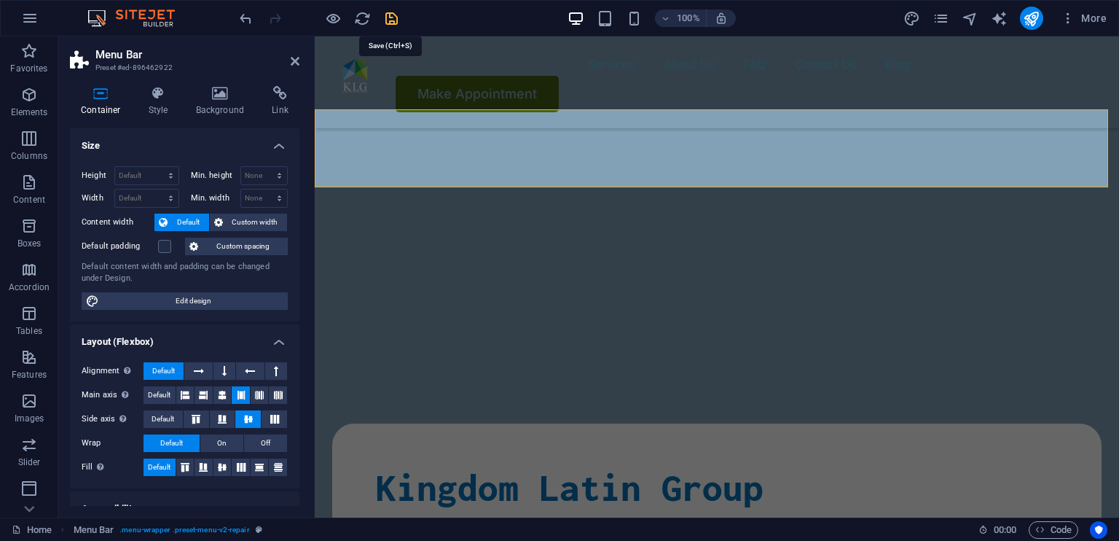
click at [388, 20] on icon "save" at bounding box center [391, 18] width 17 height 17
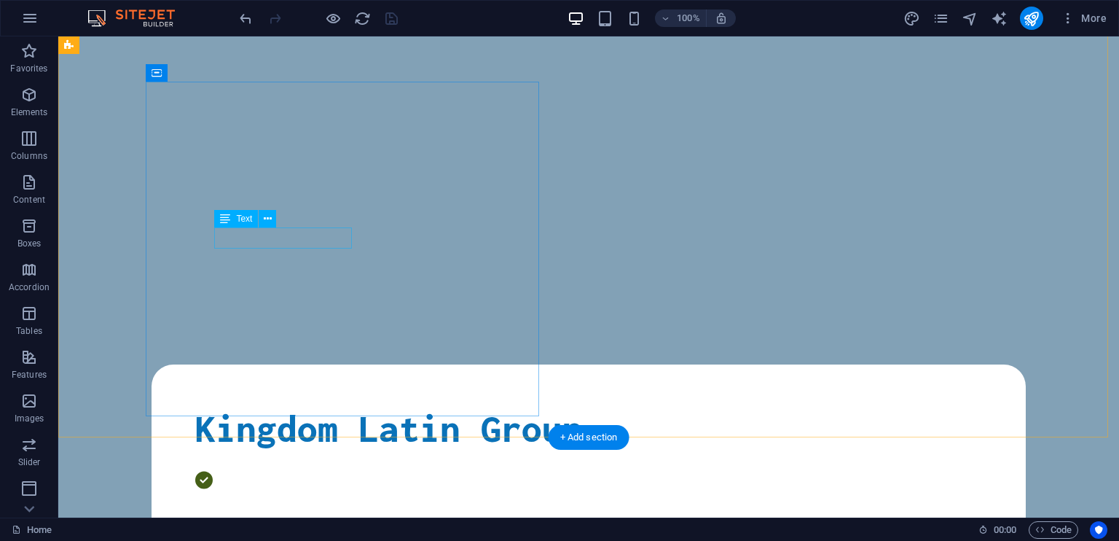
scroll to position [0, 0]
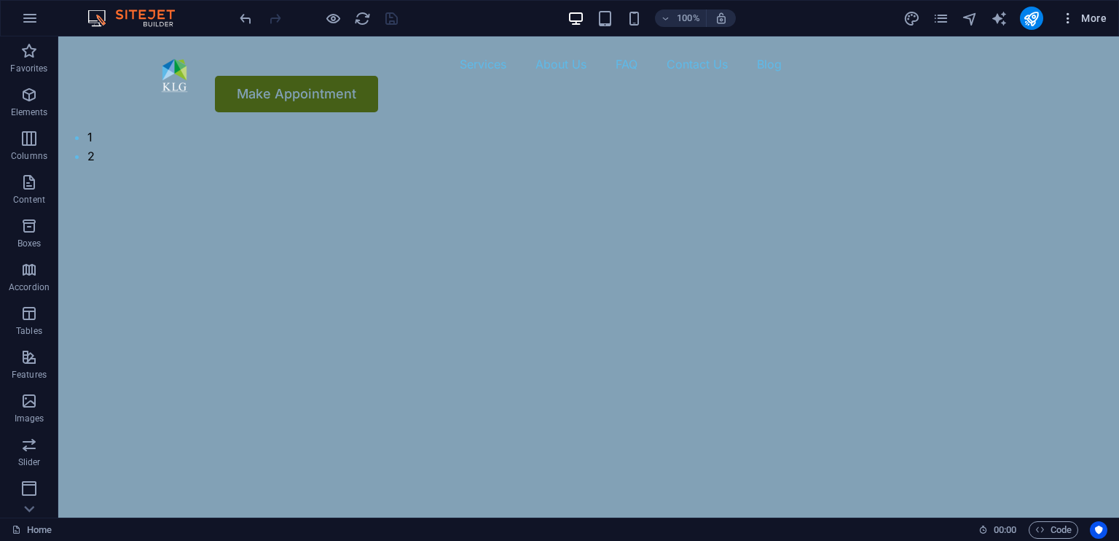
click at [1108, 24] on button "More" at bounding box center [1084, 18] width 58 height 23
click at [1108, 22] on button "More" at bounding box center [1084, 18] width 58 height 23
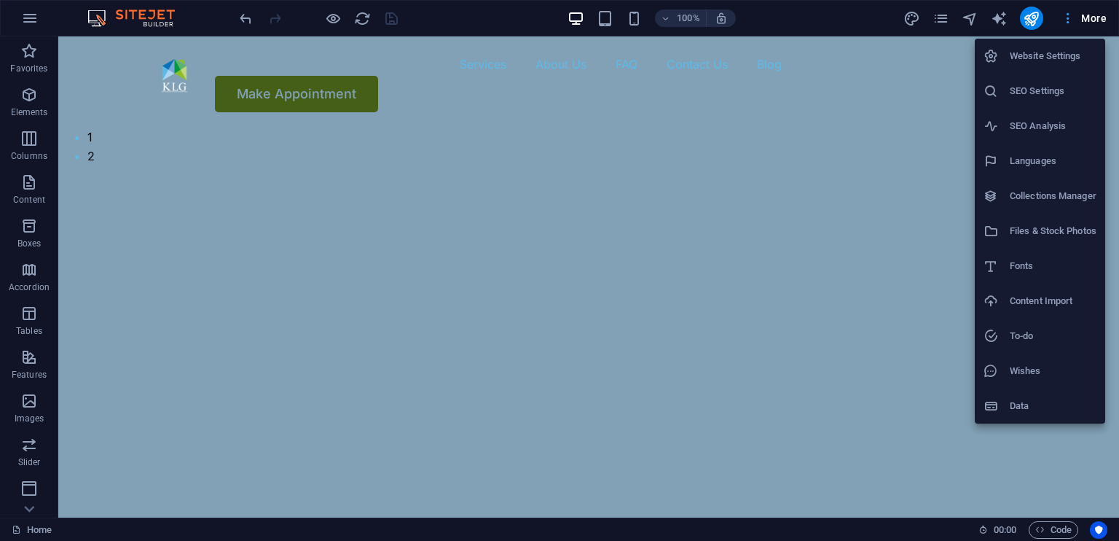
click at [1108, 22] on div at bounding box center [559, 270] width 1119 height 541
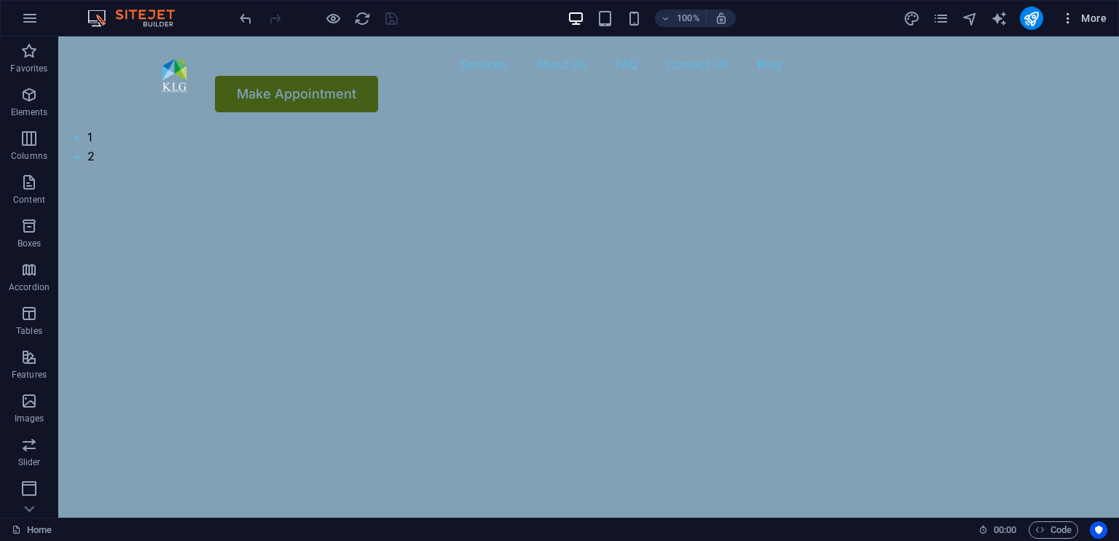
click at [1108, 22] on button "More" at bounding box center [1084, 18] width 58 height 23
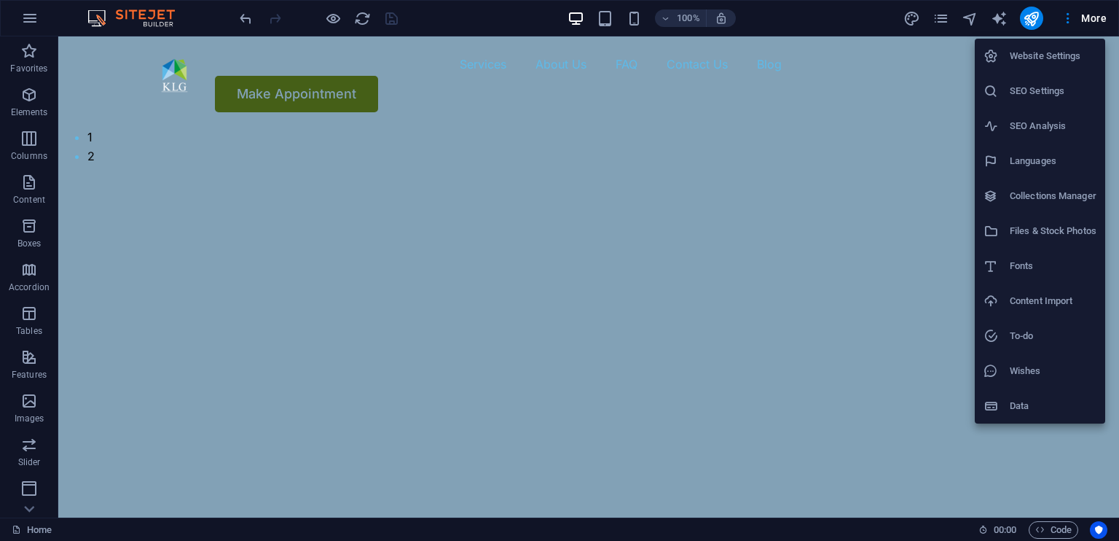
click at [1049, 52] on h6 "Website Settings" at bounding box center [1053, 55] width 87 height 17
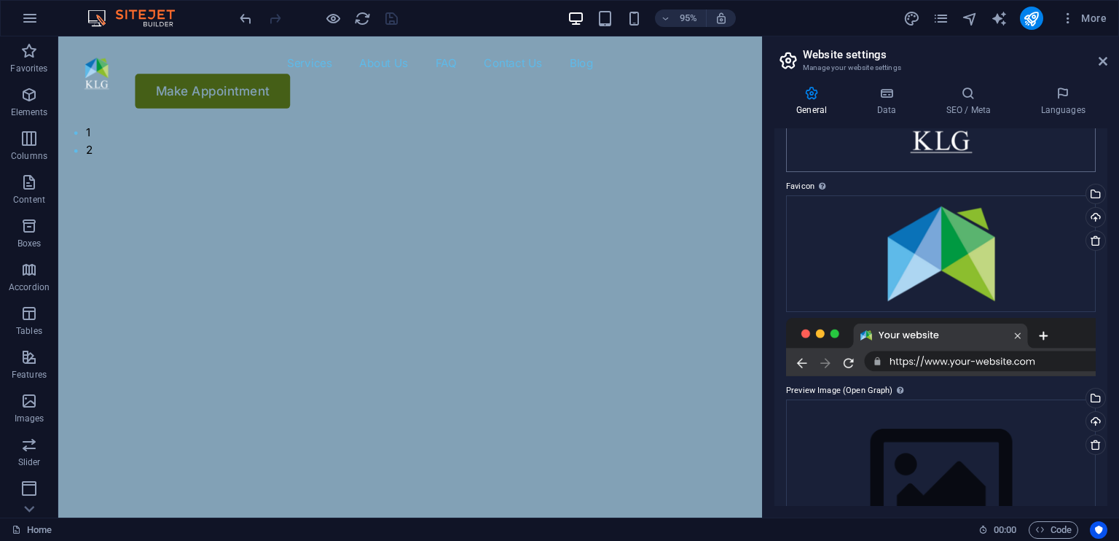
scroll to position [214, 0]
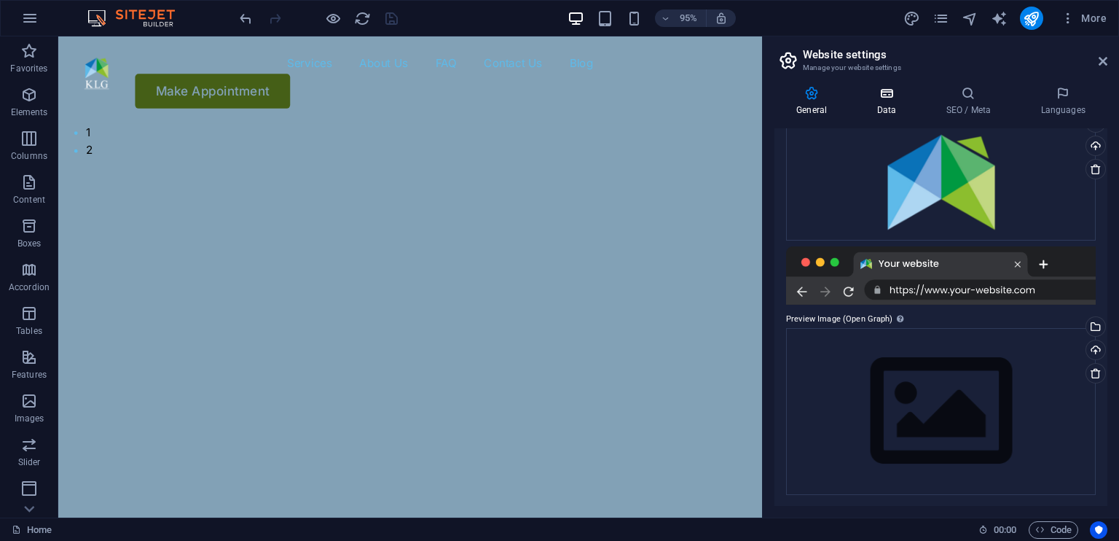
click at [886, 112] on h4 "Data" at bounding box center [889, 101] width 69 height 31
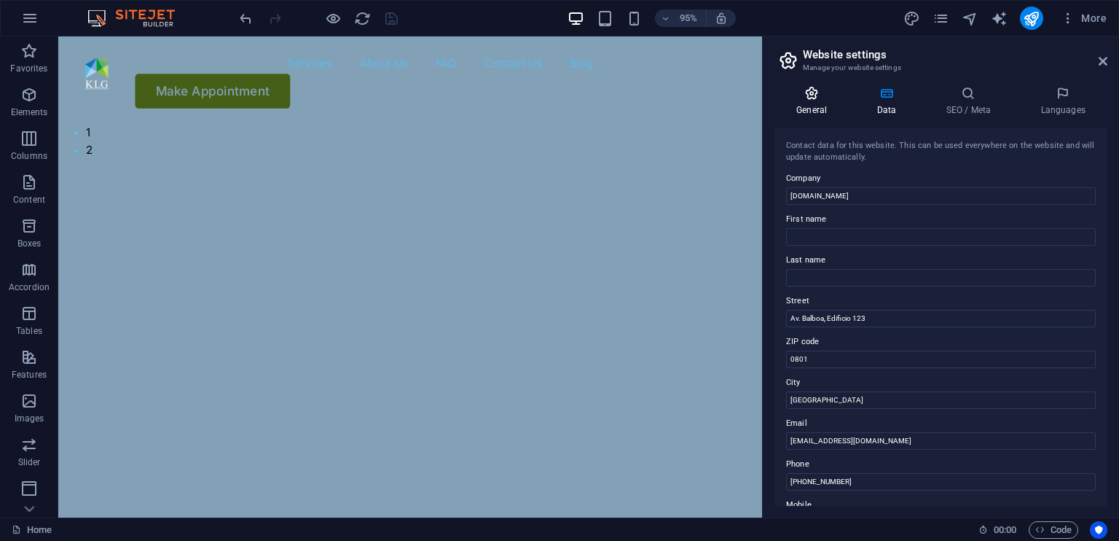
click at [819, 87] on icon at bounding box center [812, 93] width 74 height 15
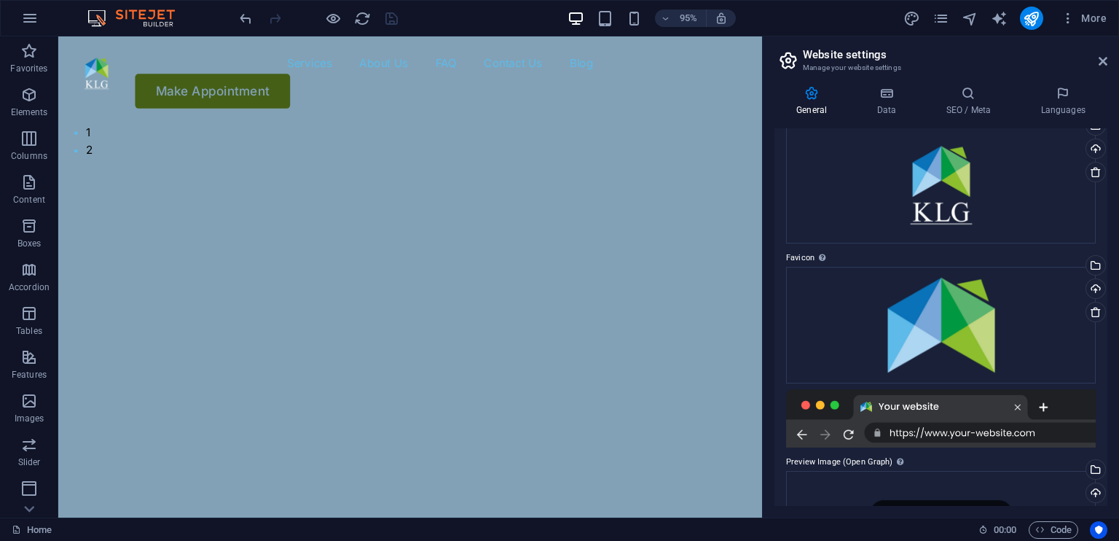
scroll to position [0, 0]
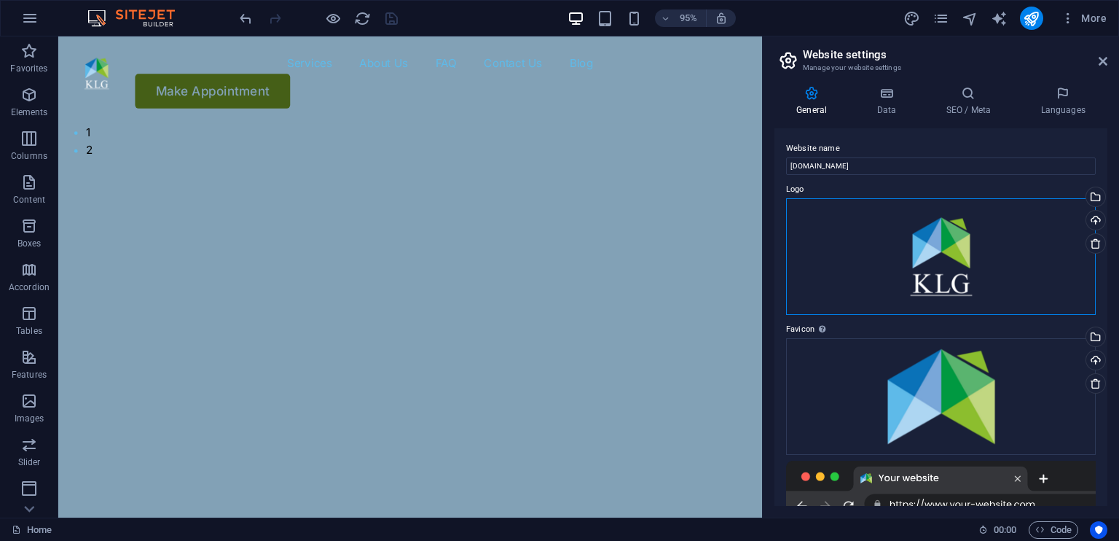
click at [955, 267] on div "Drag files here, click to choose files or select files from Files or our free s…" at bounding box center [941, 256] width 310 height 117
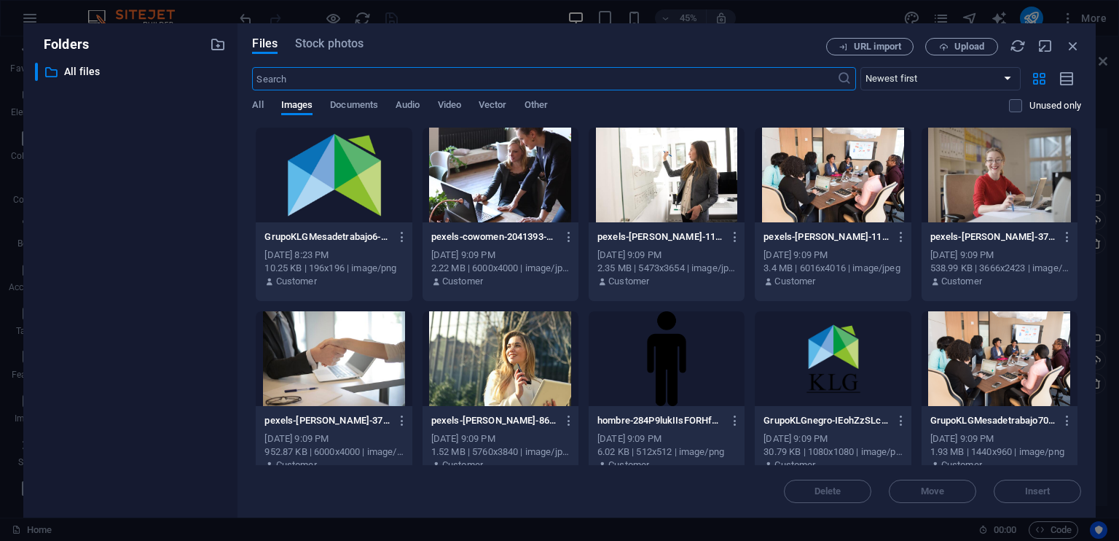
click at [829, 367] on div at bounding box center [833, 358] width 156 height 95
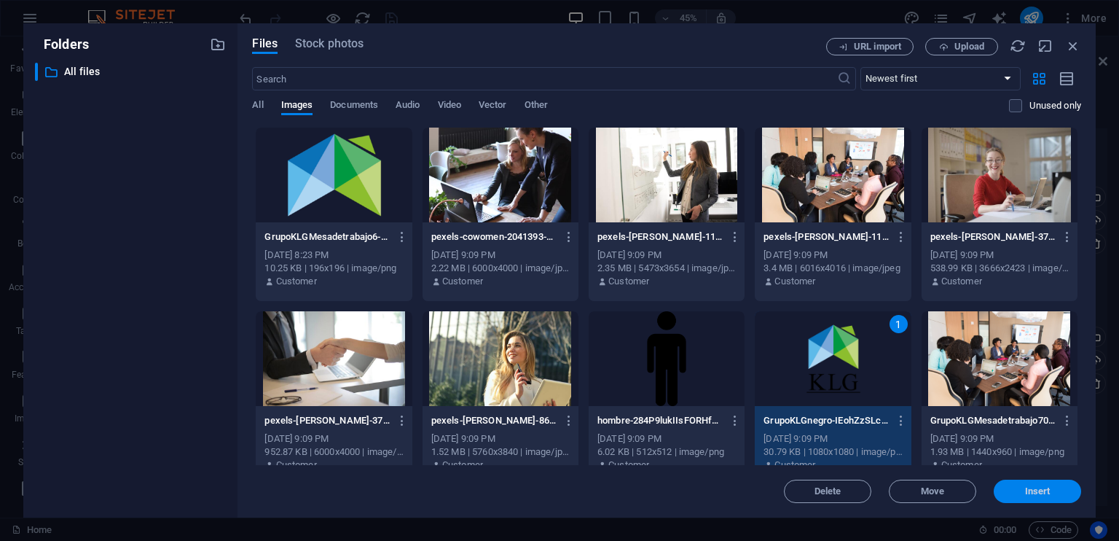
click at [1030, 492] on span "Insert" at bounding box center [1038, 491] width 26 height 9
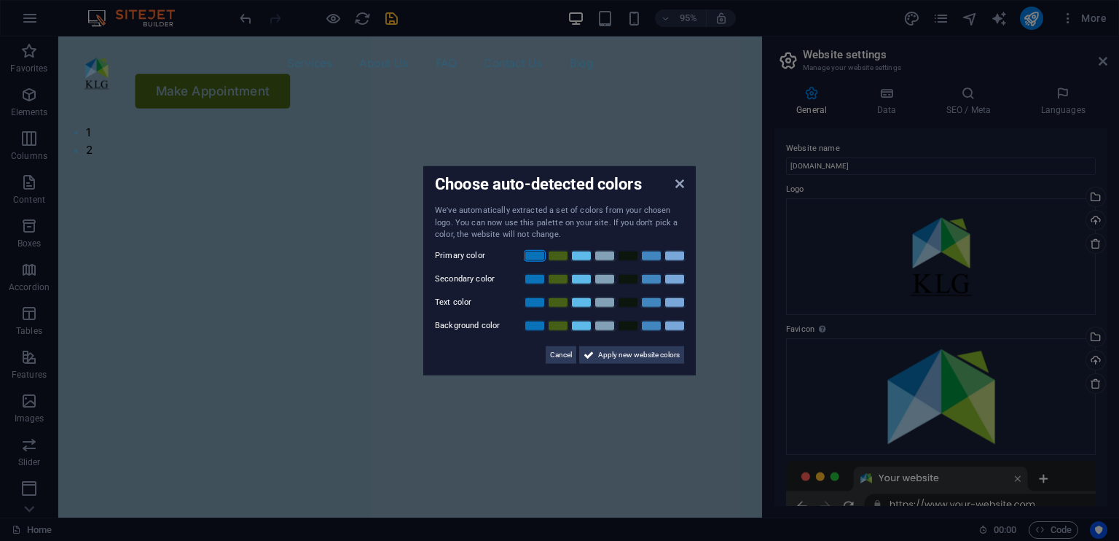
click at [536, 254] on link at bounding box center [535, 255] width 22 height 12
click at [560, 279] on link at bounding box center [558, 279] width 22 height 12
click at [580, 302] on link at bounding box center [582, 302] width 22 height 12
click at [676, 323] on link at bounding box center [675, 325] width 22 height 12
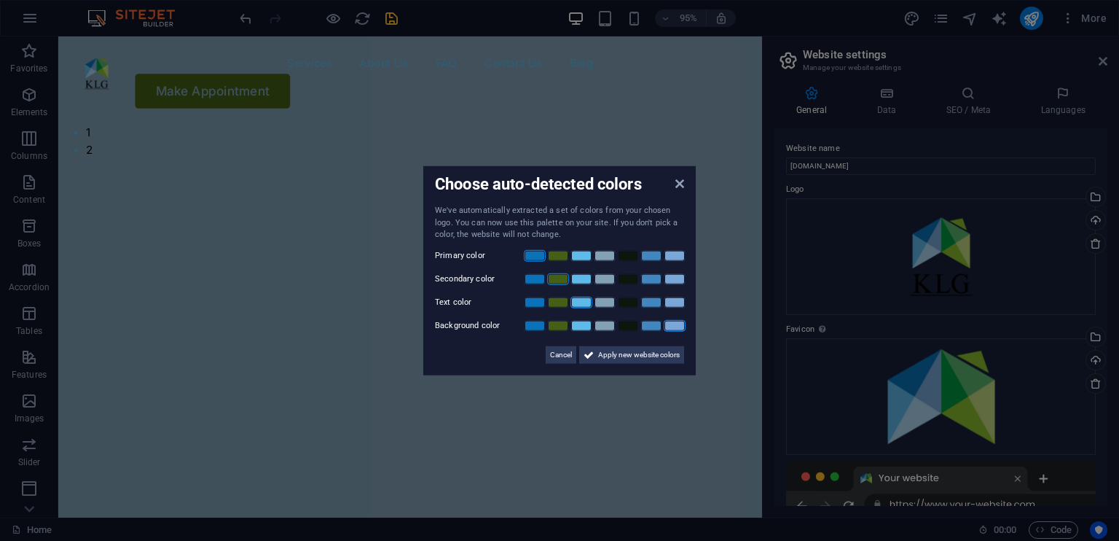
click at [676, 323] on link at bounding box center [675, 325] width 22 height 12
click at [636, 323] on link at bounding box center [628, 325] width 22 height 12
click at [651, 325] on link at bounding box center [652, 325] width 22 height 12
click at [670, 325] on link at bounding box center [675, 325] width 22 height 12
drag, startPoint x: 625, startPoint y: 324, endPoint x: 615, endPoint y: 355, distance: 32.3
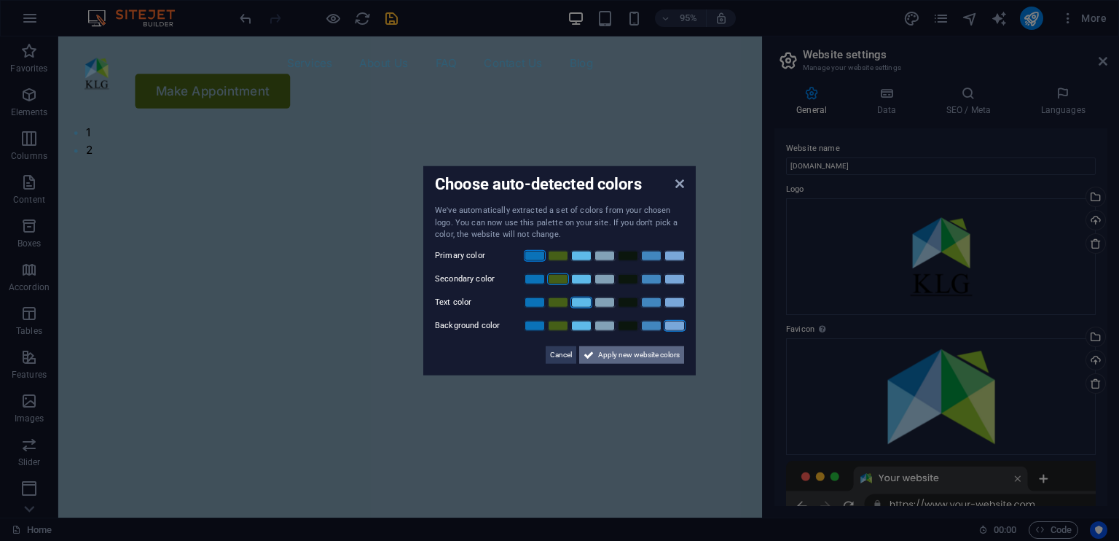
click at [615, 355] on span "Apply new website colors" at bounding box center [639, 353] width 82 height 17
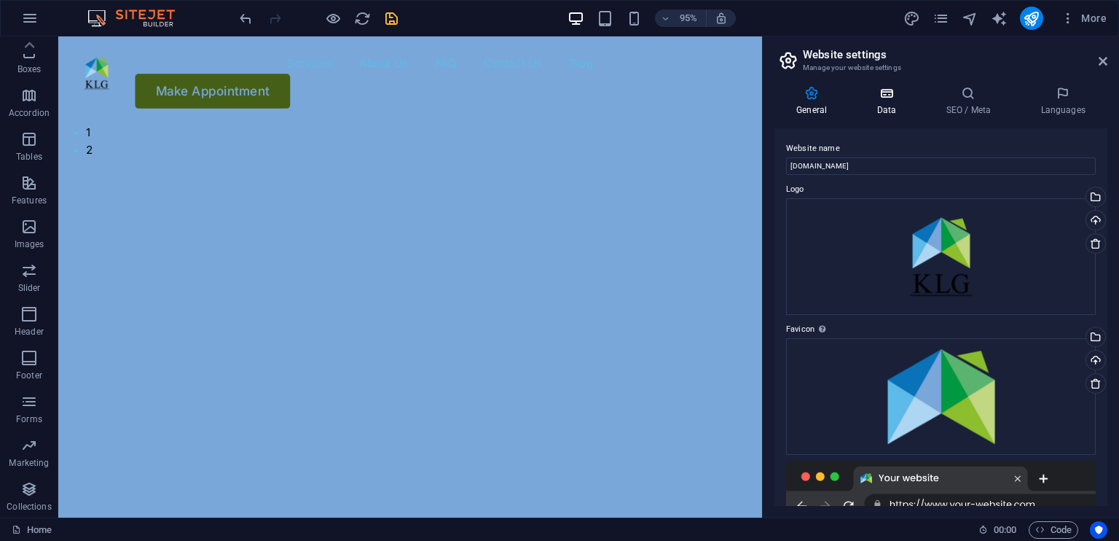
click at [902, 92] on icon at bounding box center [886, 93] width 63 height 15
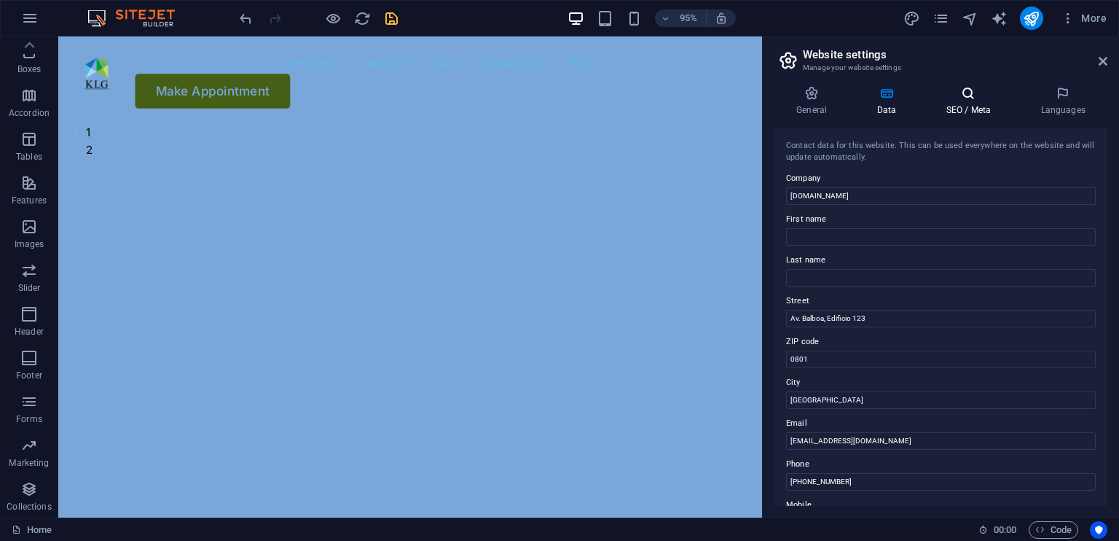
click at [982, 104] on h4 "SEO / Meta" at bounding box center [971, 101] width 95 height 31
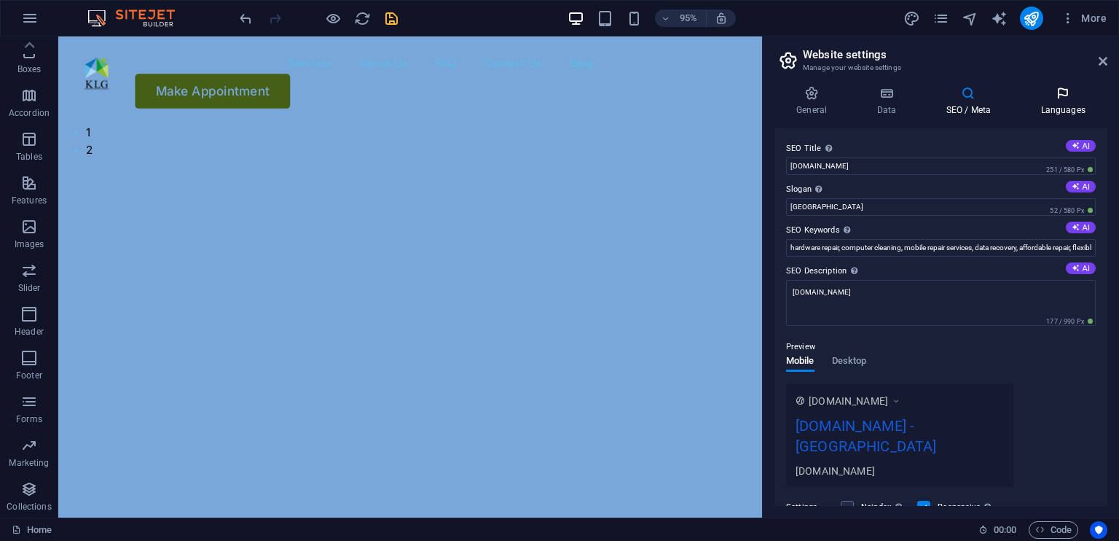
click at [1076, 100] on icon at bounding box center [1063, 93] width 89 height 15
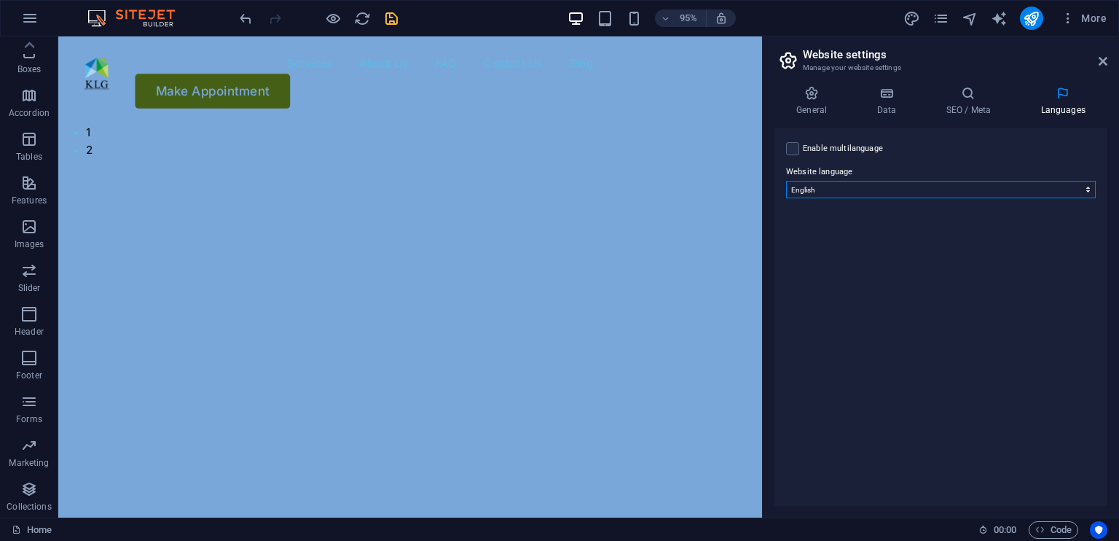
click at [939, 195] on select "Abkhazian Afar Afrikaans Akan Albanian Amharic Arabic Aragonese Armenian Assame…" at bounding box center [941, 189] width 310 height 17
click at [888, 165] on label "Website language" at bounding box center [941, 171] width 310 height 17
click at [888, 181] on select "Abkhazian Afar Afrikaans Akan Albanian Amharic Arabic Aragonese Armenian Assame…" at bounding box center [941, 189] width 310 height 17
click at [31, 177] on icon "button" at bounding box center [28, 182] width 17 height 17
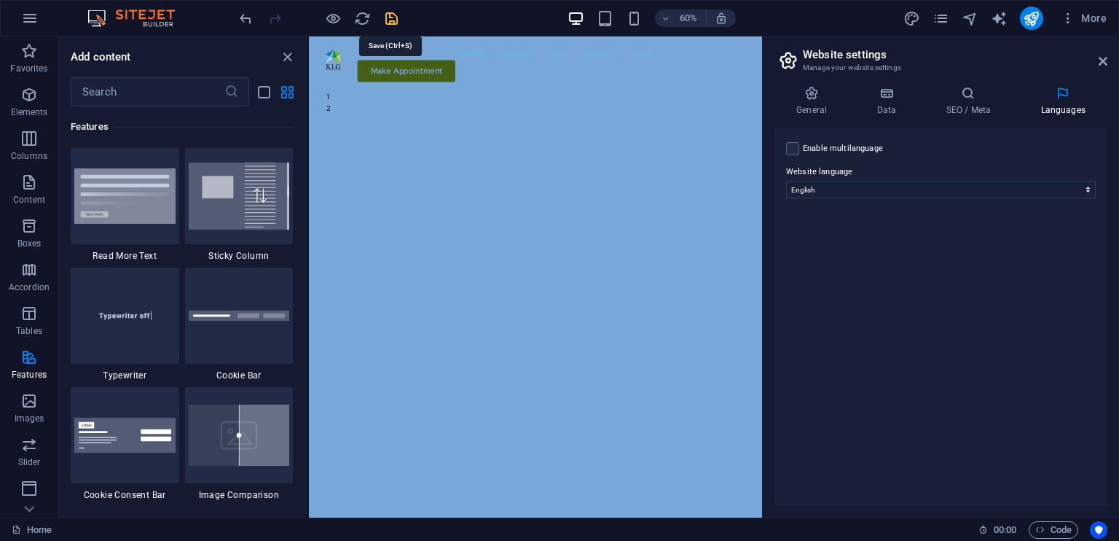
click at [394, 22] on icon "save" at bounding box center [391, 18] width 17 height 17
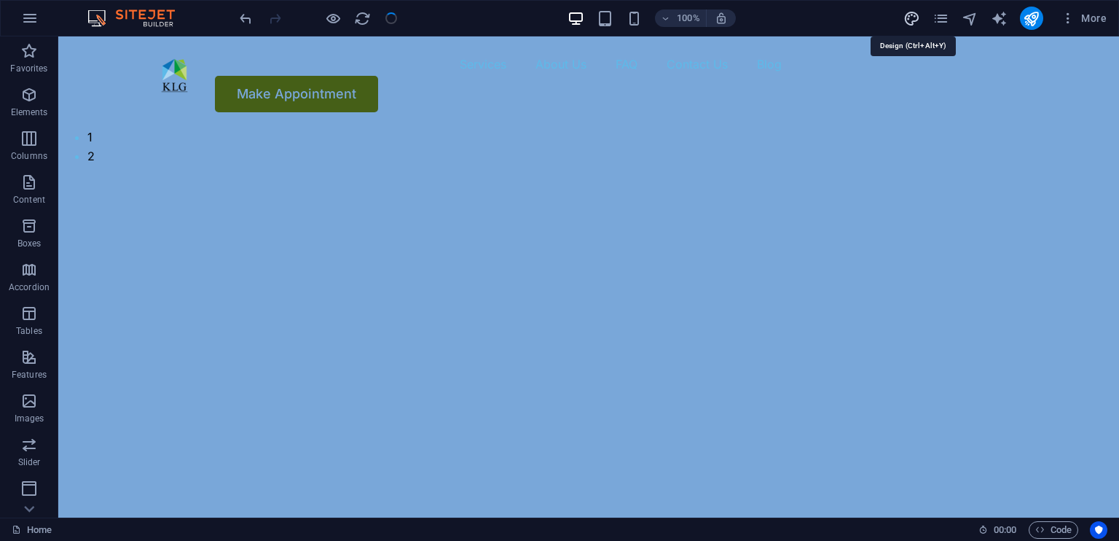
click at [910, 19] on icon "design" at bounding box center [912, 18] width 17 height 17
select select "px"
select select "400"
select select "px"
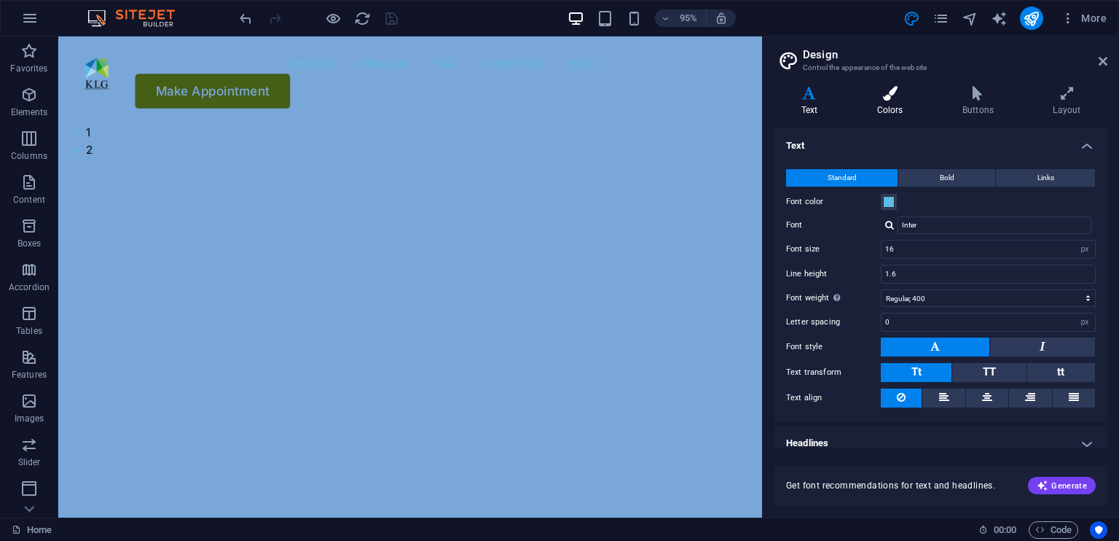
click at [886, 106] on h4 "Colors" at bounding box center [892, 101] width 85 height 31
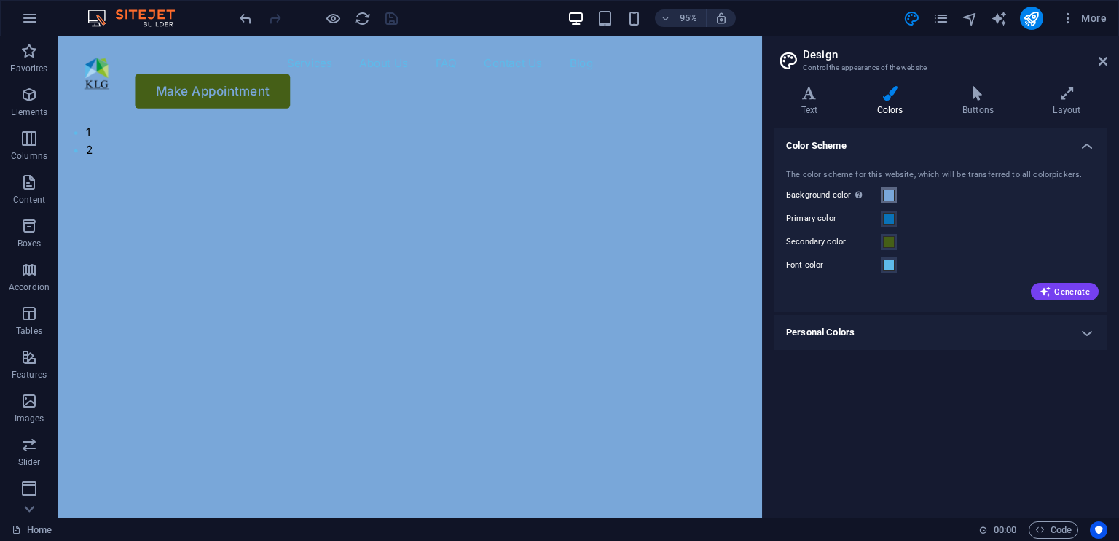
click at [890, 201] on button "Background color Only visible if it is not covered by other backgrounds." at bounding box center [889, 195] width 16 height 16
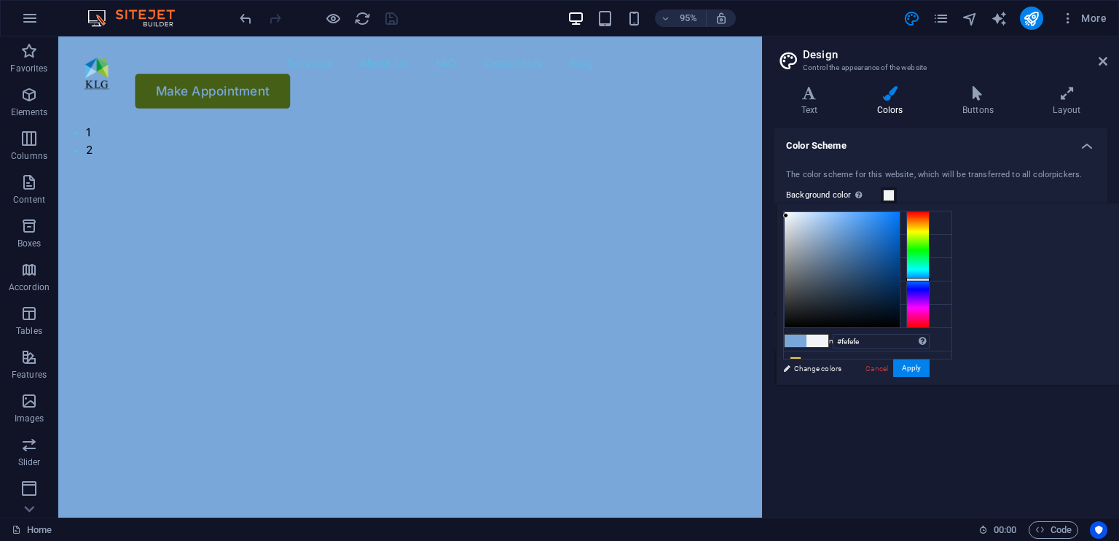
type input "#ffffff"
drag, startPoint x: 988, startPoint y: 224, endPoint x: 962, endPoint y: 209, distance: 29.7
click at [937, 209] on div "#ffffff Supported formats #0852ed rgb(8, 82, 237) rgba(8, 82, 237, 90%) hsv(221…" at bounding box center [856, 400] width 161 height 392
click at [930, 367] on button "Apply" at bounding box center [911, 367] width 36 height 17
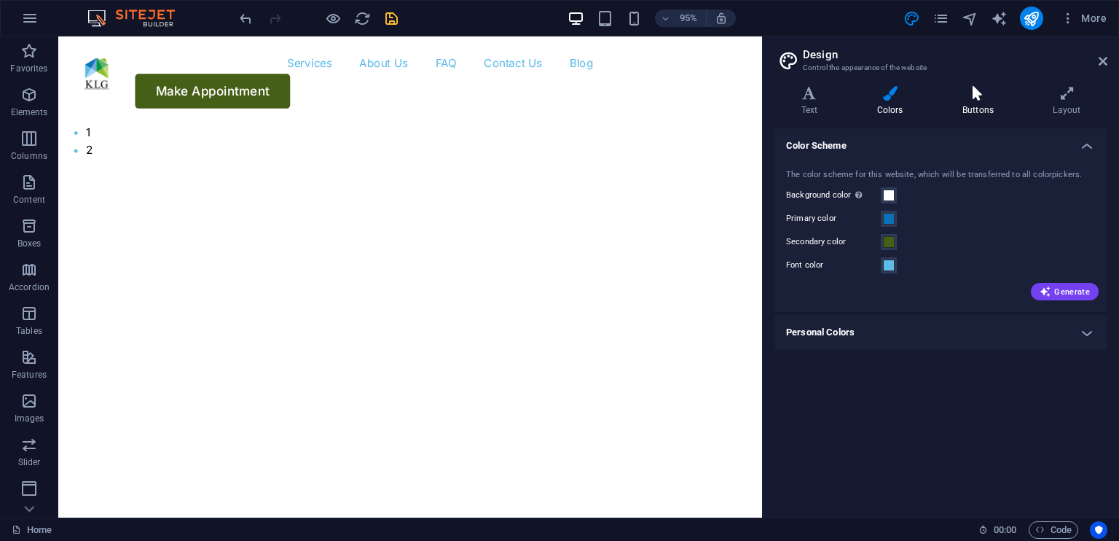
click at [985, 108] on h4 "Buttons" at bounding box center [981, 101] width 90 height 31
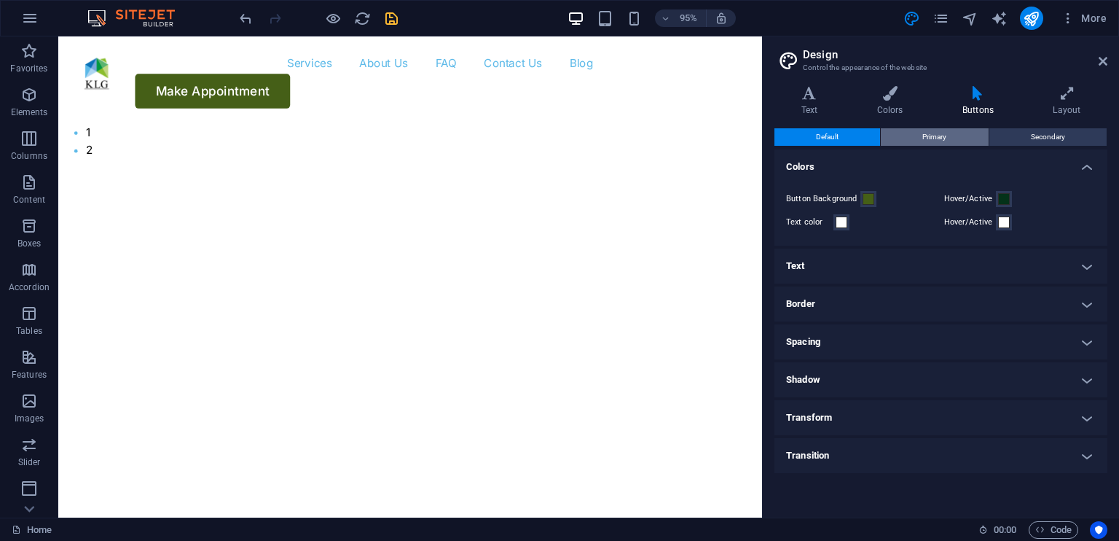
click at [953, 136] on button "Primary" at bounding box center [934, 136] width 107 height 17
click at [863, 137] on button "Default" at bounding box center [828, 136] width 106 height 17
click at [1029, 133] on button "Secondary" at bounding box center [1048, 136] width 117 height 17
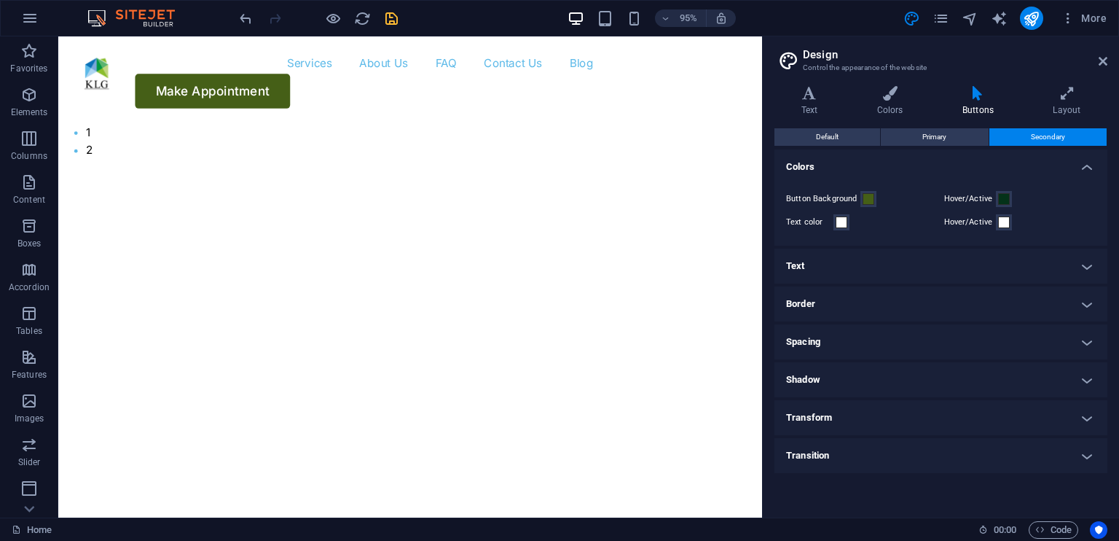
click at [918, 455] on h4 "Transition" at bounding box center [941, 455] width 333 height 35
click at [1062, 103] on h4 "Layout" at bounding box center [1067, 101] width 81 height 31
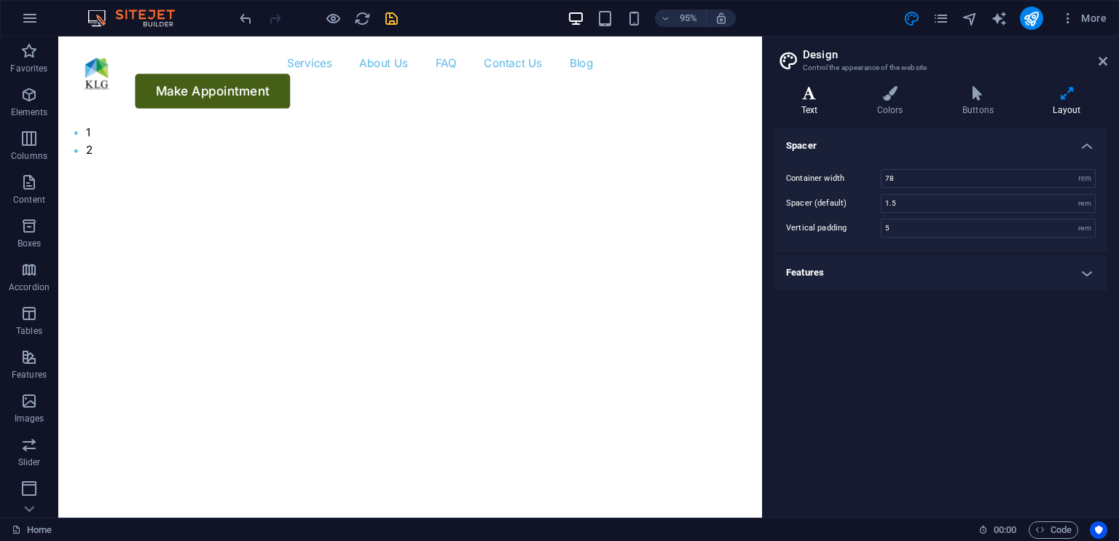
click at [819, 107] on h4 "Text" at bounding box center [813, 101] width 76 height 31
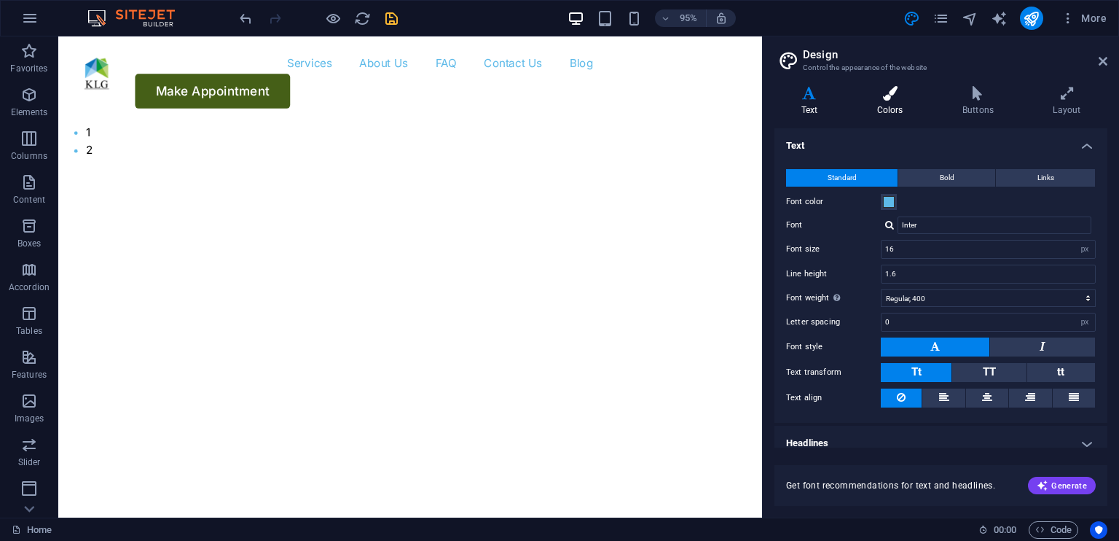
click at [898, 102] on h4 "Colors" at bounding box center [892, 101] width 85 height 31
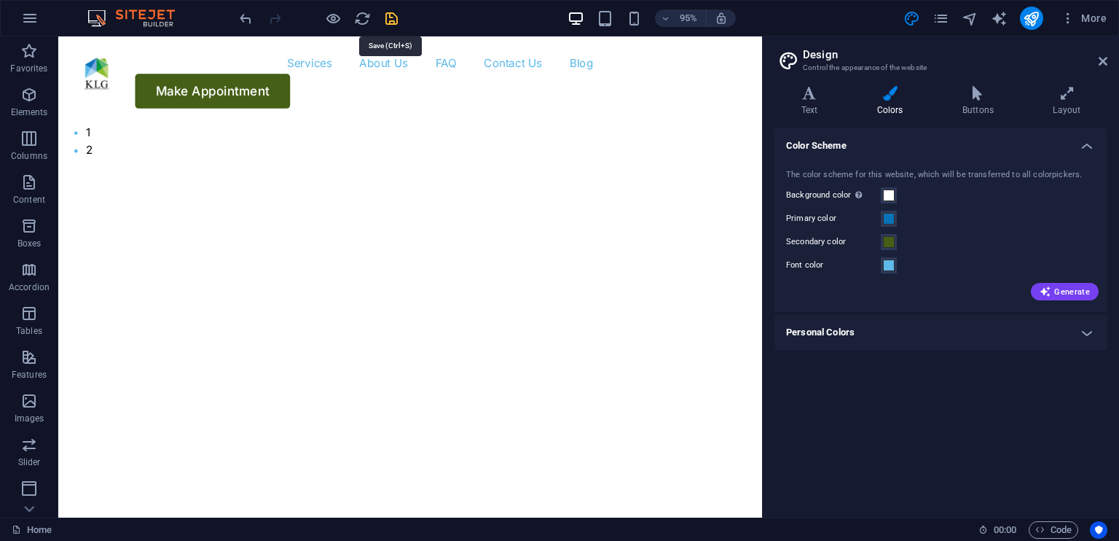
click at [395, 19] on icon "save" at bounding box center [391, 18] width 17 height 17
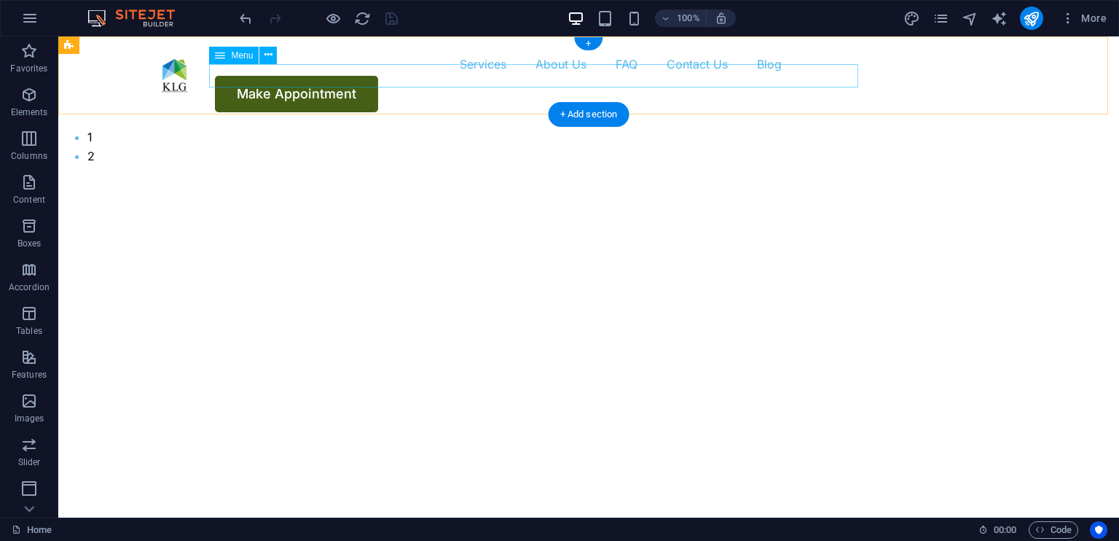
click at [402, 74] on nav "Services About Us FAQ Contact Us Blog" at bounding box center [589, 63] width 875 height 23
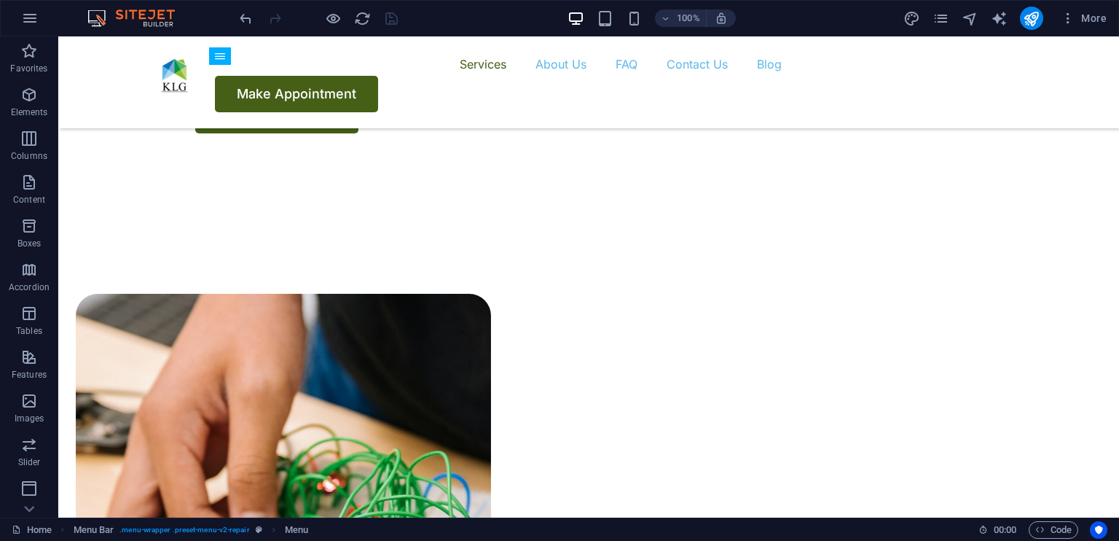
scroll to position [656, 0]
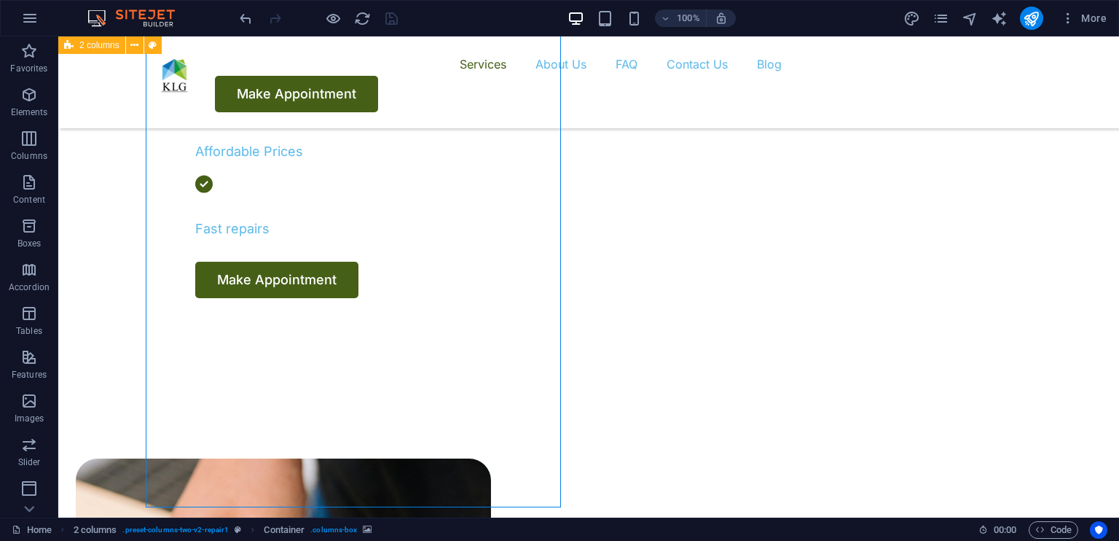
select select "px"
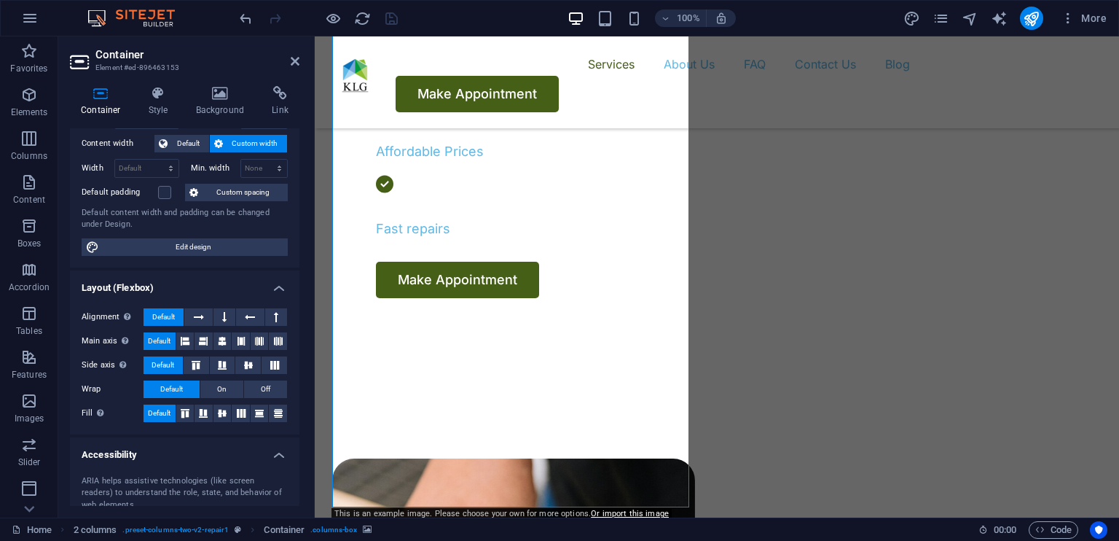
scroll to position [0, 0]
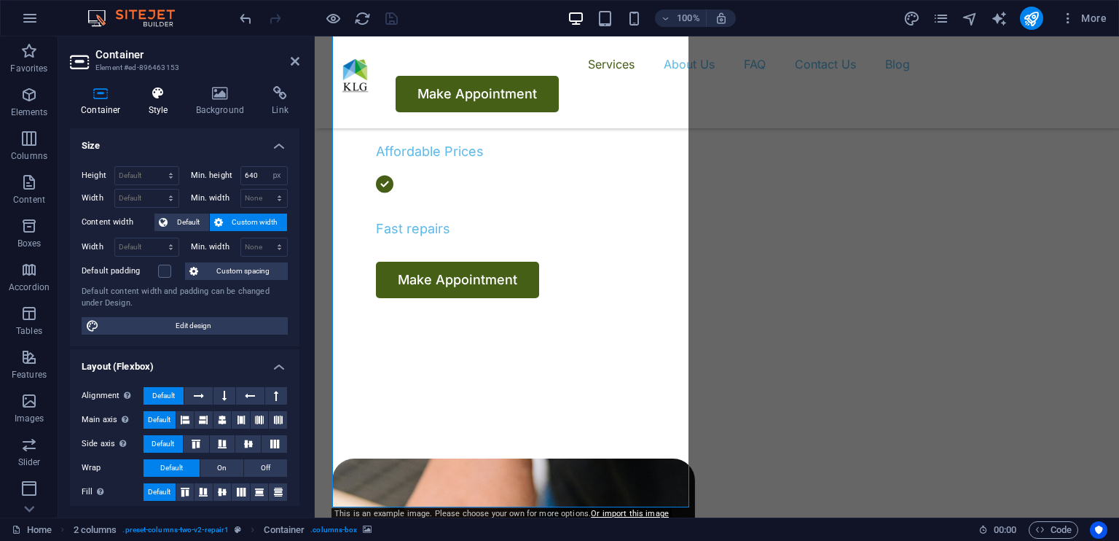
click at [167, 102] on h4 "Style" at bounding box center [161, 101] width 47 height 31
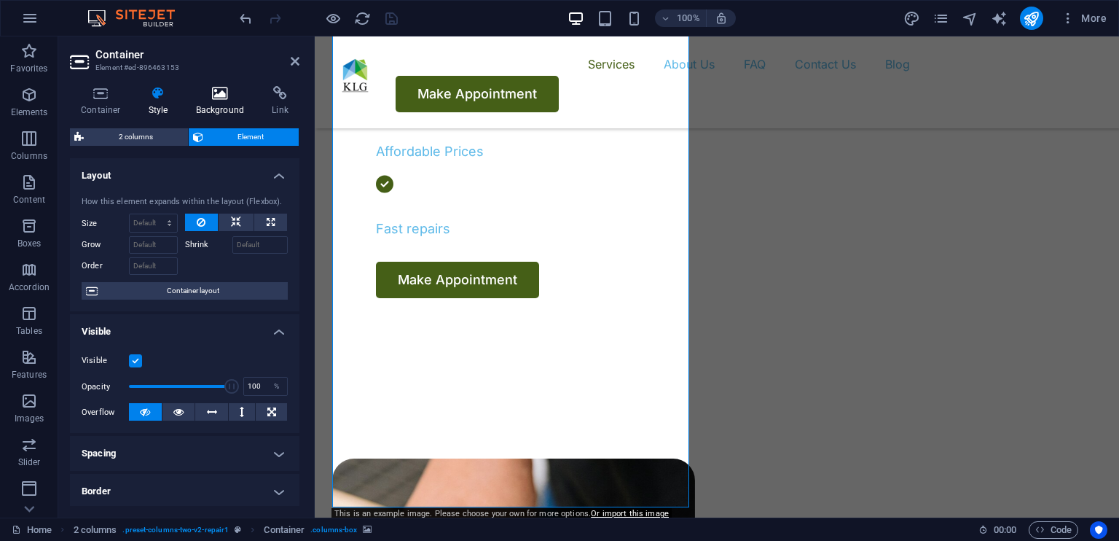
click at [232, 98] on icon at bounding box center [220, 93] width 71 height 15
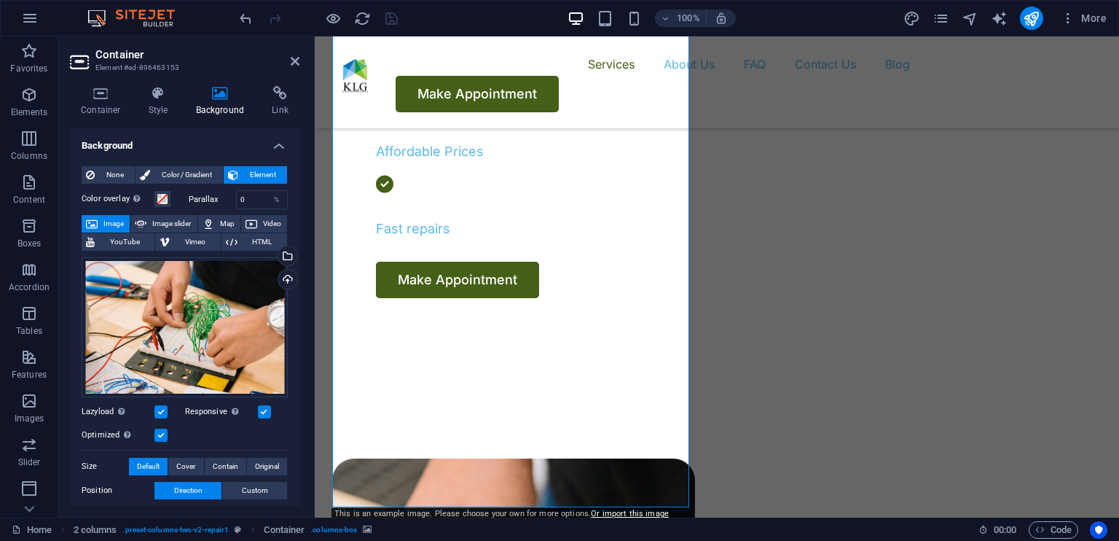
click at [194, 200] on label "Parallax" at bounding box center [212, 199] width 47 height 8
drag, startPoint x: 250, startPoint y: 198, endPoint x: 227, endPoint y: 195, distance: 23.5
click at [227, 195] on div "Parallax 0 %" at bounding box center [239, 199] width 100 height 19
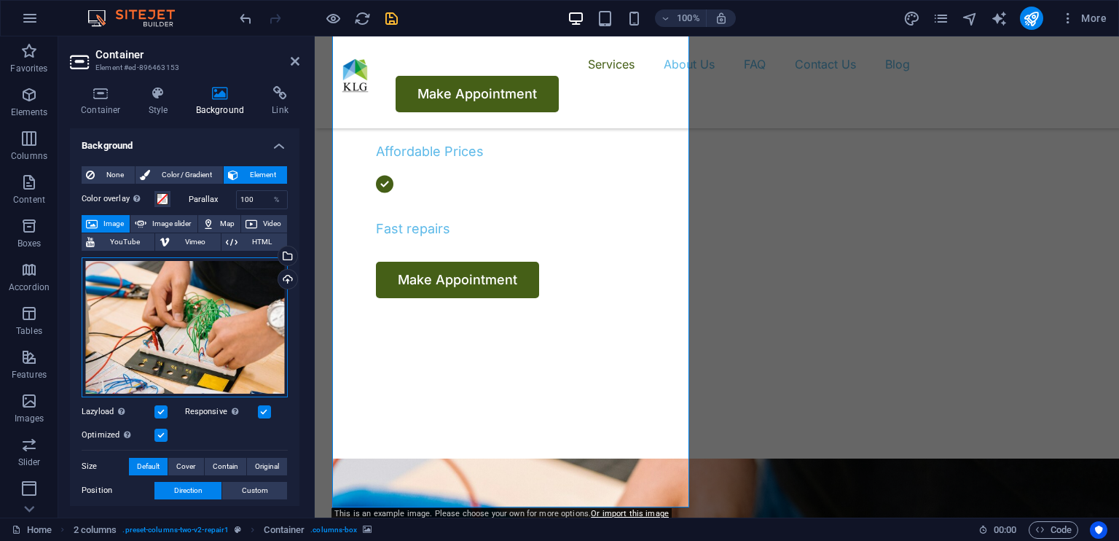
click at [242, 335] on div "Drag files here, click to choose files or select files from Files or our free s…" at bounding box center [185, 327] width 206 height 140
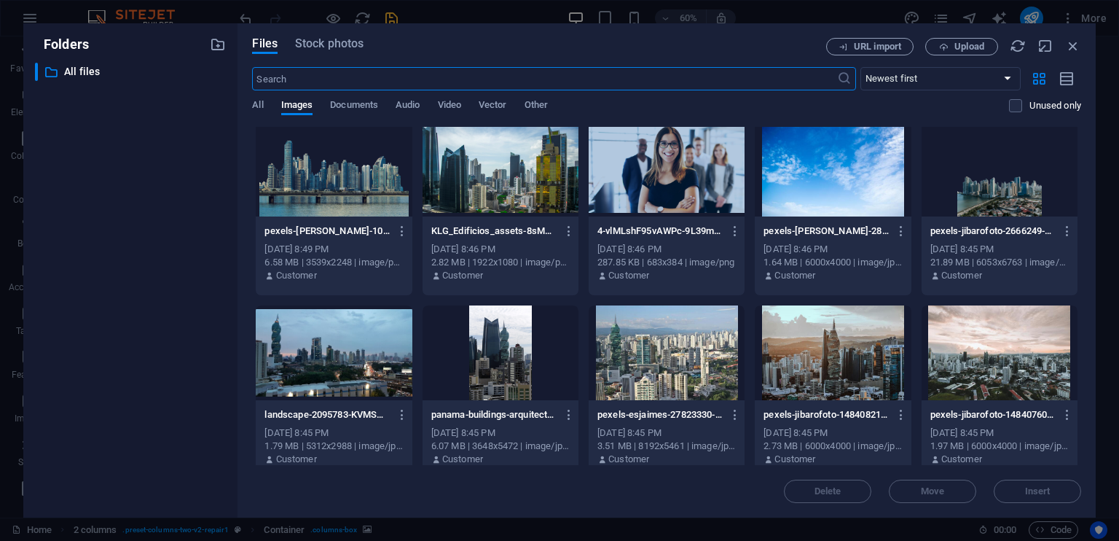
scroll to position [947, 0]
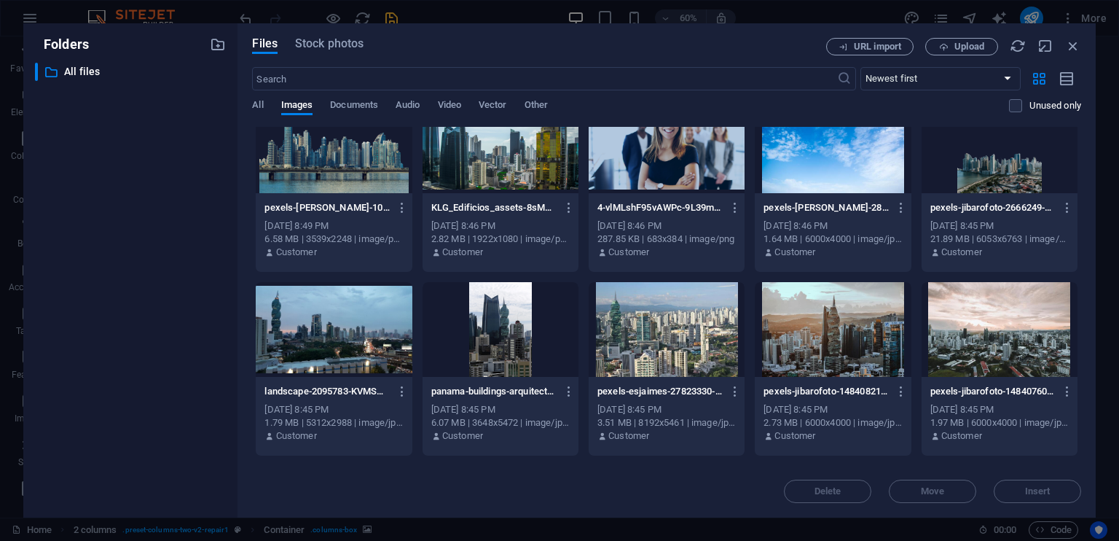
click at [492, 343] on div at bounding box center [501, 329] width 156 height 95
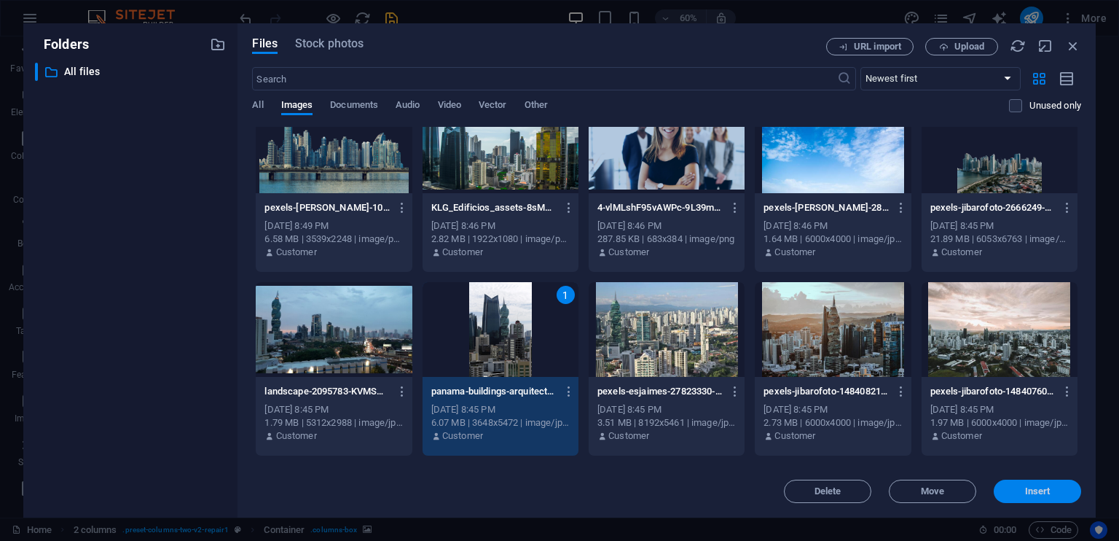
click at [1053, 483] on button "Insert" at bounding box center [1037, 491] width 87 height 23
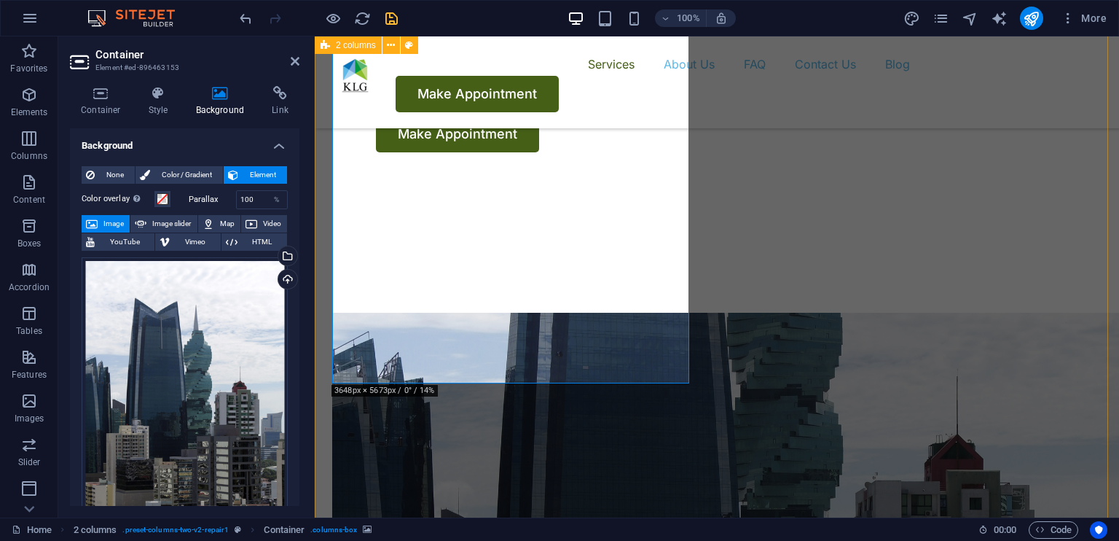
scroll to position [656, 0]
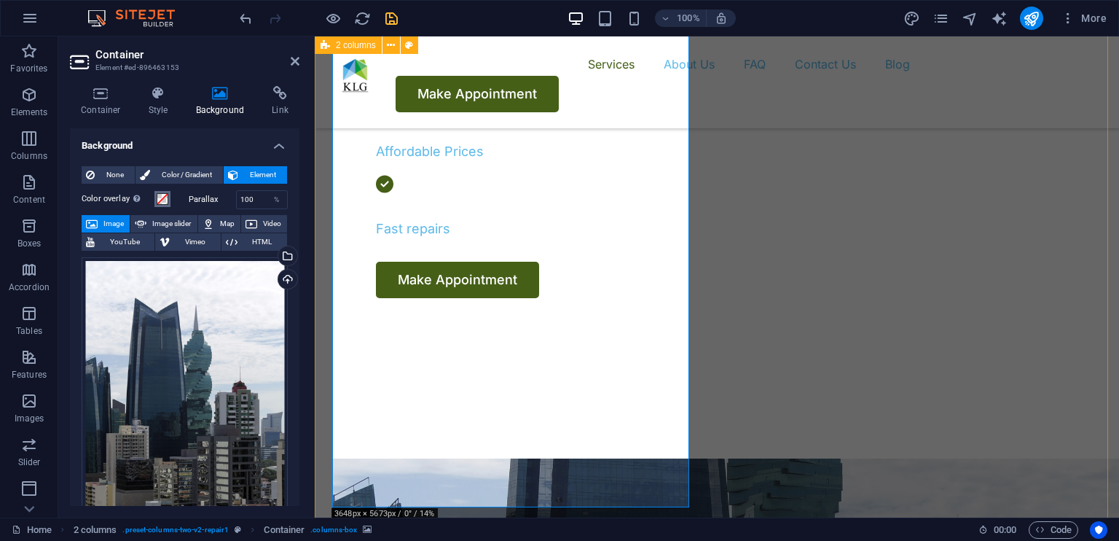
click at [165, 199] on span at bounding box center [163, 199] width 12 height 12
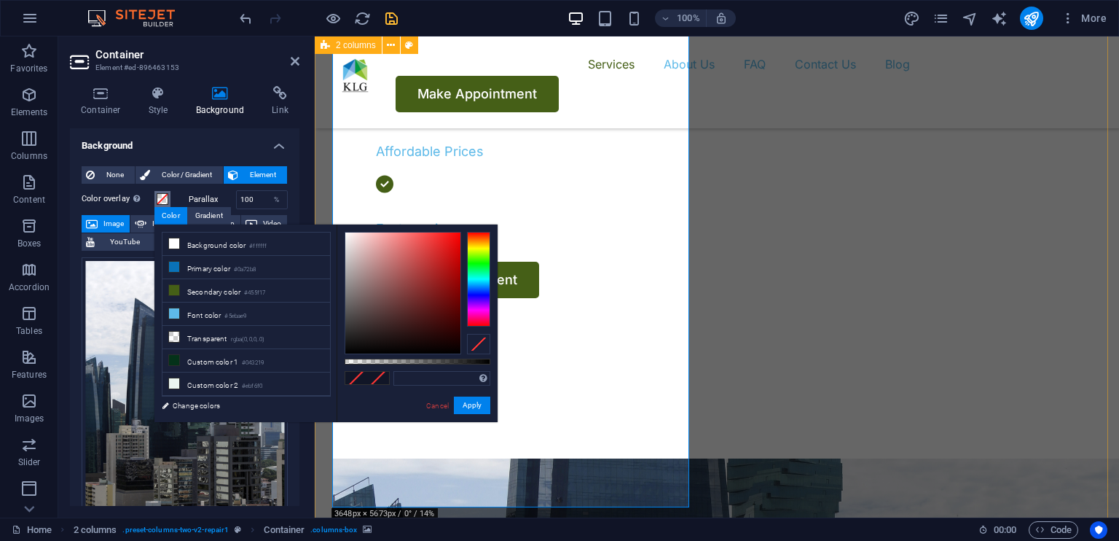
click at [165, 199] on span at bounding box center [163, 199] width 12 height 12
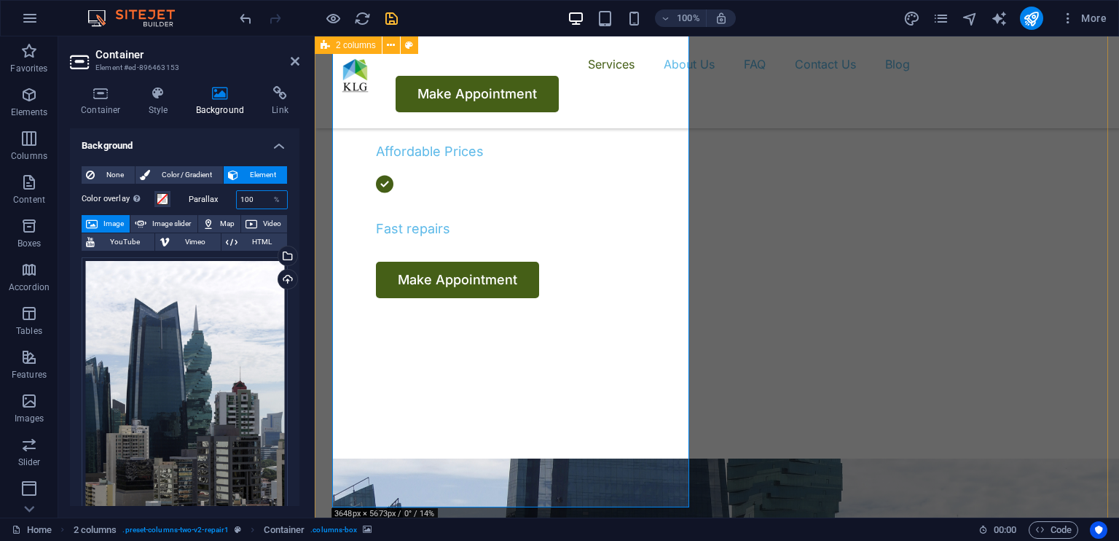
drag, startPoint x: 254, startPoint y: 198, endPoint x: 222, endPoint y: 204, distance: 32.7
click at [222, 204] on div "Parallax 100 %" at bounding box center [239, 199] width 100 height 19
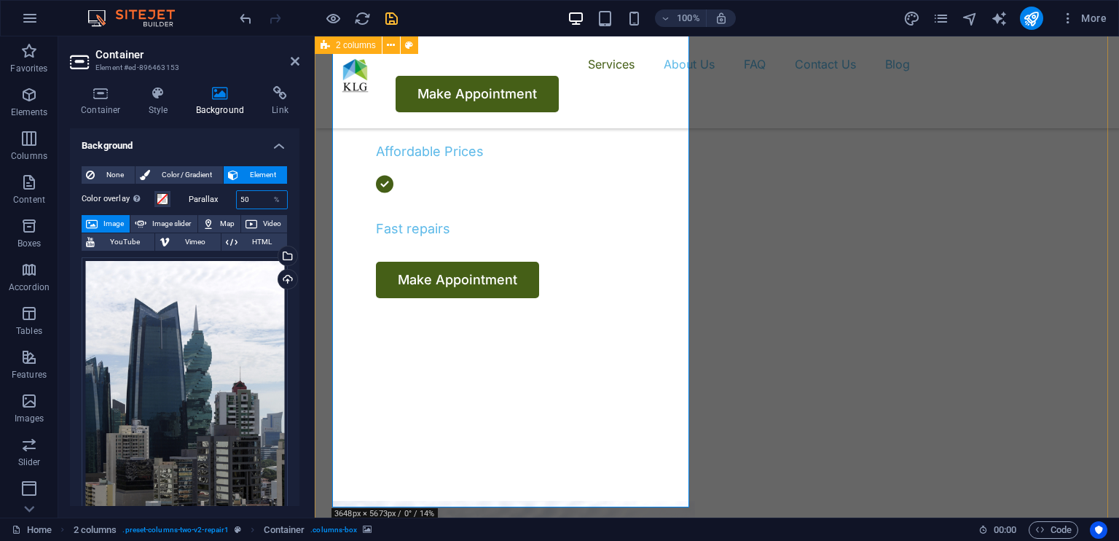
type input "50"
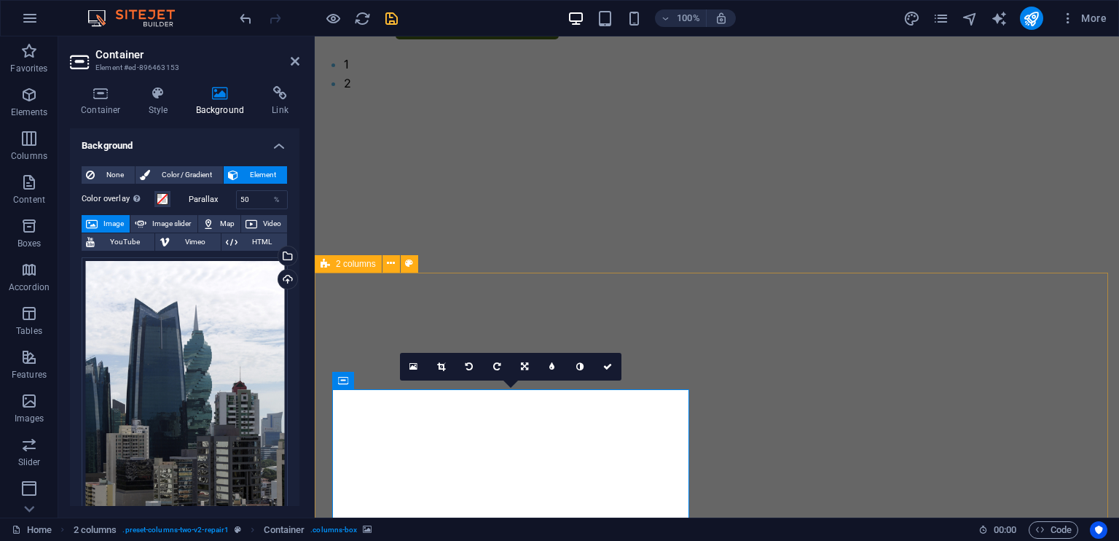
scroll to position [73, 0]
